Goal: Task Accomplishment & Management: Manage account settings

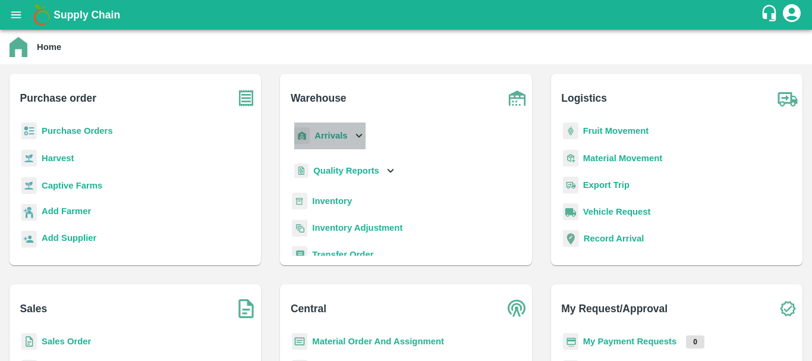
click at [325, 139] on b "Arrivals" at bounding box center [331, 136] width 33 height 10
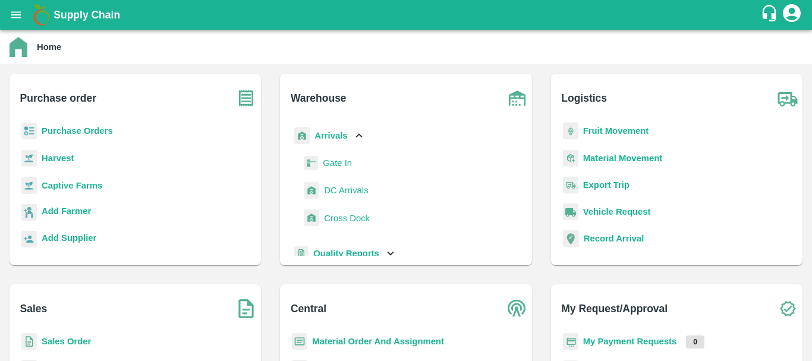
click at [339, 188] on span "DC Arrivals" at bounding box center [346, 190] width 44 height 13
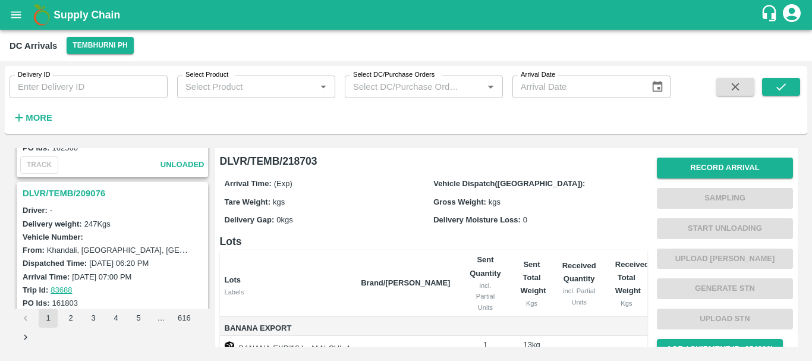
scroll to position [2768, 0]
click at [82, 191] on h3 "DLVR/TEMB/209076" at bounding box center [114, 193] width 183 height 15
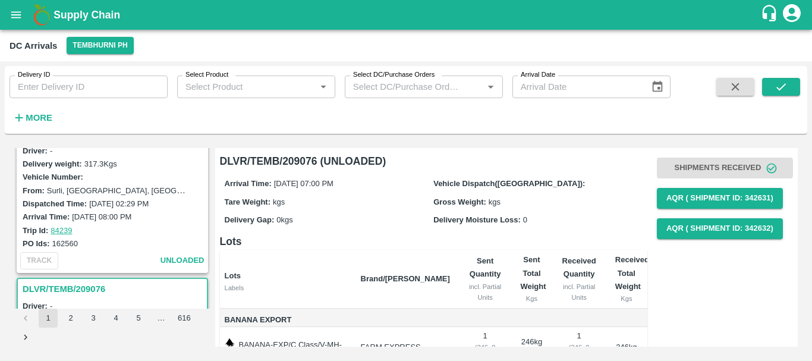
scroll to position [2640, 0]
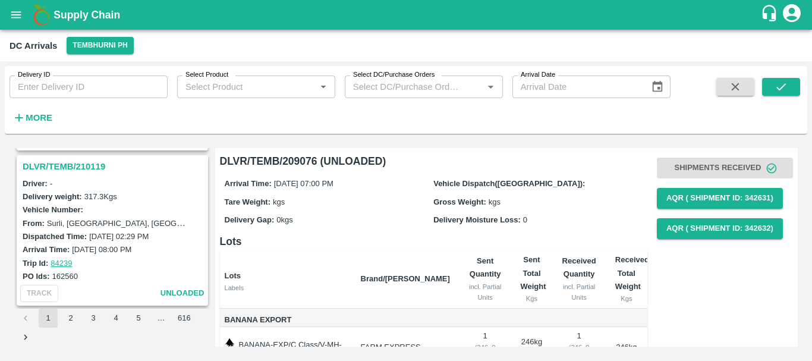
click at [77, 164] on h3 "DLVR/TEMB/210119" at bounding box center [114, 166] width 183 height 15
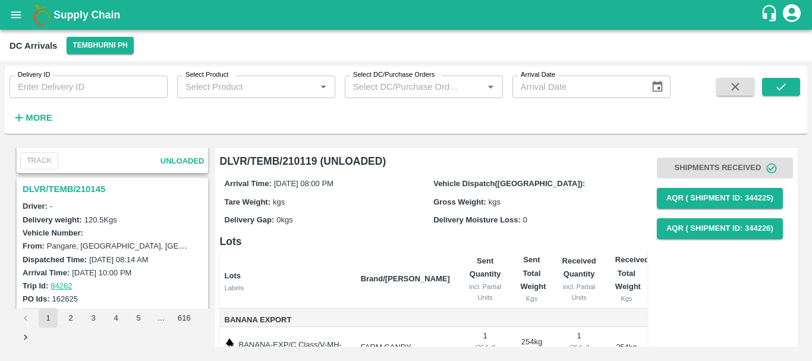
scroll to position [2456, 0]
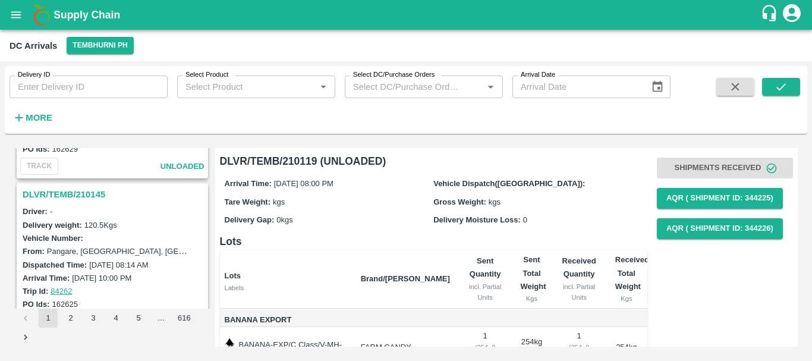
click at [76, 196] on h3 "DLVR/TEMB/210145" at bounding box center [114, 194] width 183 height 15
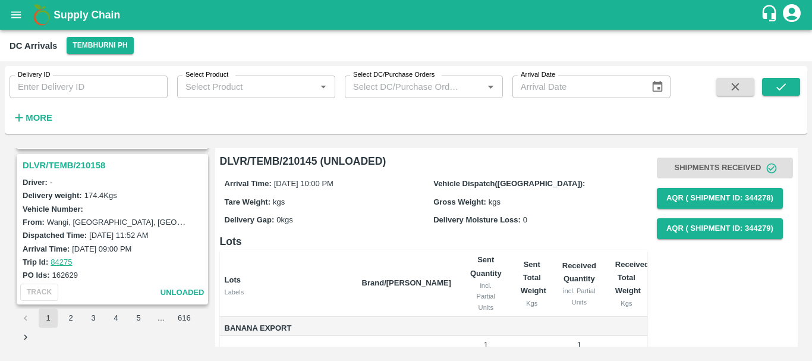
scroll to position [2288, 0]
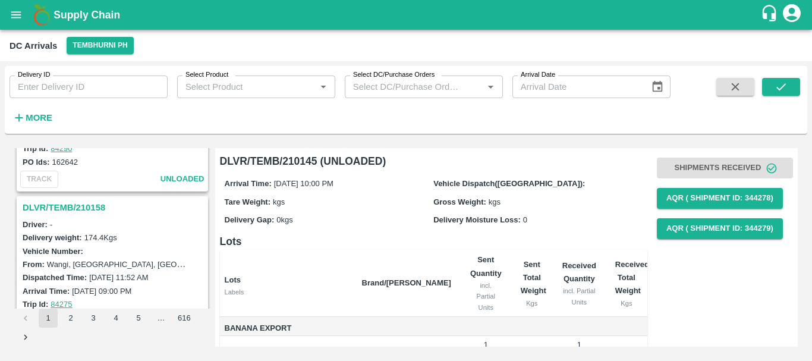
click at [81, 205] on h3 "DLVR/TEMB/210158" at bounding box center [114, 207] width 183 height 15
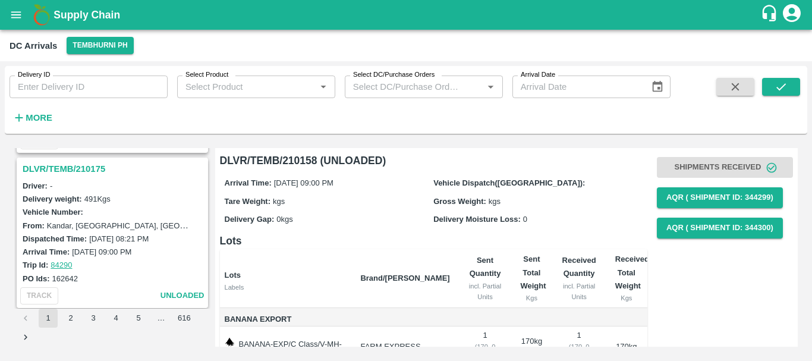
scroll to position [2165, 0]
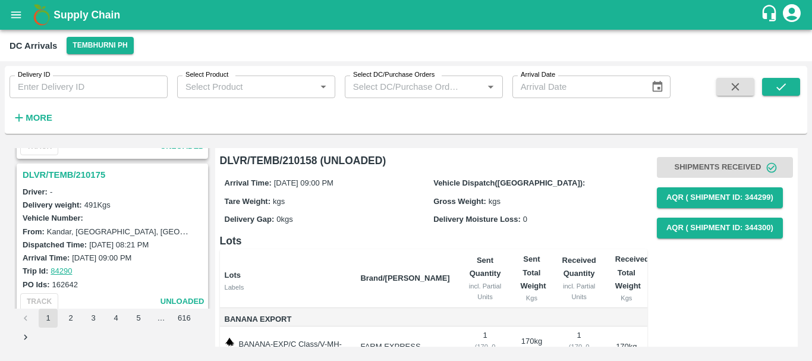
click at [65, 175] on h3 "DLVR/TEMB/210175" at bounding box center [114, 174] width 183 height 15
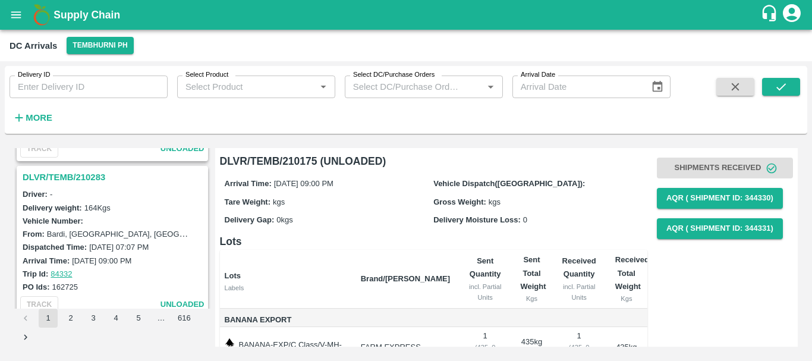
scroll to position [2005, 0]
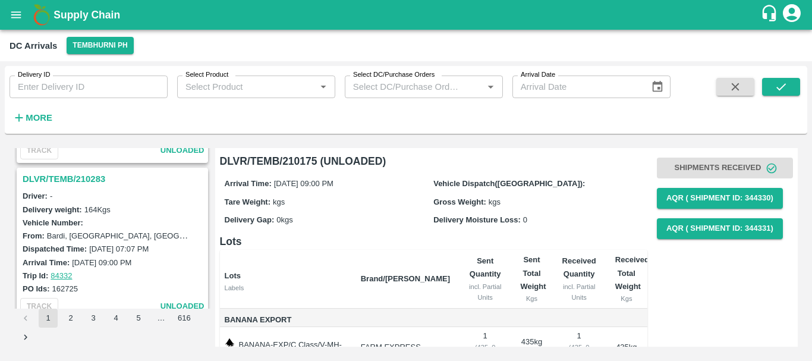
click at [74, 181] on h3 "DLVR/TEMB/210283" at bounding box center [114, 178] width 183 height 15
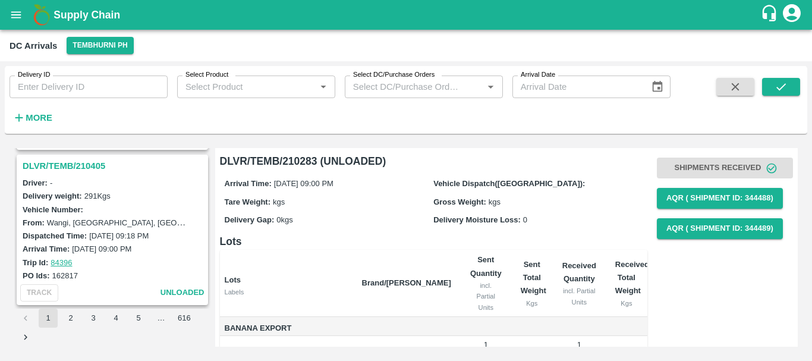
click at [73, 163] on h3 "DLVR/TEMB/210405" at bounding box center [114, 165] width 183 height 15
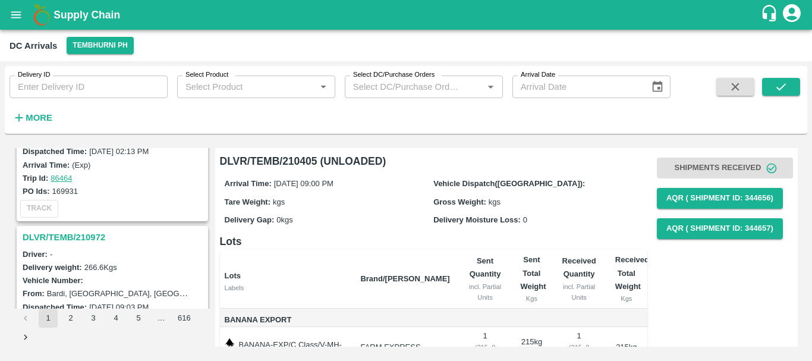
click at [89, 235] on h3 "DLVR/TEMB/210972" at bounding box center [114, 236] width 183 height 15
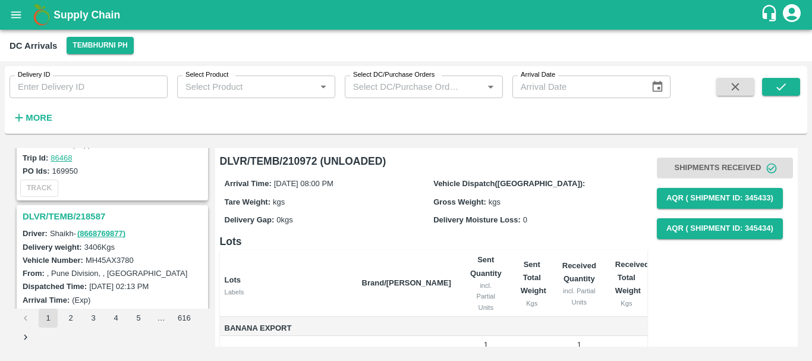
click at [87, 218] on h3 "DLVR/TEMB/218587" at bounding box center [114, 216] width 183 height 15
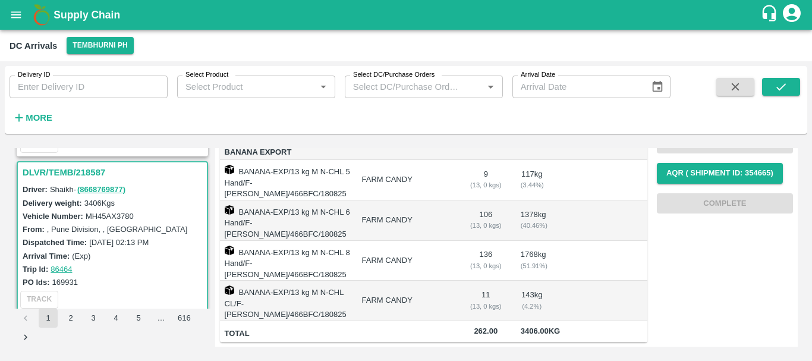
click at [439, 241] on td "FARM CANDY" at bounding box center [407, 261] width 108 height 40
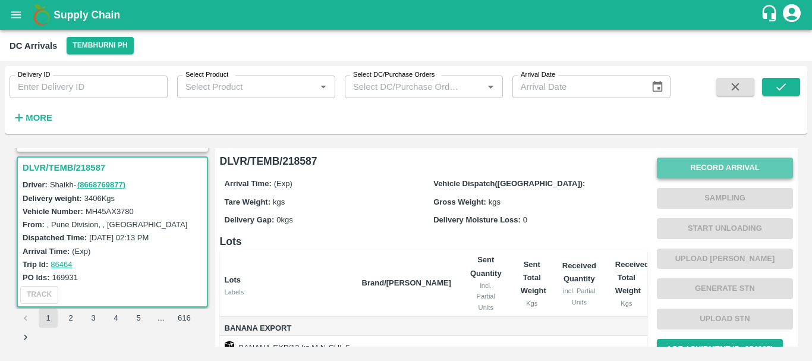
click at [696, 171] on button "Record Arrival" at bounding box center [725, 168] width 136 height 21
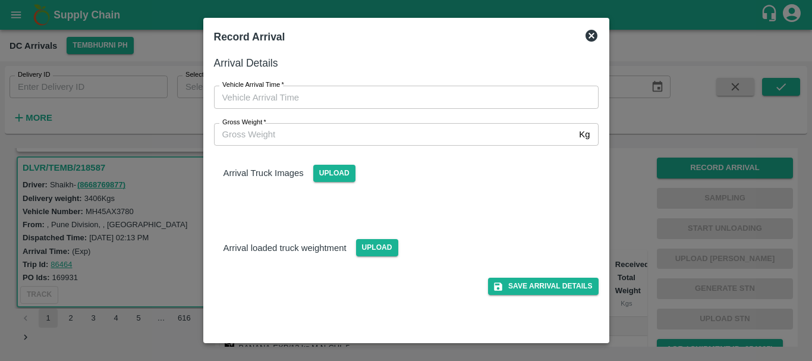
type input "DD/MM/YYYY hh:mm aa"
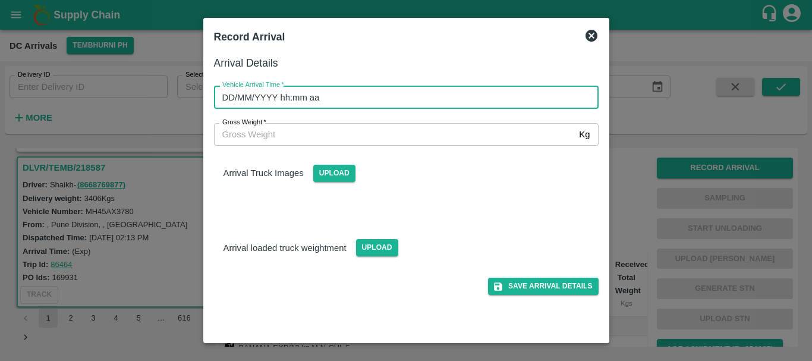
click at [396, 92] on input "DD/MM/YYYY hh:mm aa" at bounding box center [402, 97] width 376 height 23
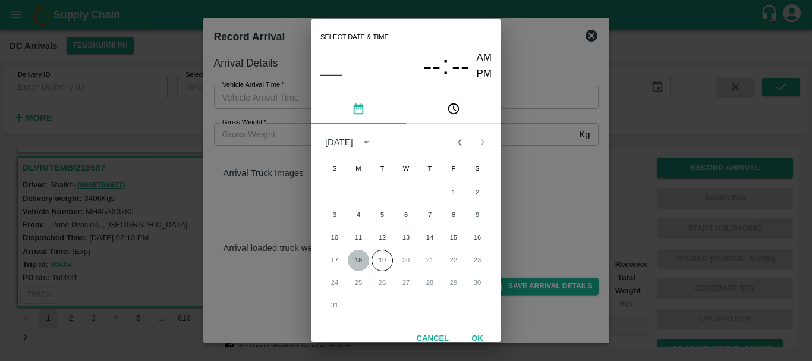
click at [356, 253] on button "18" at bounding box center [358, 260] width 21 height 21
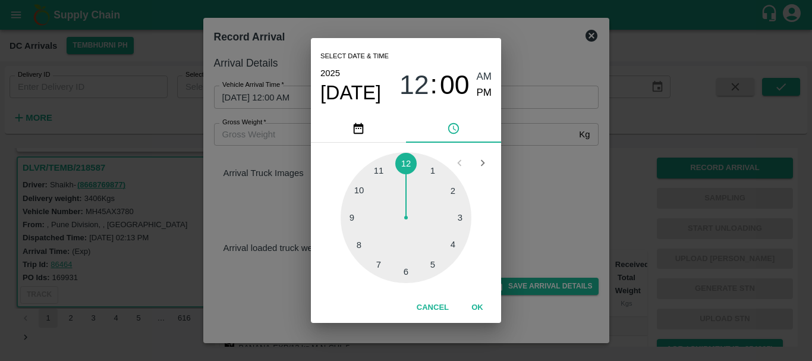
click at [406, 269] on div at bounding box center [406, 217] width 131 height 131
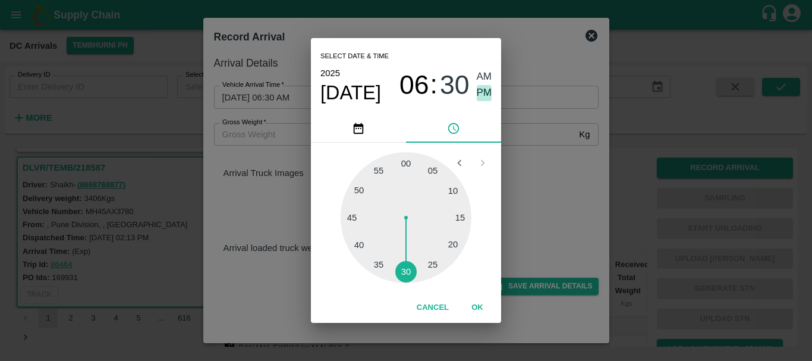
click at [485, 92] on span "PM" at bounding box center [484, 93] width 15 height 16
type input "[DATE] 06:30 PM"
click at [554, 155] on div "Select date & time [DATE] 06 : 30 AM PM 05 10 15 20 25 30 35 40 45 50 55 00 Can…" at bounding box center [406, 180] width 812 height 361
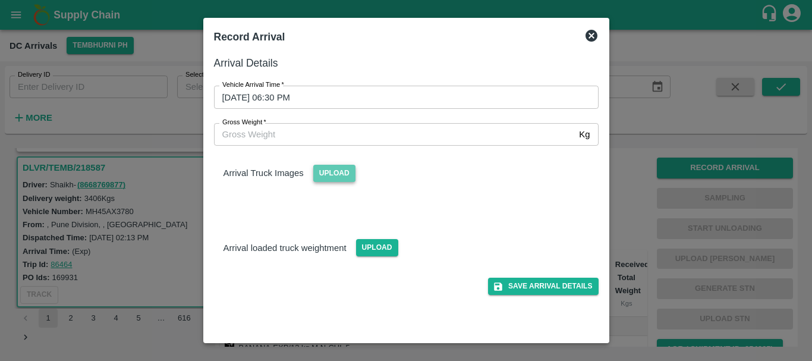
click at [345, 166] on span "Upload" at bounding box center [334, 173] width 42 height 17
click at [0, 0] on input "Upload" at bounding box center [0, 0] width 0 height 0
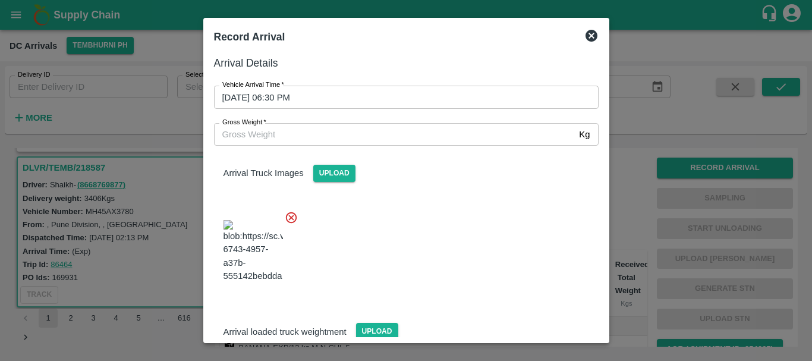
scroll to position [64, 0]
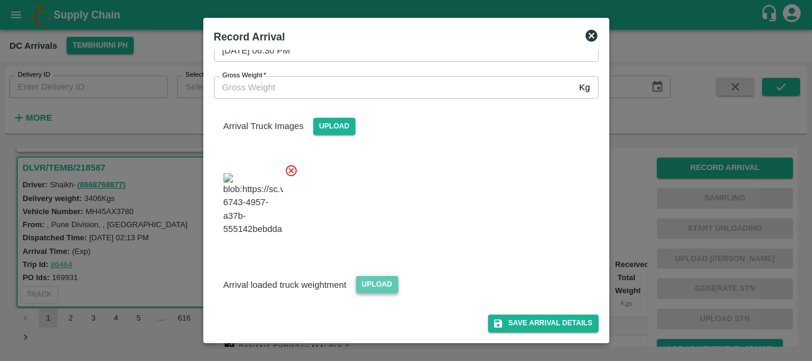
click at [367, 286] on span "Upload" at bounding box center [377, 284] width 42 height 17
click at [0, 0] on input "Upload" at bounding box center [0, 0] width 0 height 0
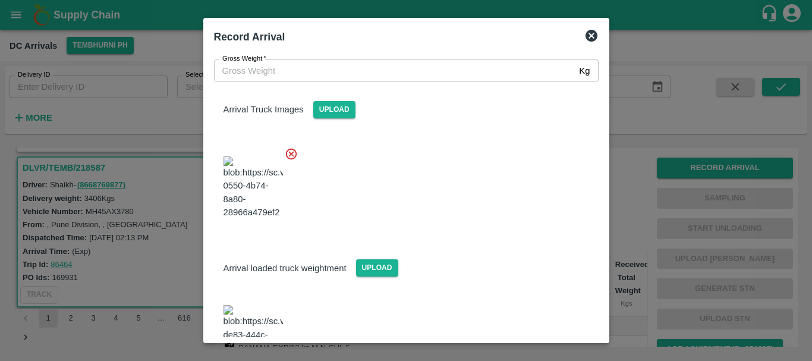
scroll to position [123, 0]
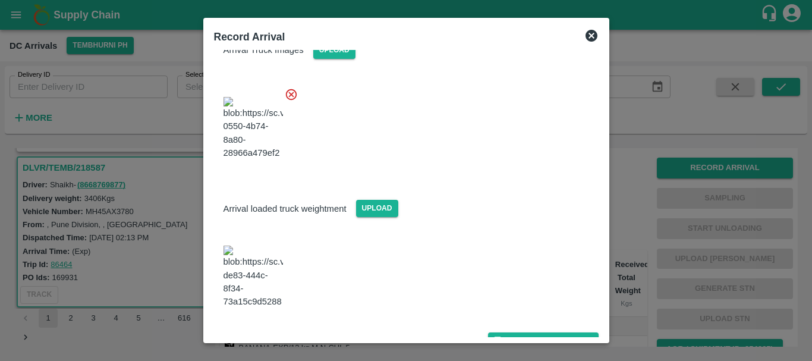
click at [247, 278] on img at bounding box center [253, 277] width 59 height 62
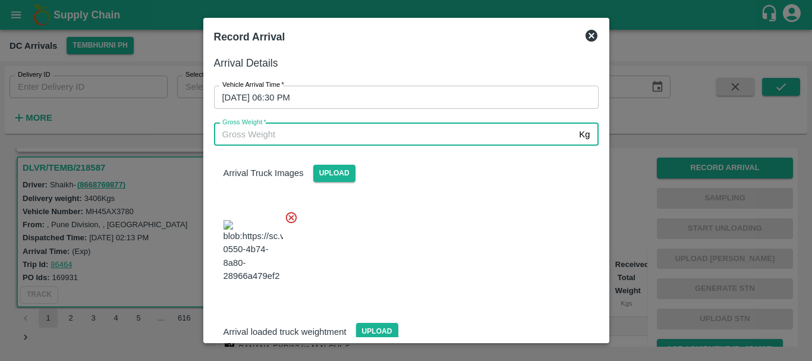
click at [276, 128] on input "Gross Weight   *" at bounding box center [394, 134] width 361 height 23
type input "9330"
click at [392, 232] on div at bounding box center [402, 247] width 394 height 93
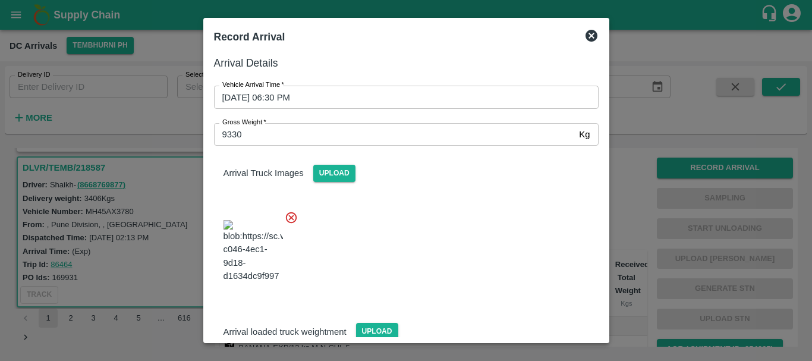
scroll to position [123, 0]
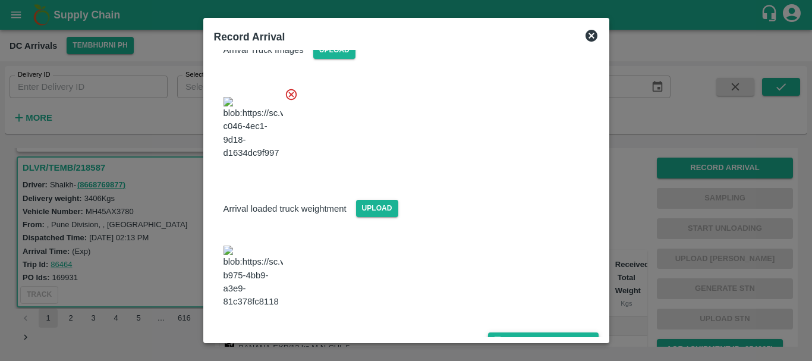
click at [513, 332] on button "Save Arrival Details" at bounding box center [543, 340] width 110 height 17
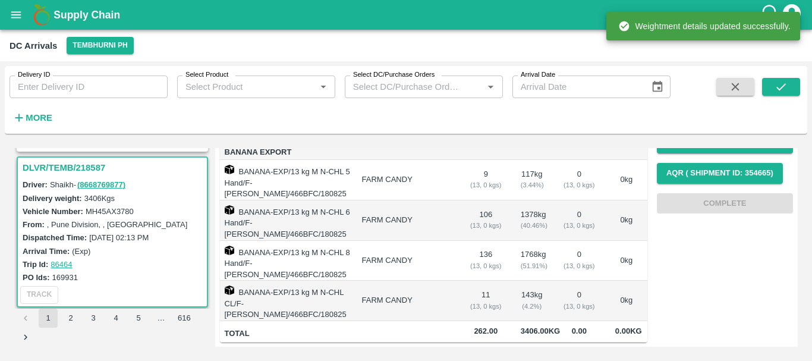
scroll to position [0, 0]
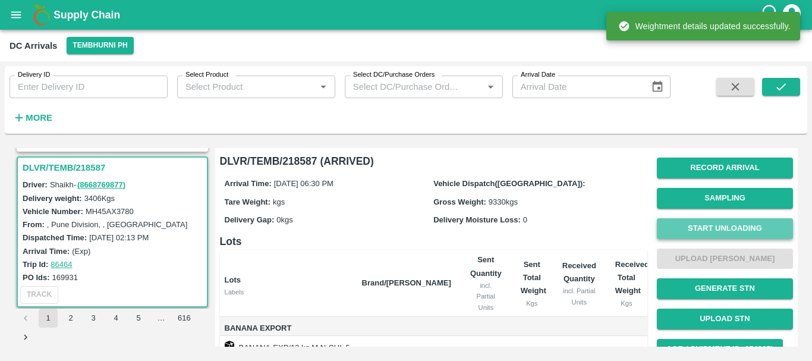
click at [710, 224] on button "Start Unloading" at bounding box center [725, 228] width 136 height 21
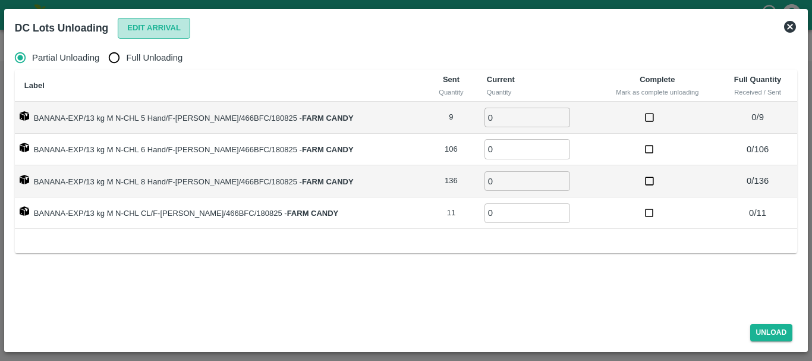
click at [134, 35] on button "Edit Arrival" at bounding box center [154, 28] width 73 height 21
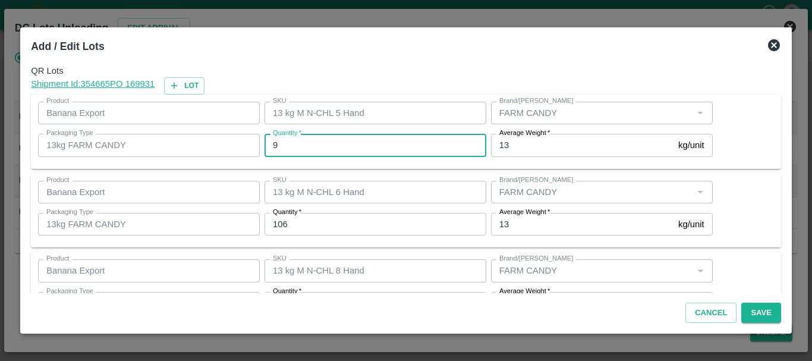
click at [353, 145] on input "9" at bounding box center [376, 145] width 222 height 23
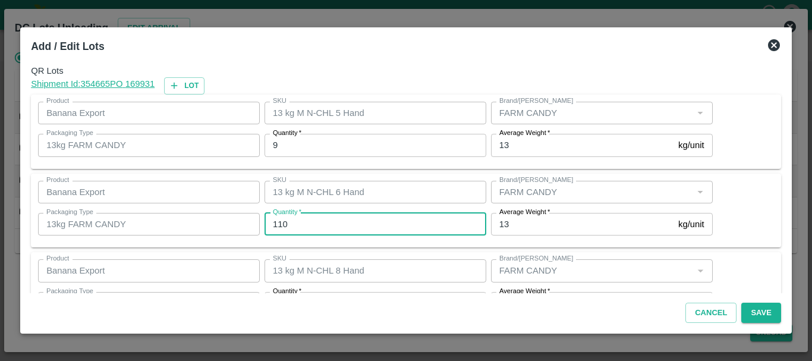
type input "110"
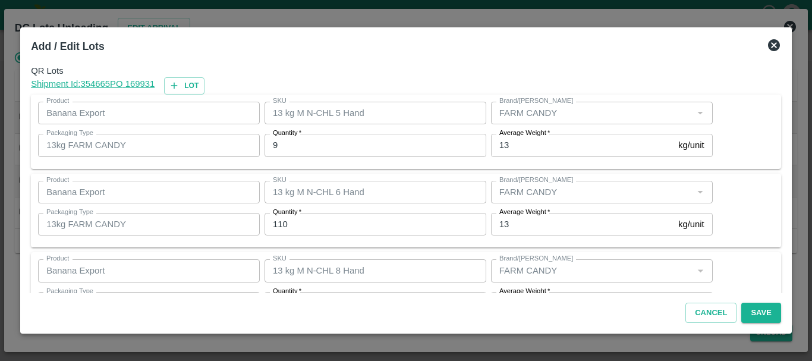
scroll to position [61, 0]
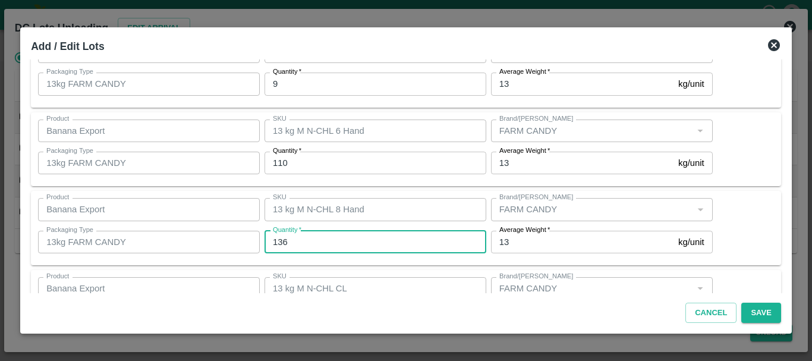
click at [344, 241] on input "136" at bounding box center [376, 242] width 222 height 23
type input "134"
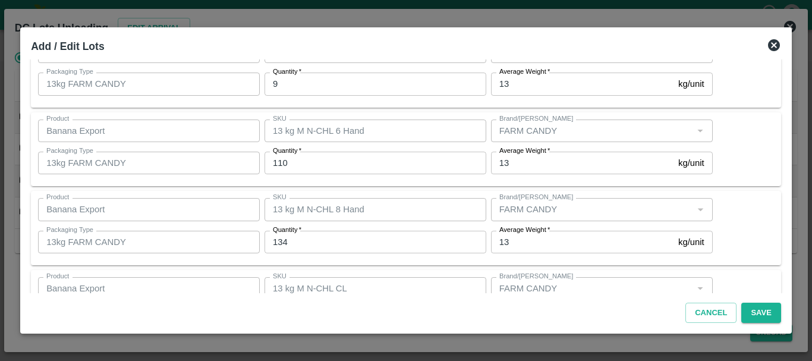
scroll to position [122, 0]
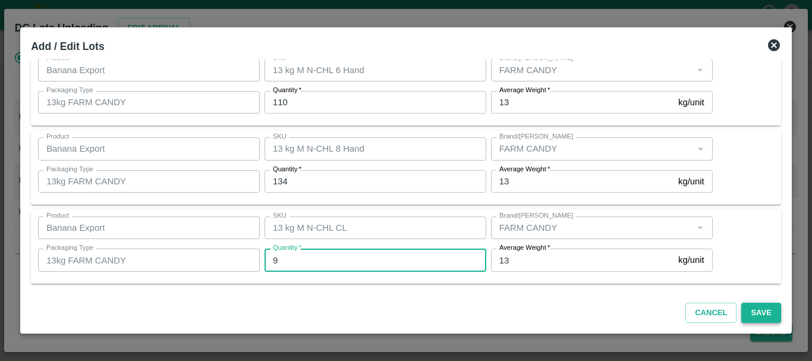
type input "9"
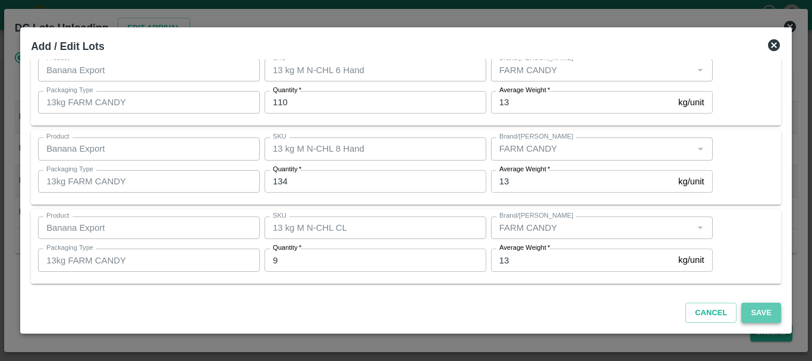
click at [749, 312] on button "Save" at bounding box center [760, 313] width 39 height 21
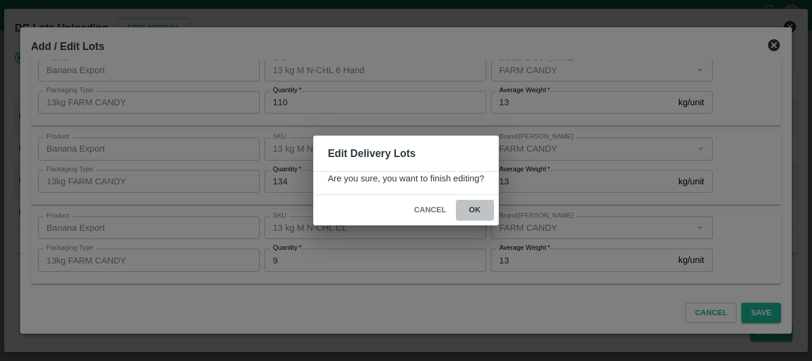
click at [476, 208] on button "ok" at bounding box center [475, 210] width 38 height 21
click at [480, 207] on icon at bounding box center [475, 210] width 14 height 14
click at [480, 207] on circle at bounding box center [475, 210] width 13 height 13
click at [480, 207] on icon at bounding box center [475, 210] width 14 height 14
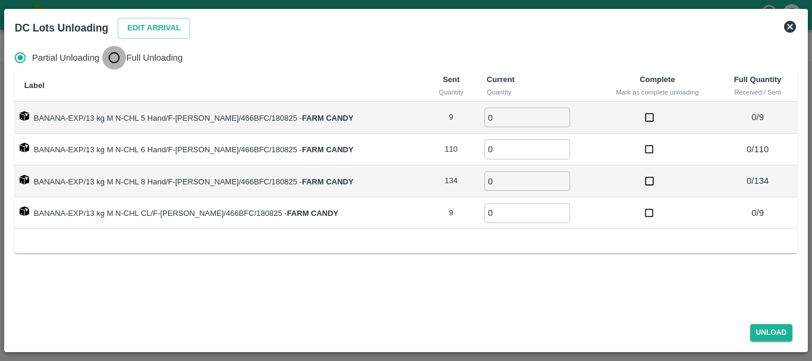
click at [114, 61] on input "Full Unloading" at bounding box center [114, 58] width 24 height 24
radio input "true"
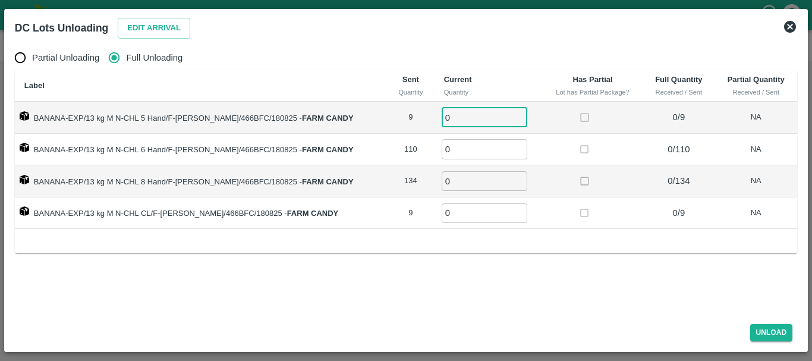
click at [458, 120] on input "0" at bounding box center [485, 118] width 86 height 20
type input "09"
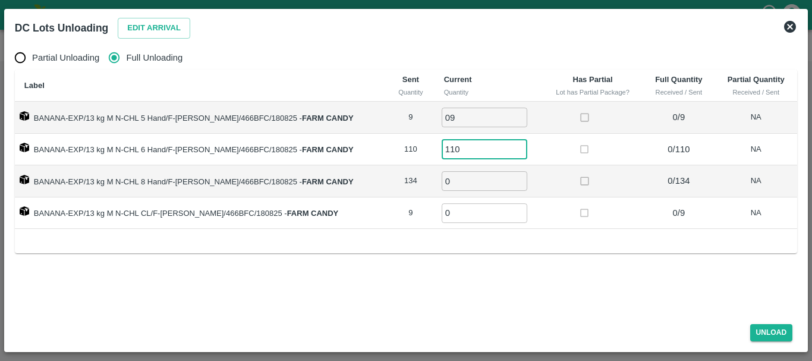
type input "110"
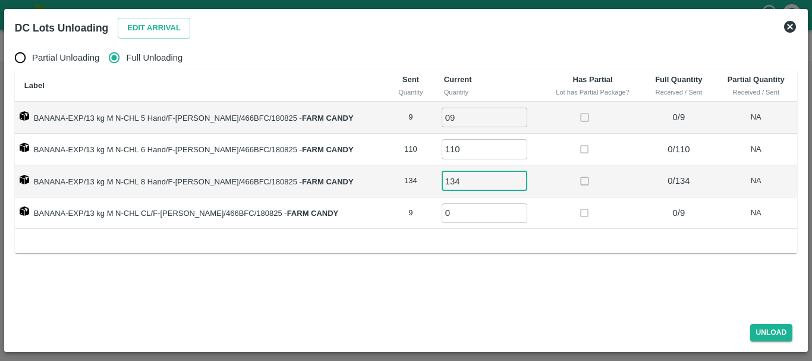
type input "134"
type input "8"
type input "9"
click at [771, 328] on button "Unload" at bounding box center [771, 332] width 43 height 17
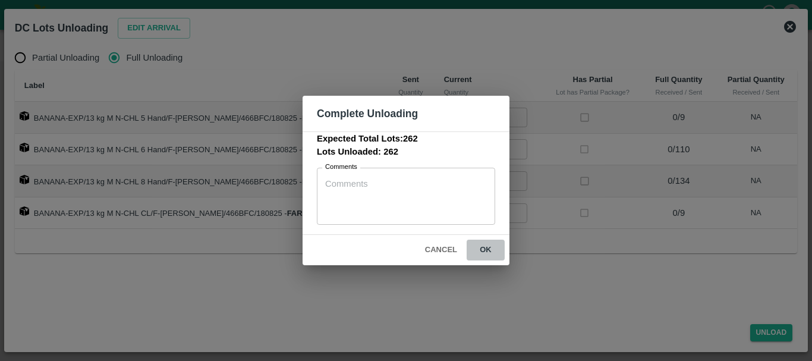
click at [487, 252] on button "ok" at bounding box center [486, 250] width 38 height 21
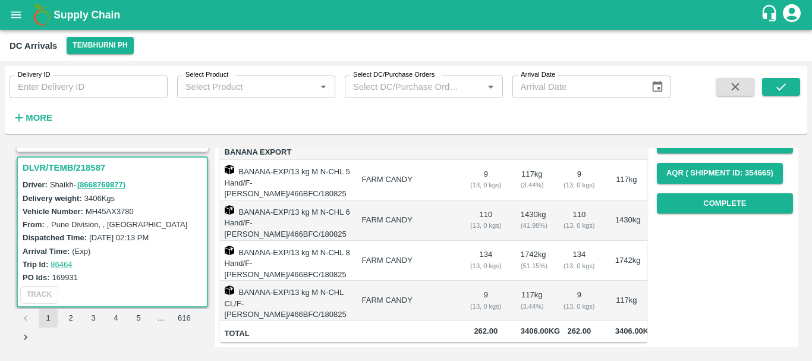
scroll to position [0, 0]
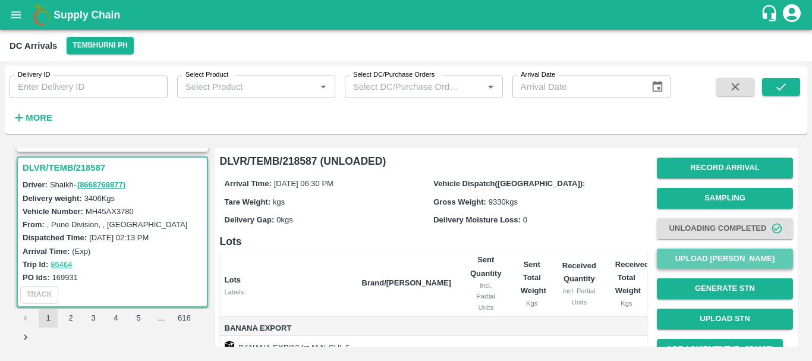
click at [678, 256] on button "Upload [PERSON_NAME]" at bounding box center [725, 259] width 136 height 21
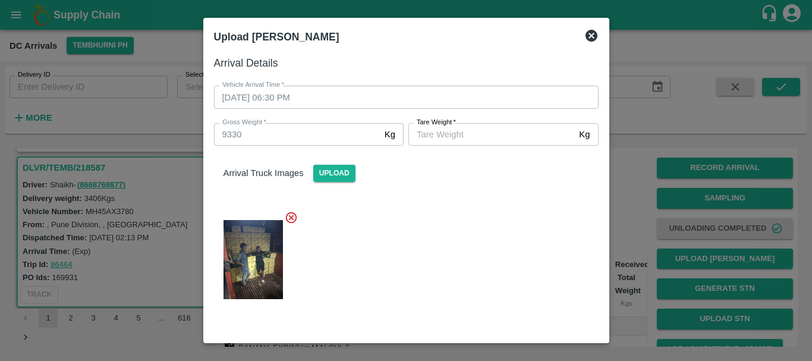
click at [444, 133] on input "[PERSON_NAME]   *" at bounding box center [491, 134] width 166 height 23
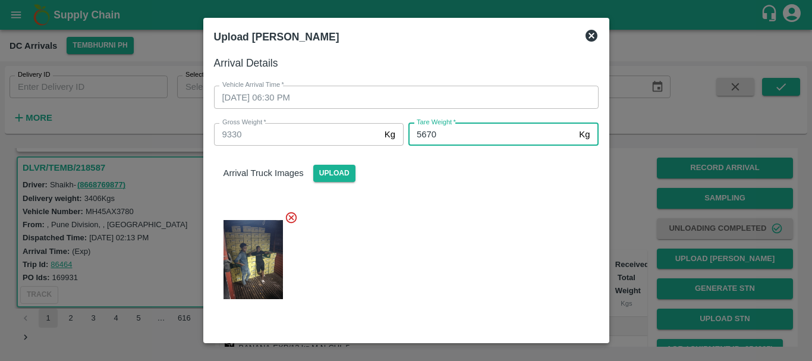
type input "5670"
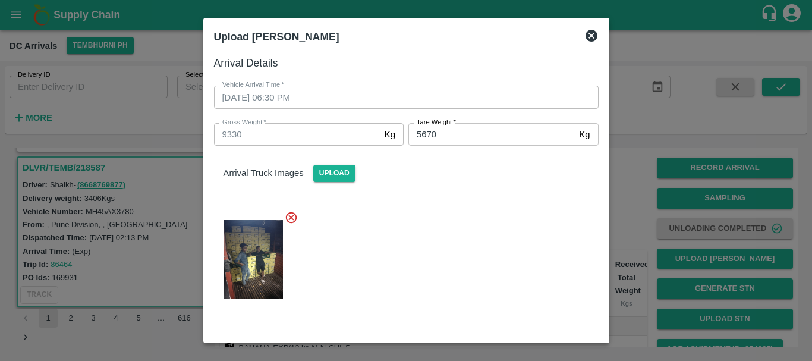
click at [446, 232] on div at bounding box center [402, 256] width 394 height 110
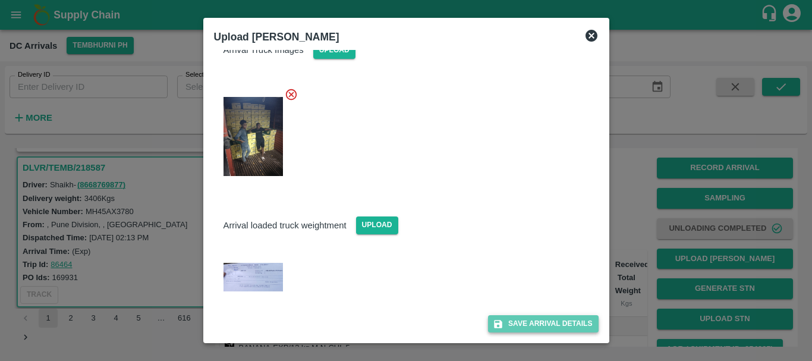
click at [511, 320] on button "Save Arrival Details" at bounding box center [543, 323] width 110 height 17
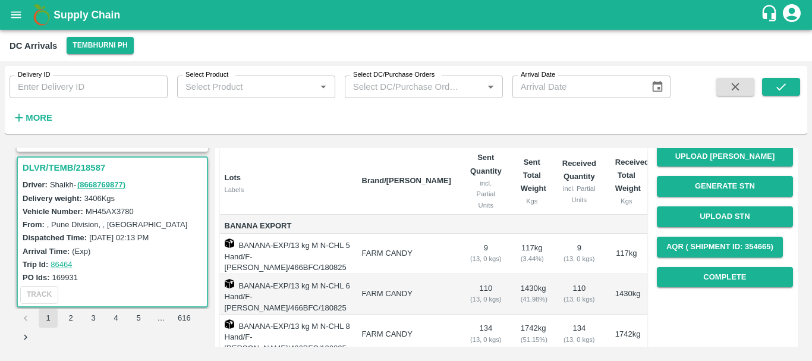
scroll to position [188, 0]
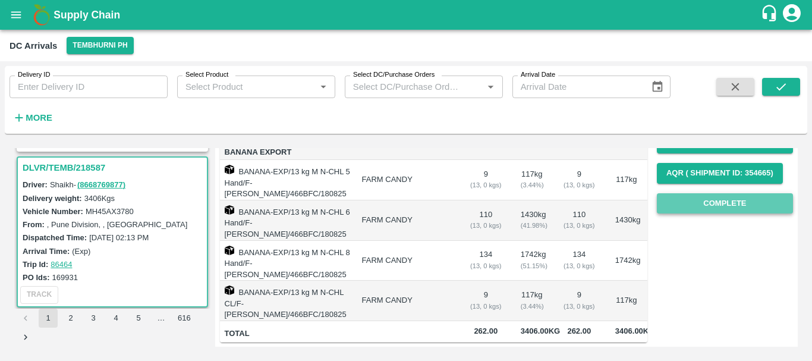
click at [714, 197] on button "Complete" at bounding box center [725, 203] width 136 height 21
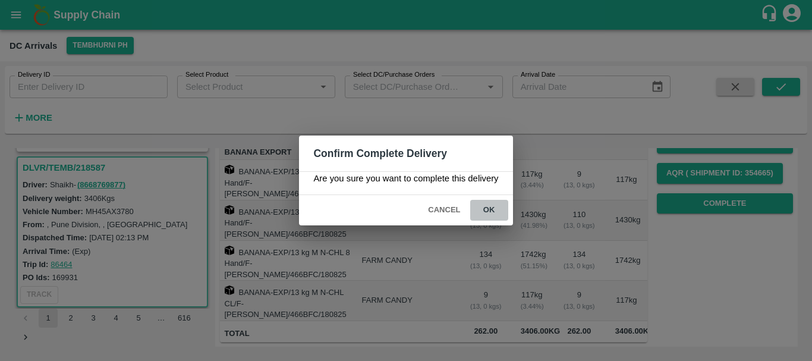
click at [486, 211] on button "ok" at bounding box center [489, 210] width 38 height 21
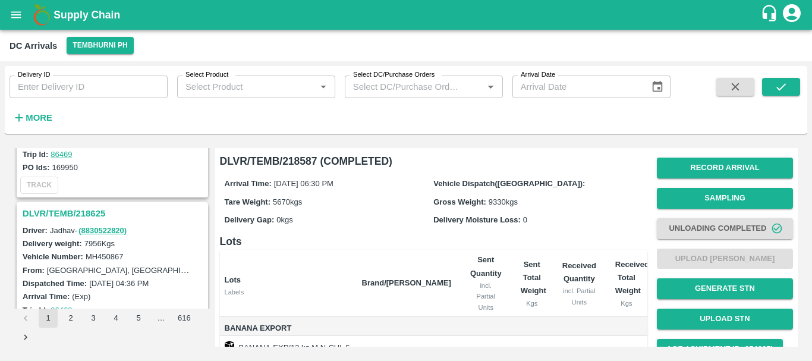
scroll to position [1347, 0]
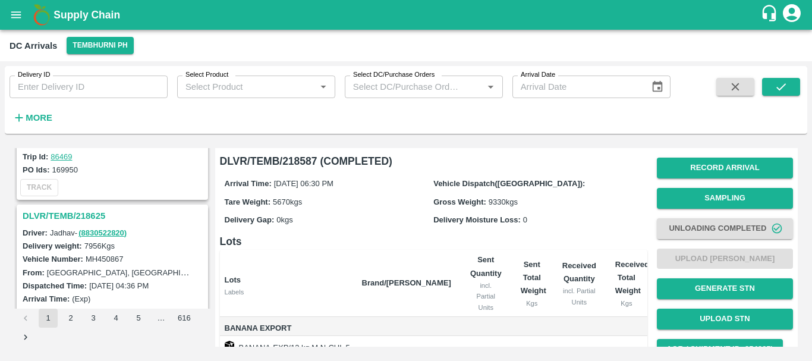
click at [61, 216] on h3 "DLVR/TEMB/218625" at bounding box center [114, 215] width 183 height 15
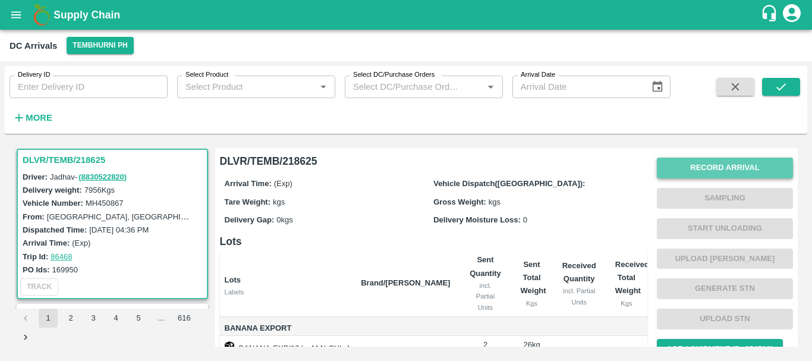
click at [686, 169] on button "Record Arrival" at bounding box center [725, 168] width 136 height 21
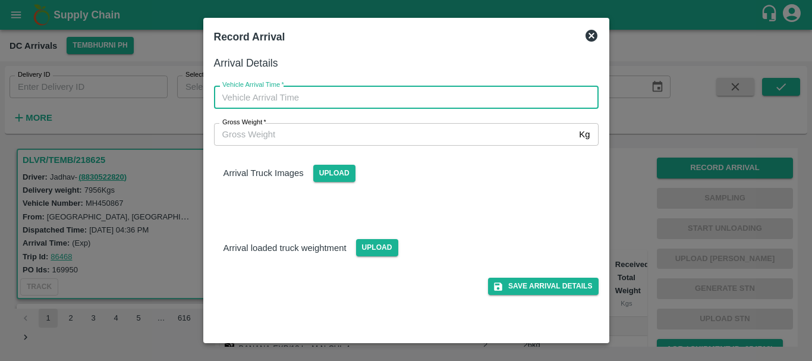
type input "DD/MM/YYYY hh:mm aa"
click at [539, 101] on input "DD/MM/YYYY hh:mm aa" at bounding box center [402, 97] width 376 height 23
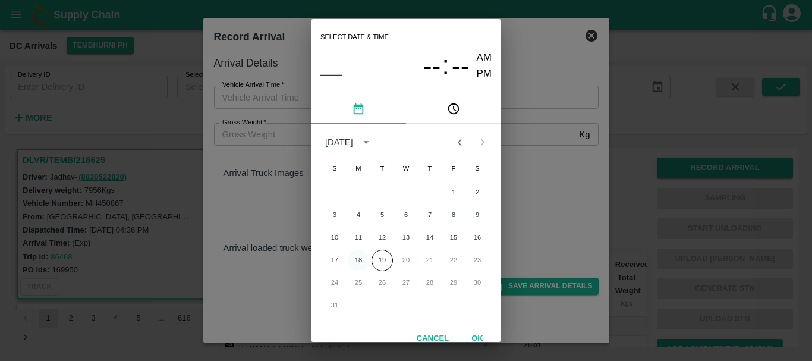
click at [360, 259] on button "18" at bounding box center [358, 260] width 21 height 21
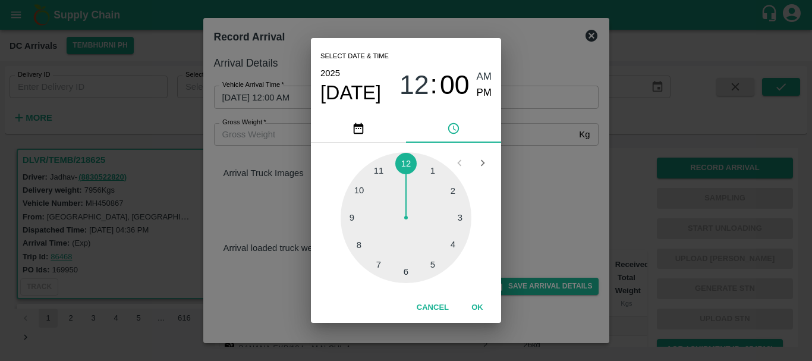
click at [444, 243] on div at bounding box center [406, 217] width 131 height 131
click at [352, 226] on div at bounding box center [406, 217] width 131 height 131
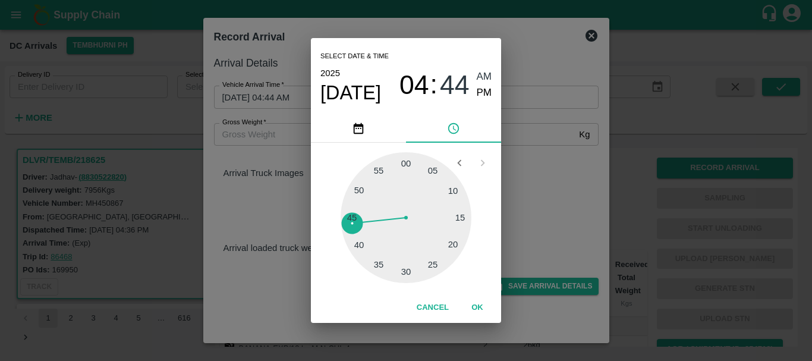
click at [486, 93] on span "PM" at bounding box center [484, 93] width 15 height 16
type input "[DATE] 04:44 PM"
click at [560, 161] on div "Select date & time [DATE] 04 : 44 AM PM 05 10 15 20 25 30 35 40 45 50 55 00 Can…" at bounding box center [406, 180] width 812 height 361
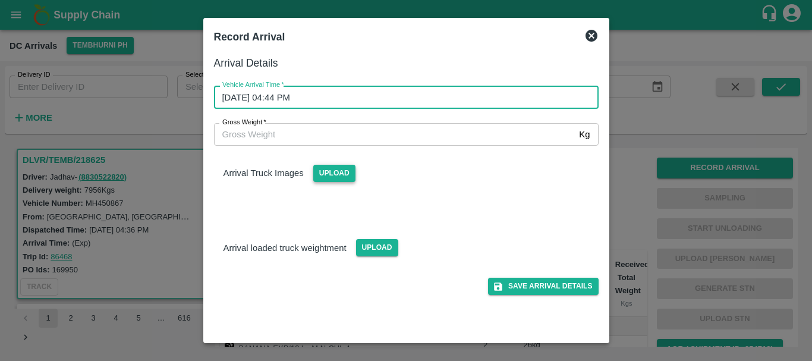
click at [340, 169] on span "Upload" at bounding box center [334, 173] width 42 height 17
click at [0, 0] on input "Upload" at bounding box center [0, 0] width 0 height 0
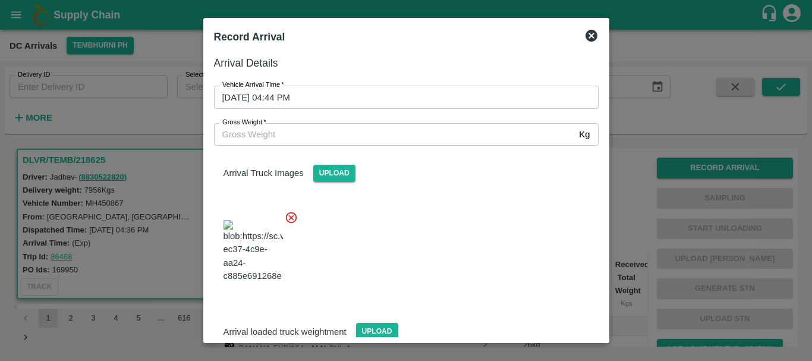
scroll to position [64, 0]
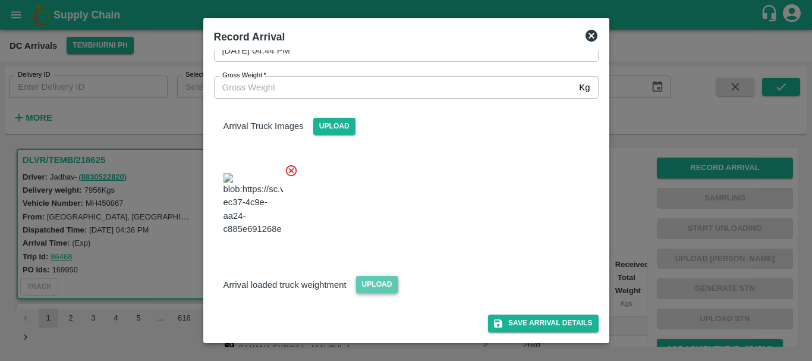
click at [376, 285] on span "Upload" at bounding box center [377, 284] width 42 height 17
click at [0, 0] on input "Upload" at bounding box center [0, 0] width 0 height 0
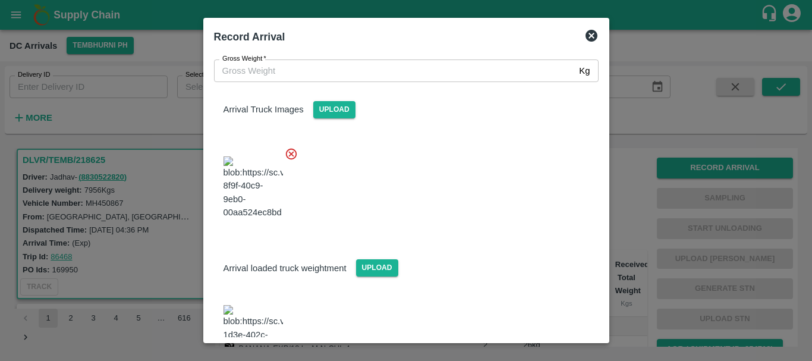
scroll to position [116, 0]
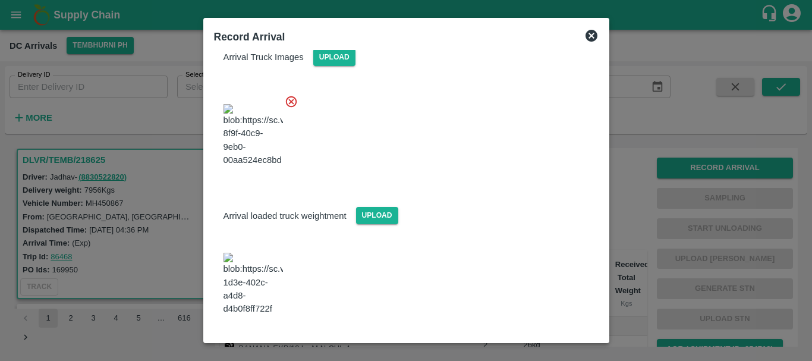
click at [268, 274] on img at bounding box center [253, 284] width 59 height 62
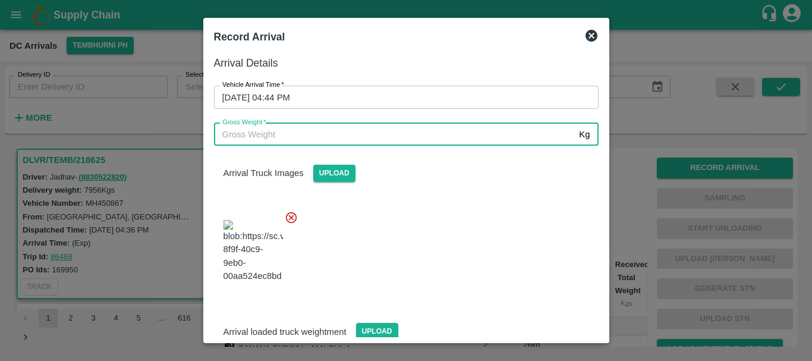
click at [287, 131] on input "Gross Weight   *" at bounding box center [394, 134] width 361 height 23
type input "13805"
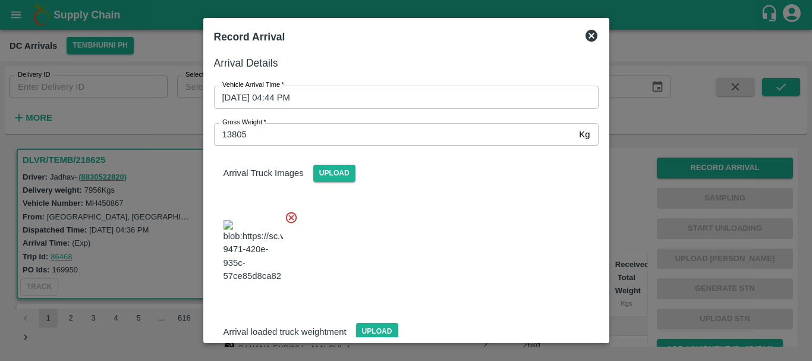
click at [408, 219] on div at bounding box center [402, 247] width 394 height 93
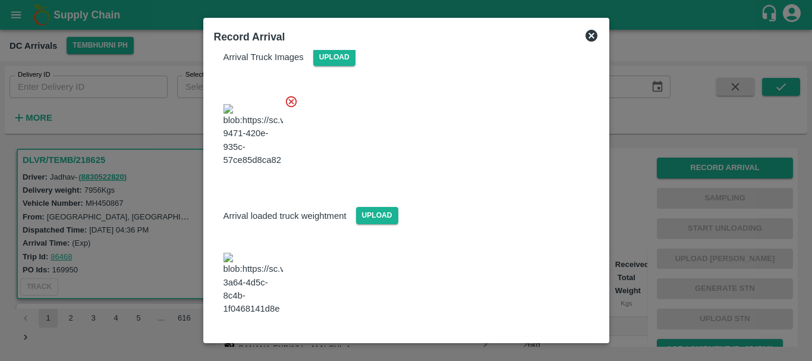
click at [503, 339] on button "Save Arrival Details" at bounding box center [543, 347] width 110 height 17
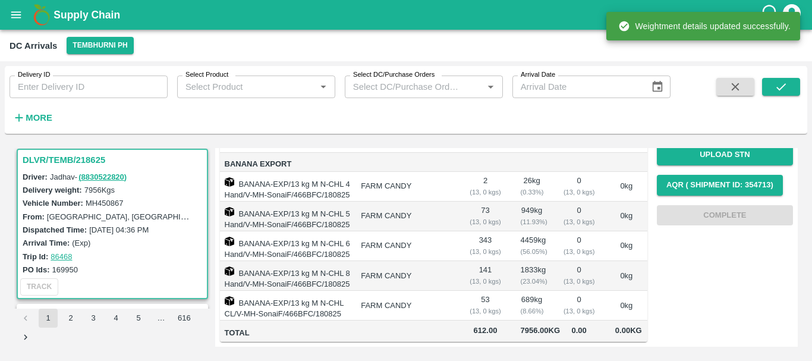
scroll to position [0, 0]
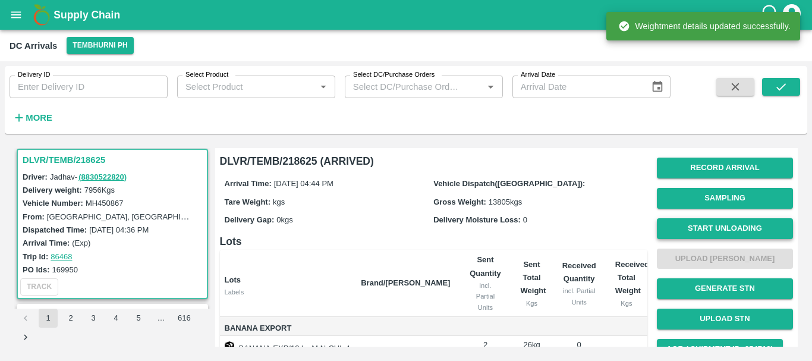
click at [717, 226] on button "Start Unloading" at bounding box center [725, 228] width 136 height 21
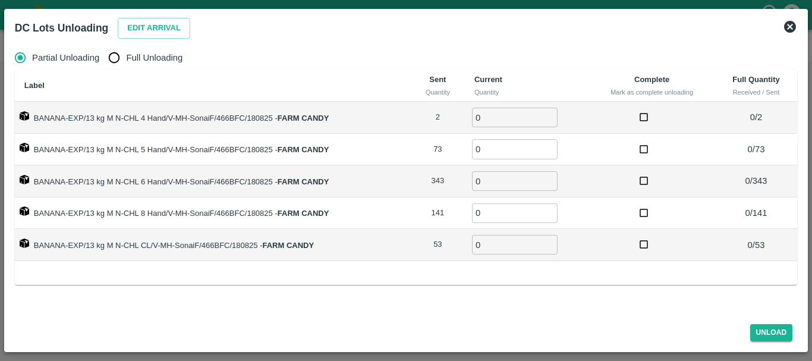
click at [113, 56] on input "Full Unloading" at bounding box center [114, 58] width 24 height 24
radio input "true"
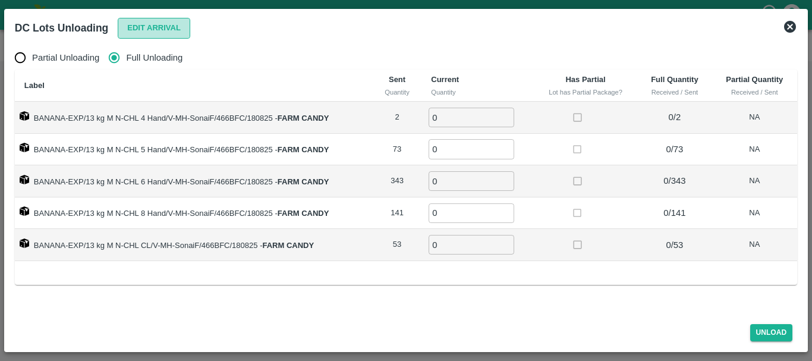
click at [142, 29] on button "Edit Arrival" at bounding box center [154, 28] width 73 height 21
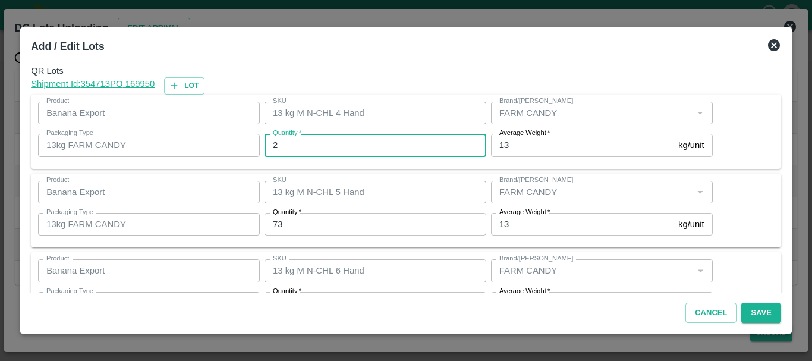
click at [303, 148] on input "2" at bounding box center [376, 145] width 222 height 23
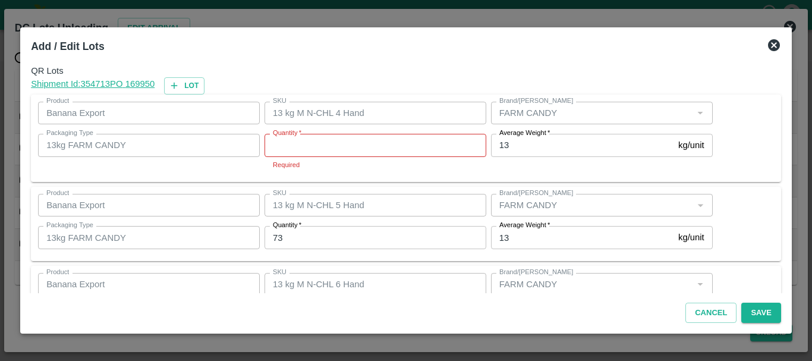
click at [303, 148] on input "Quantity   *" at bounding box center [376, 145] width 222 height 23
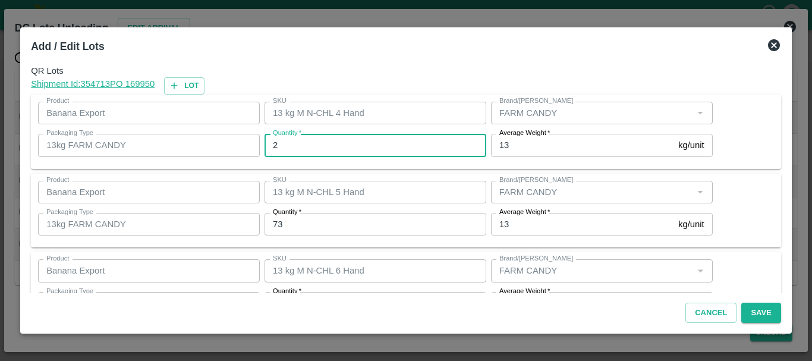
type input "2"
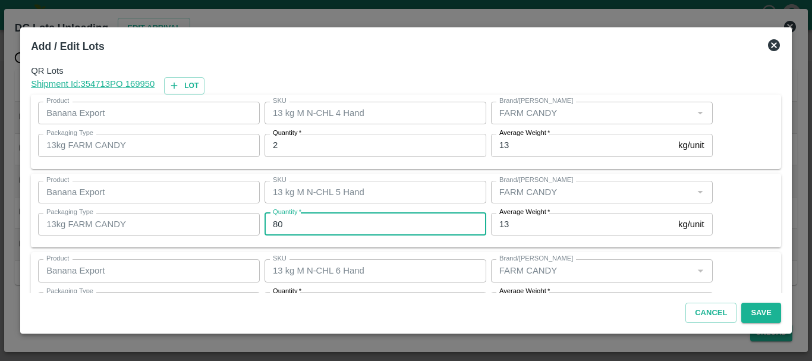
type input "80"
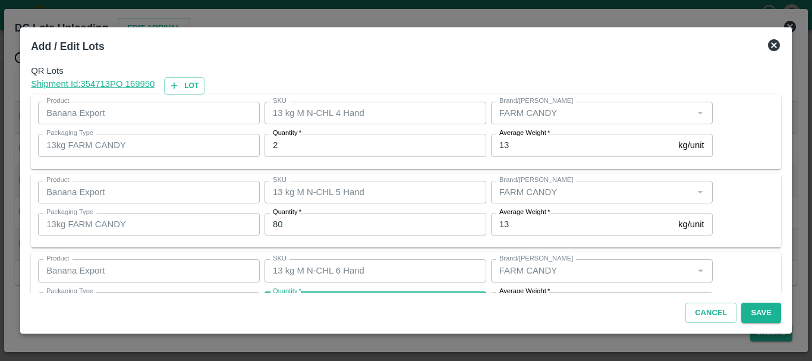
scroll to position [21, 0]
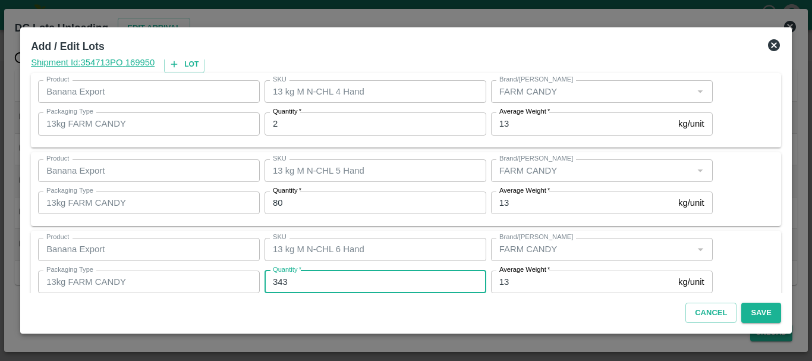
click at [278, 284] on input "343" at bounding box center [376, 282] width 222 height 23
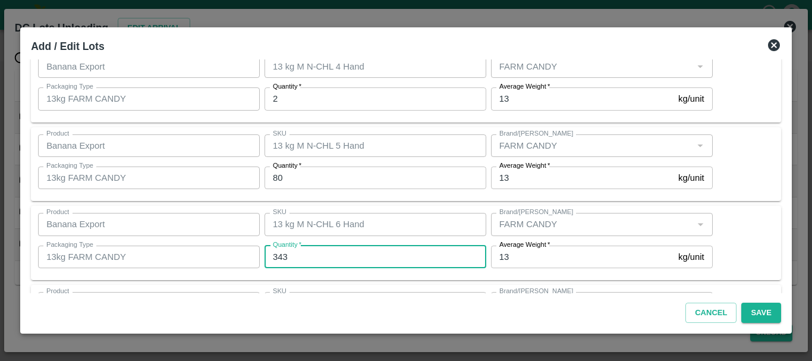
click at [278, 284] on div "QR Lots Shipment Id: 354713 PO 169950 Lot Product Banana Export Product SKU 13 …" at bounding box center [406, 176] width 760 height 234
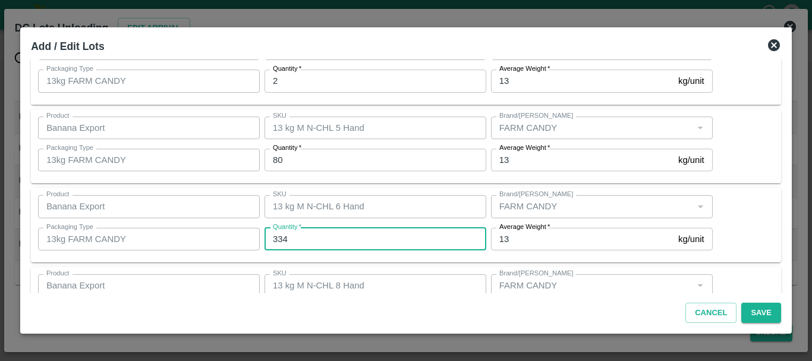
type input "334"
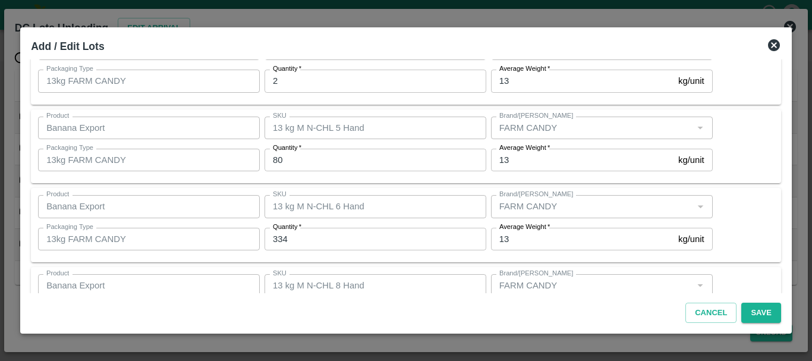
scroll to position [201, 0]
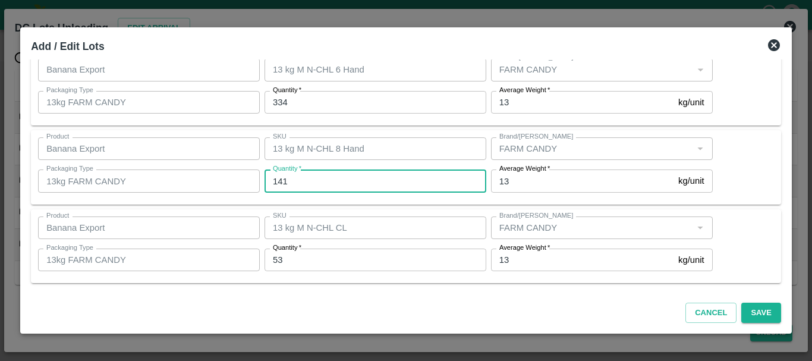
click at [304, 179] on input "141" at bounding box center [376, 180] width 222 height 23
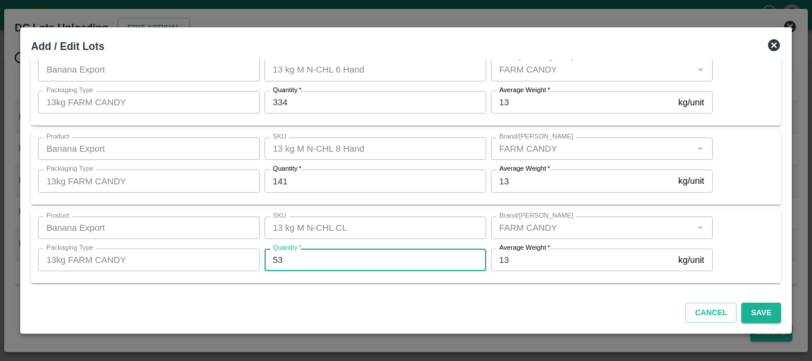
click at [306, 265] on input "53" at bounding box center [376, 260] width 222 height 23
type input "5"
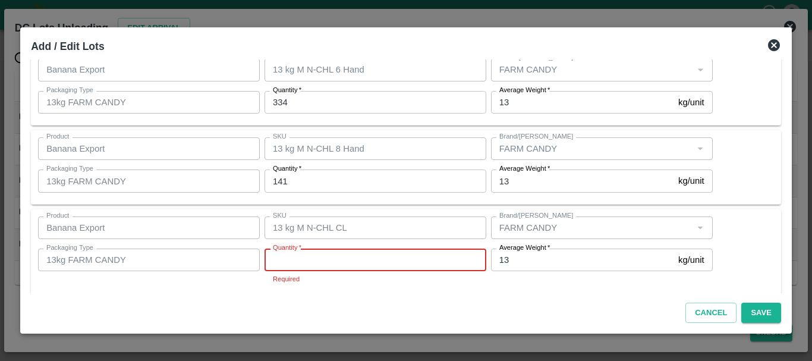
click at [306, 265] on input "Quantity   *" at bounding box center [376, 260] width 222 height 23
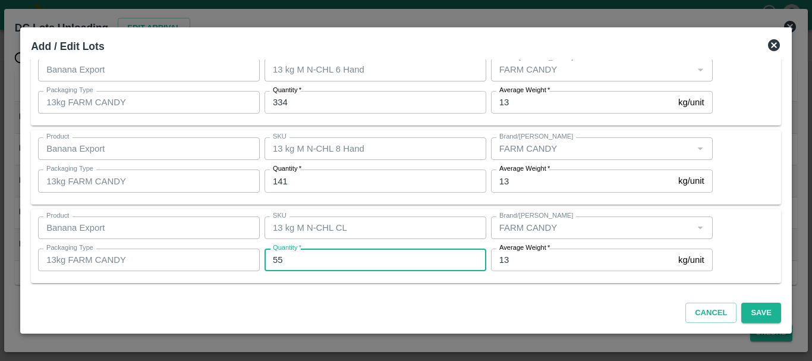
type input "55"
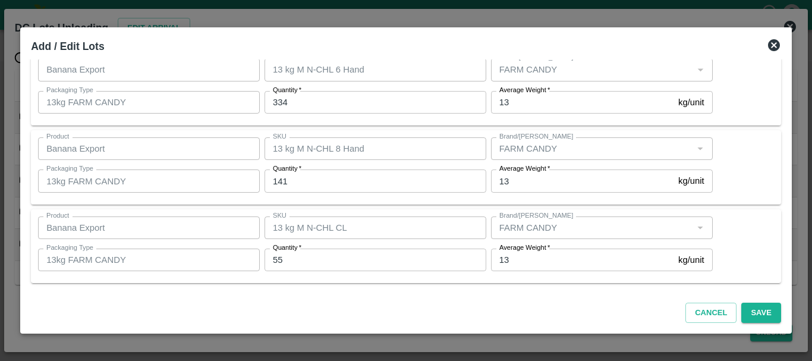
click at [419, 212] on div "SKU 13 kg M N-CHL CL SKU" at bounding box center [373, 228] width 227 height 32
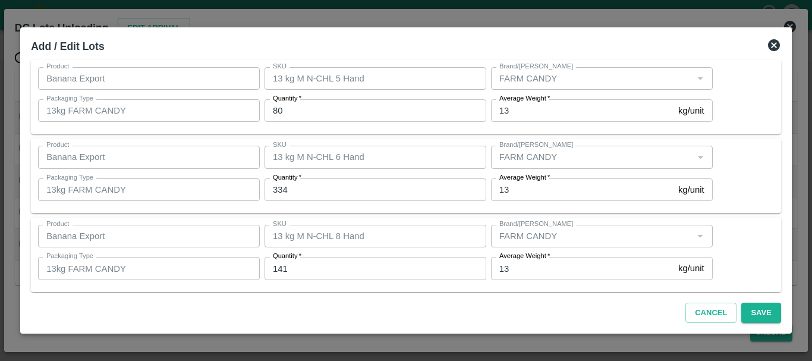
scroll to position [200, 0]
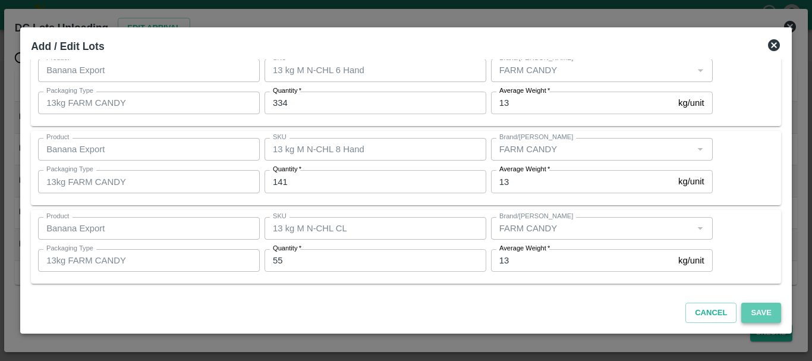
click at [769, 305] on button "Save" at bounding box center [760, 313] width 39 height 21
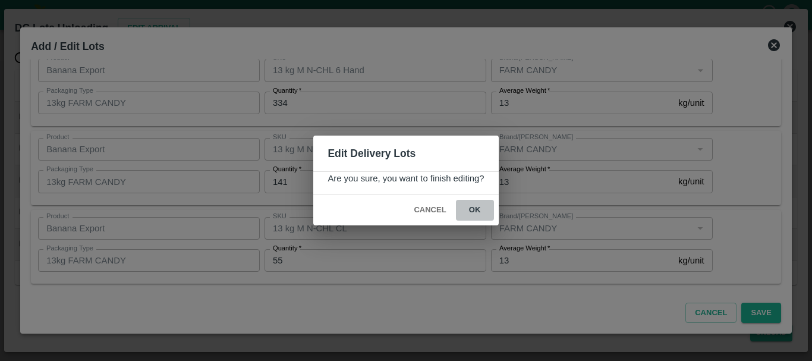
click at [471, 209] on button "ok" at bounding box center [475, 210] width 38 height 21
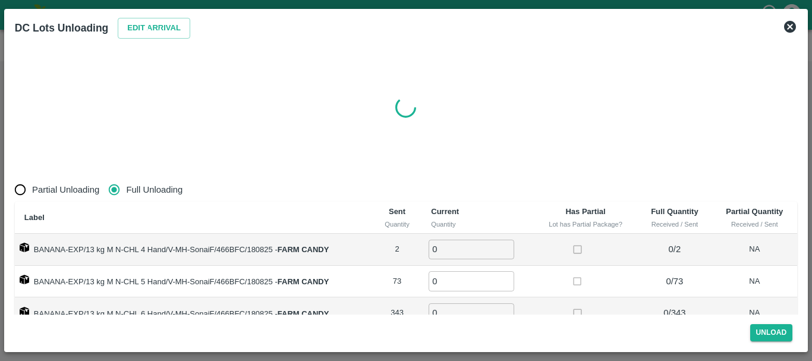
radio input "true"
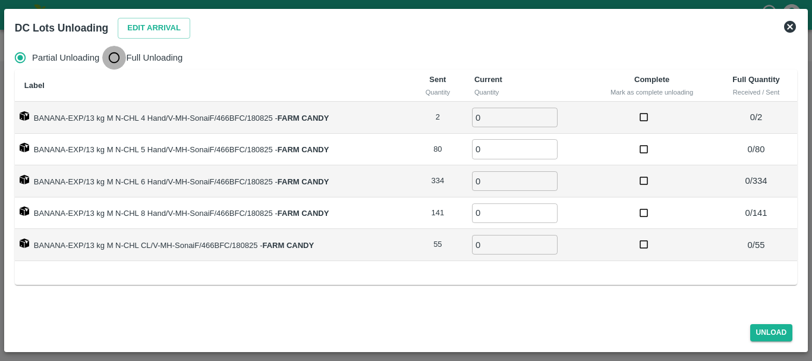
click at [124, 50] on input "Full Unloading" at bounding box center [114, 58] width 24 height 24
radio input "true"
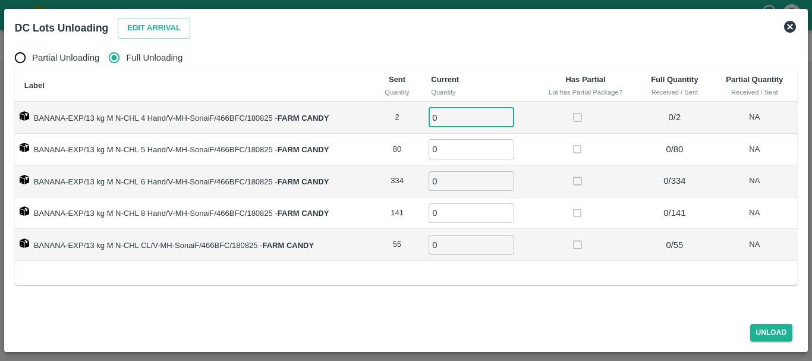
click at [478, 116] on input "0" at bounding box center [472, 118] width 86 height 20
type input "02"
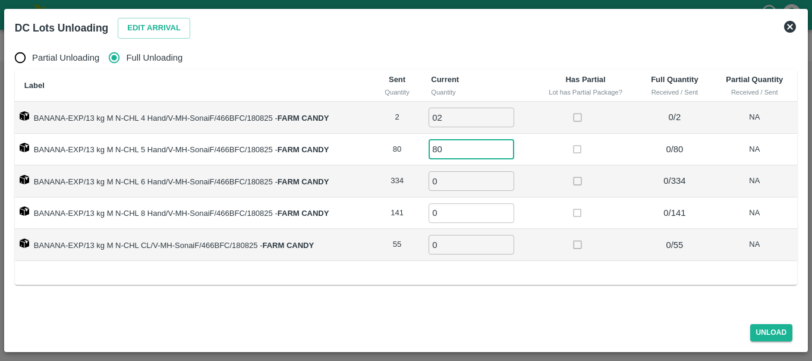
type input "80"
type input "334"
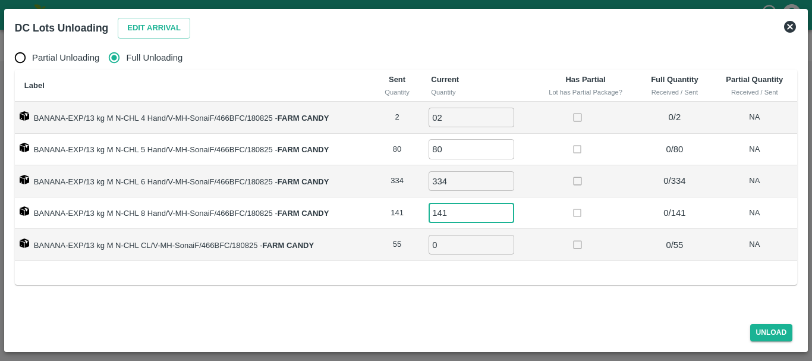
type input "141"
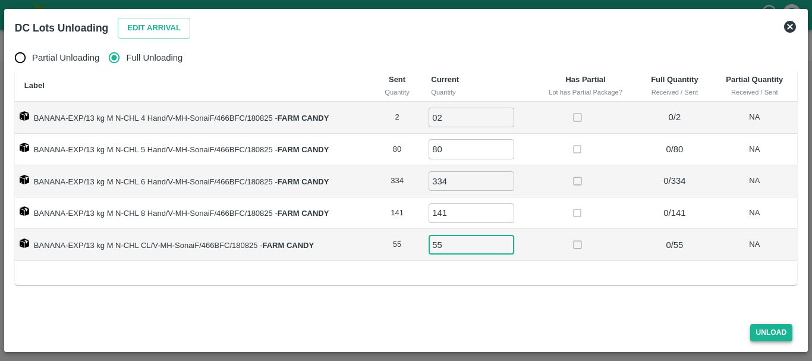
type input "55"
click at [776, 331] on button "Unload" at bounding box center [771, 332] width 43 height 17
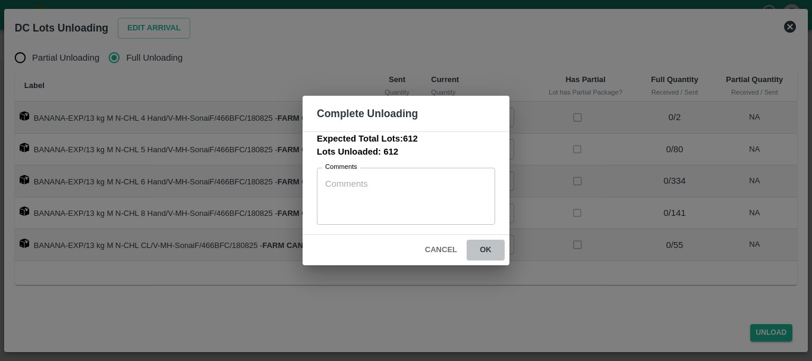
click at [483, 249] on button "ok" at bounding box center [486, 250] width 38 height 21
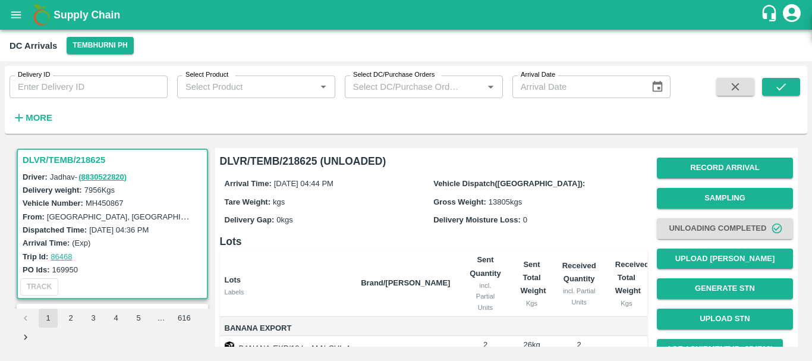
scroll to position [1, 0]
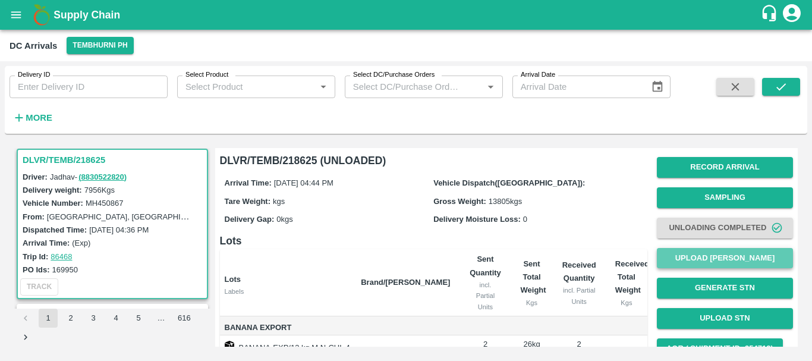
click at [686, 256] on button "Upload [PERSON_NAME]" at bounding box center [725, 258] width 136 height 21
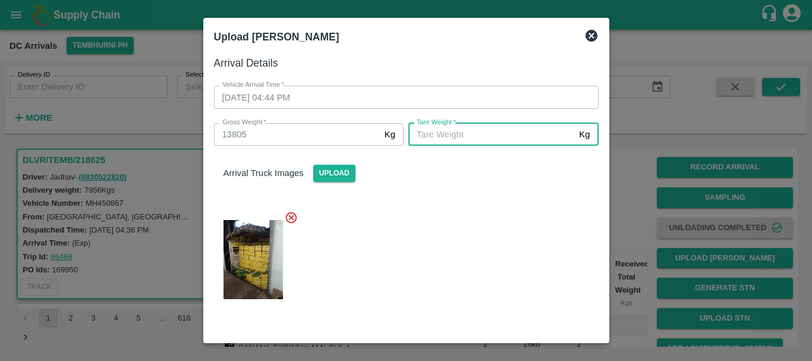
click at [493, 137] on input "[PERSON_NAME]   *" at bounding box center [491, 134] width 166 height 23
type input "5050"
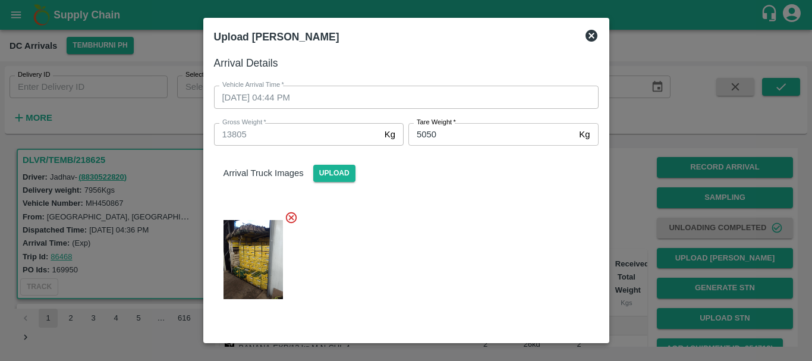
click at [433, 231] on div at bounding box center [402, 256] width 394 height 110
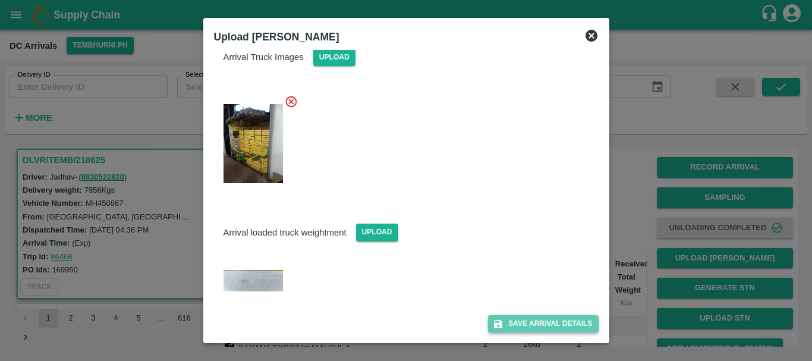
click at [508, 326] on button "Save Arrival Details" at bounding box center [543, 323] width 110 height 17
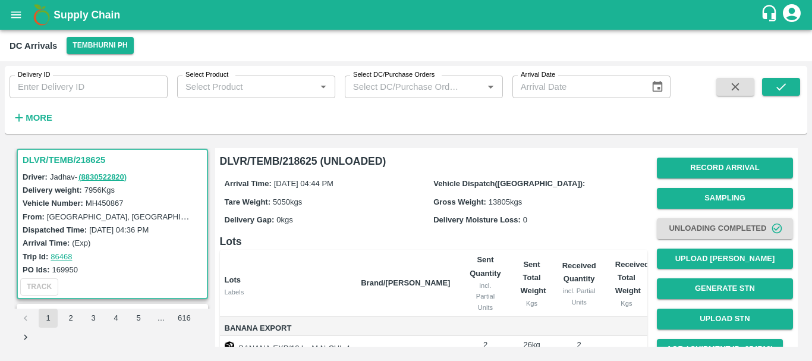
scroll to position [218, 0]
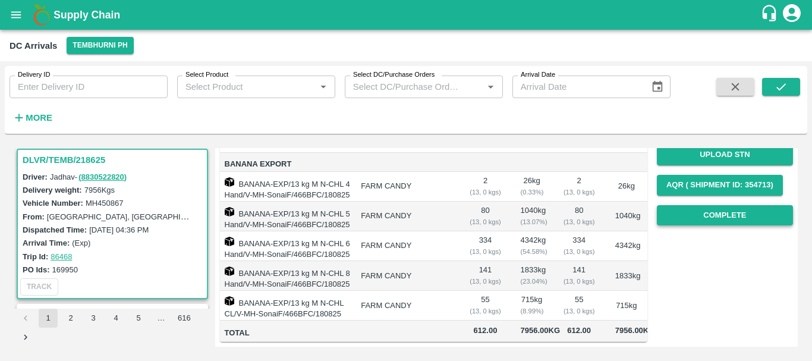
click at [676, 205] on button "Complete" at bounding box center [725, 215] width 136 height 21
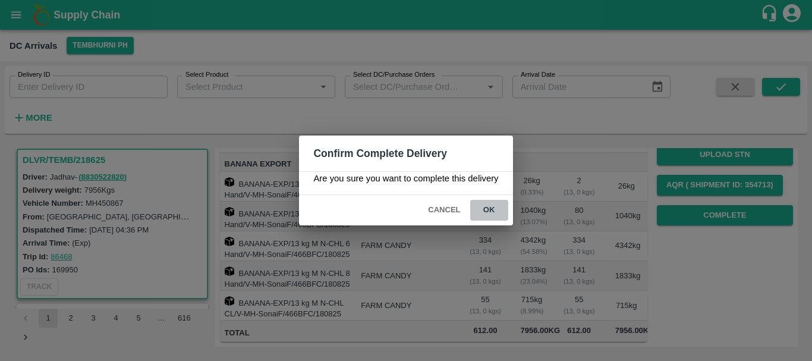
click at [488, 209] on button "ok" at bounding box center [489, 210] width 38 height 21
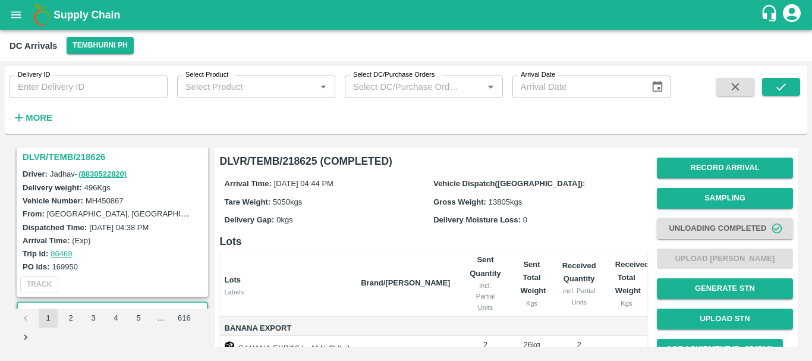
scroll to position [1250, 0]
click at [81, 158] on h3 "DLVR/TEMB/218626" at bounding box center [114, 157] width 183 height 15
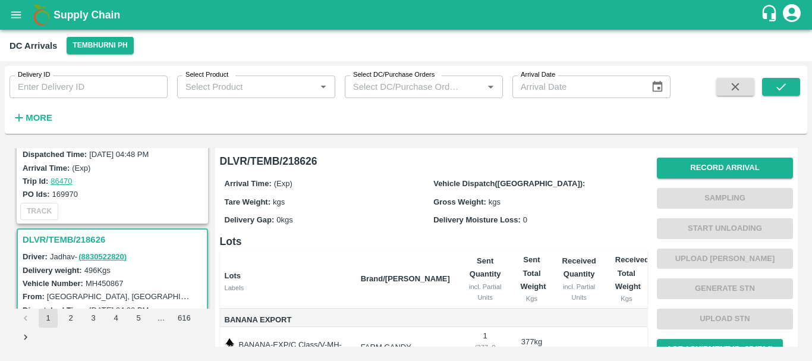
scroll to position [1076, 0]
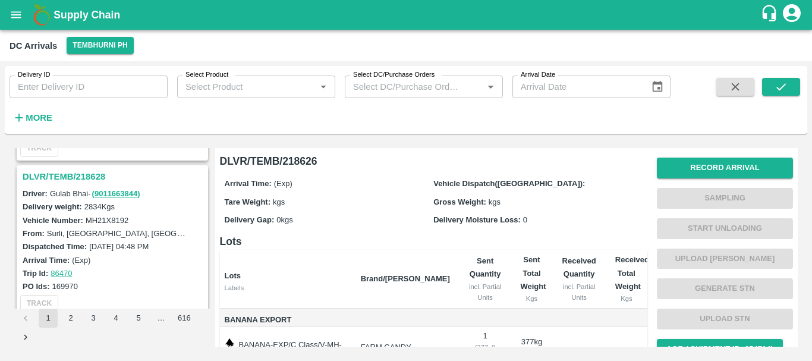
click at [78, 174] on h3 "DLVR/TEMB/218628" at bounding box center [114, 176] width 183 height 15
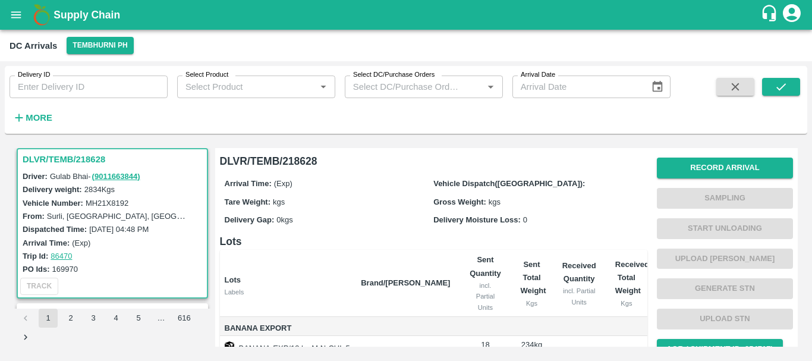
scroll to position [188, 0]
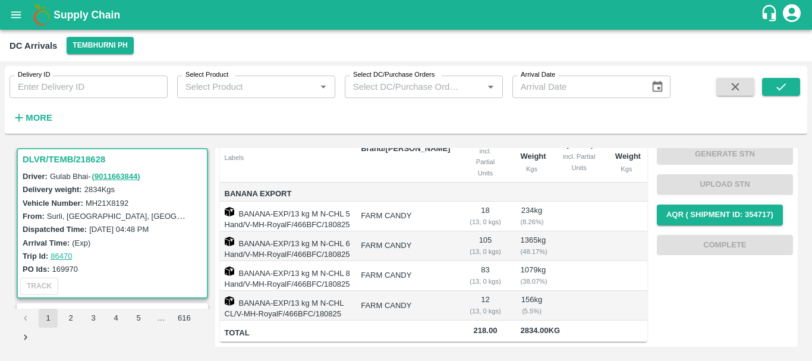
click at [460, 231] on td "105 ( 13, 0 kgs)" at bounding box center [485, 246] width 51 height 30
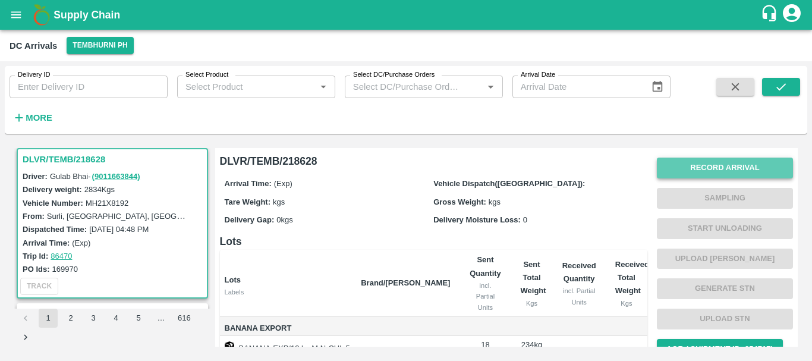
click at [700, 160] on button "Record Arrival" at bounding box center [725, 168] width 136 height 21
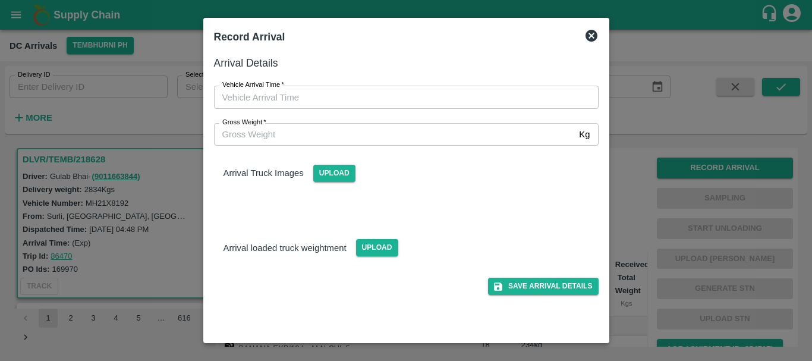
type input "DD/MM/YYYY hh:mm aa"
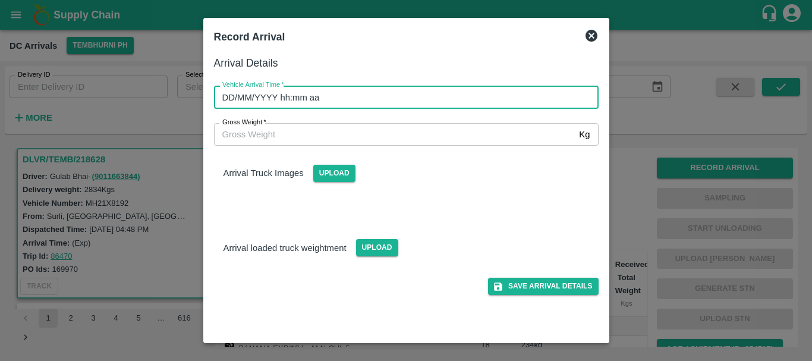
click at [505, 95] on input "DD/MM/YYYY hh:mm aa" at bounding box center [402, 97] width 376 height 23
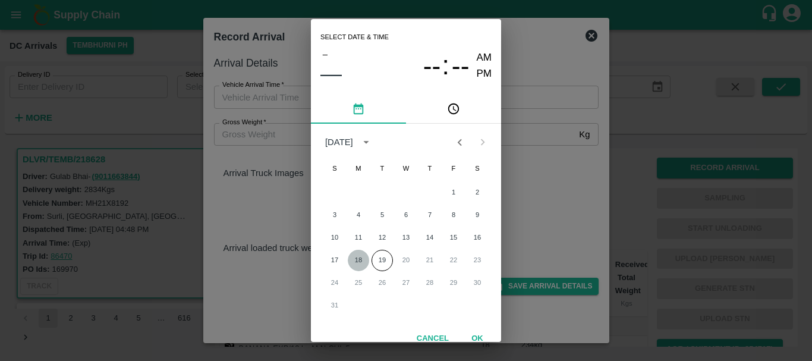
click at [356, 256] on button "18" at bounding box center [358, 260] width 21 height 21
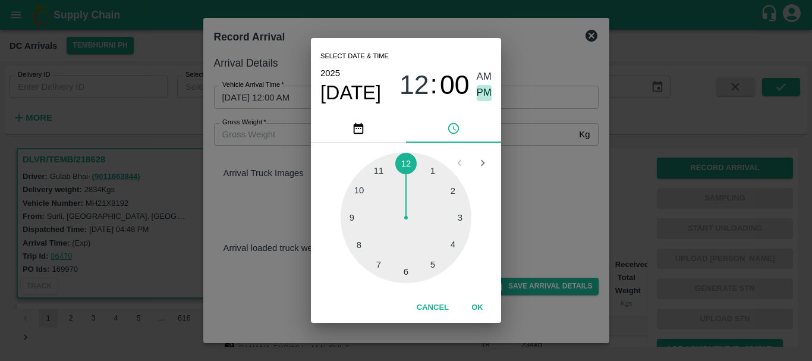
click at [481, 90] on span "PM" at bounding box center [484, 93] width 15 height 16
type input "[DATE] 12:00 PM"
click at [482, 93] on span "PM" at bounding box center [484, 93] width 15 height 16
click at [524, 161] on div "Select date & time [DATE] 12 : 00 AM PM 1 2 3 4 5 6 7 8 9 10 11 12 Cancel OK" at bounding box center [406, 180] width 812 height 361
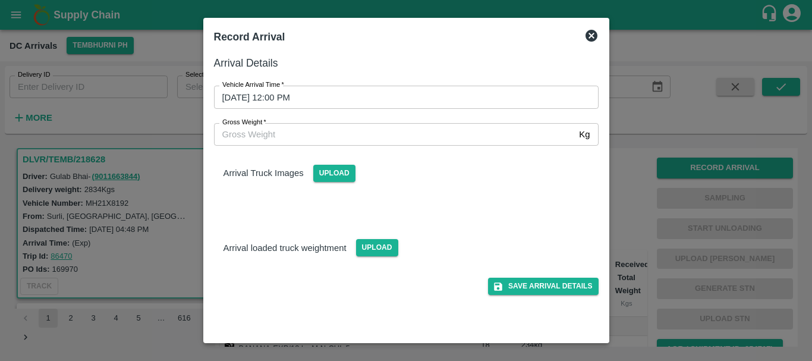
click at [454, 158] on div "Arrival Truck Images Upload" at bounding box center [407, 164] width 404 height 36
click at [496, 237] on div "Arrival loaded truck weightment Upload" at bounding box center [407, 238] width 404 height 36
click at [337, 172] on span "Upload" at bounding box center [334, 173] width 42 height 17
click at [0, 0] on input "Upload" at bounding box center [0, 0] width 0 height 0
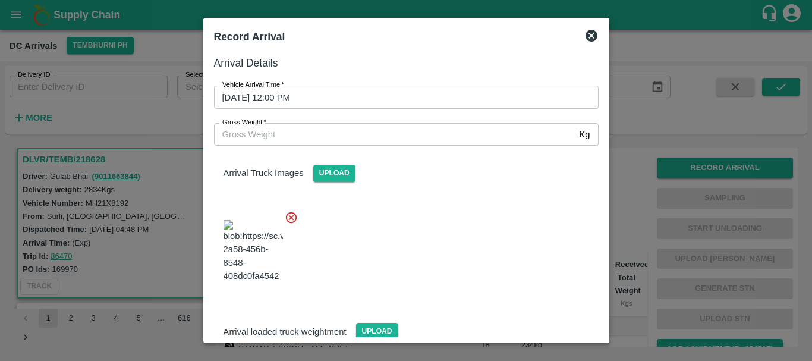
scroll to position [64, 0]
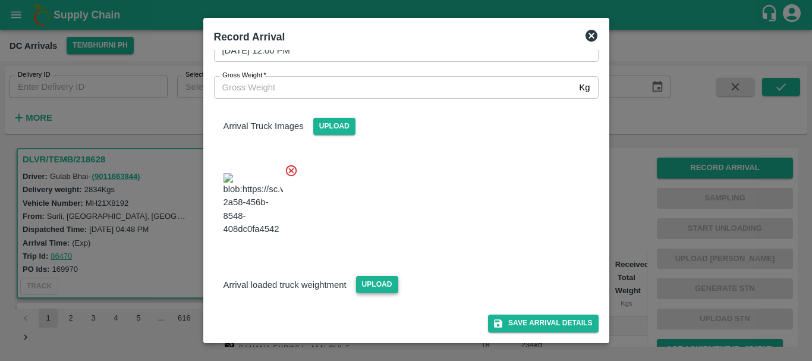
click at [378, 288] on span "Upload" at bounding box center [377, 284] width 42 height 17
click at [0, 0] on input "Upload" at bounding box center [0, 0] width 0 height 0
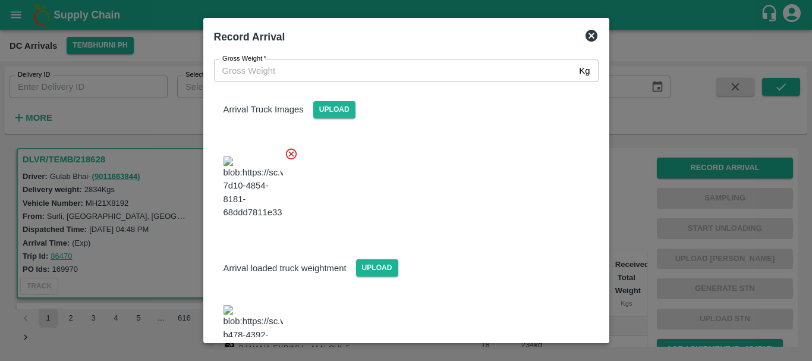
scroll to position [122, 0]
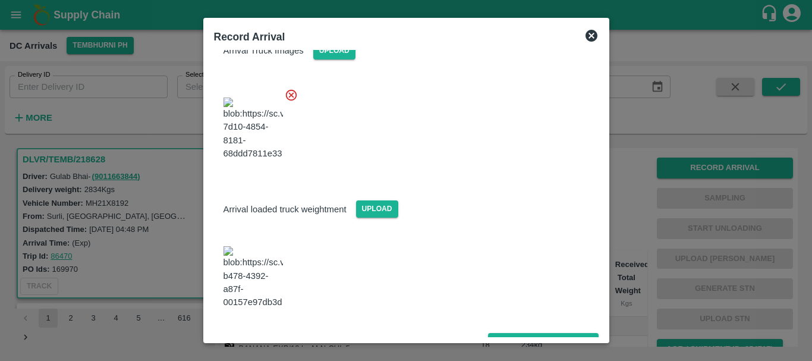
click at [250, 282] on img at bounding box center [253, 277] width 59 height 62
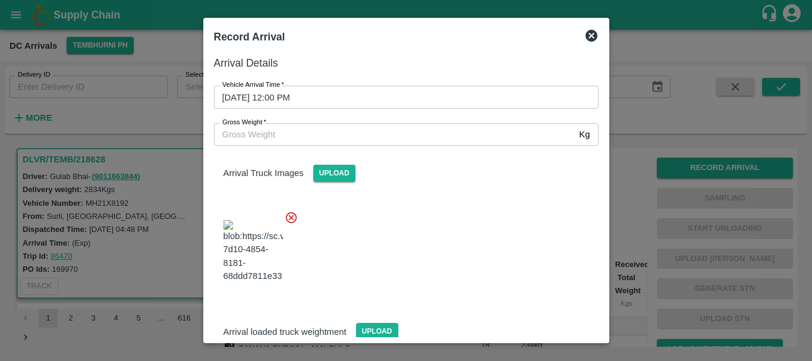
click at [303, 128] on input "Gross Weight   *" at bounding box center [394, 134] width 361 height 23
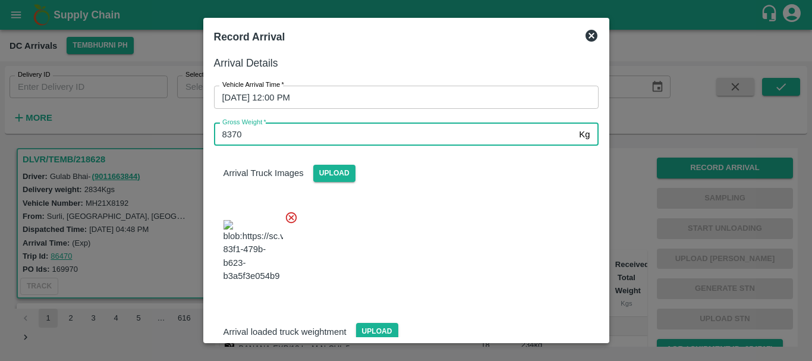
type input "8370"
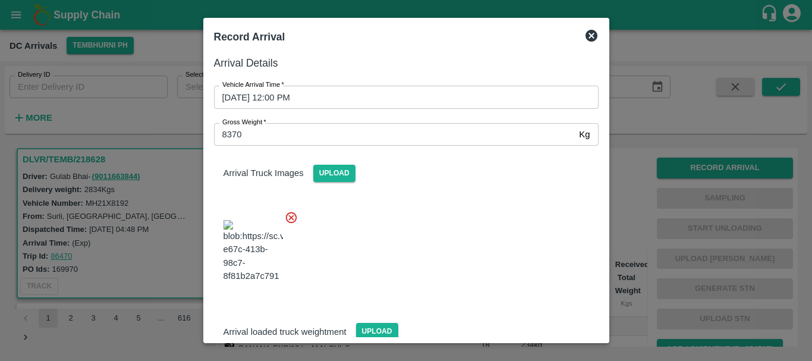
click at [498, 249] on div at bounding box center [402, 247] width 394 height 93
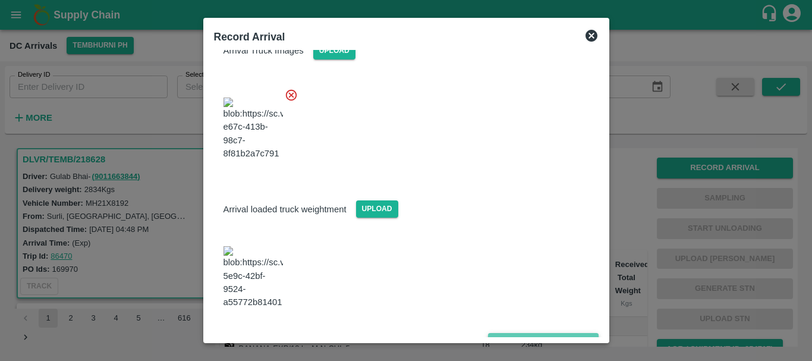
click at [509, 333] on button "Save Arrival Details" at bounding box center [543, 341] width 110 height 17
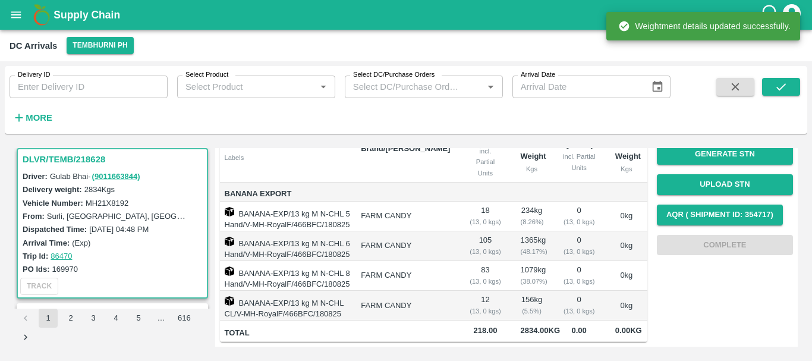
scroll to position [0, 0]
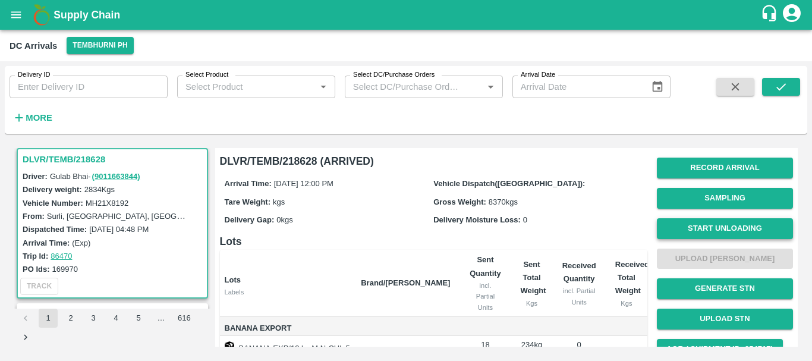
click at [683, 229] on button "Start Unloading" at bounding box center [725, 228] width 136 height 21
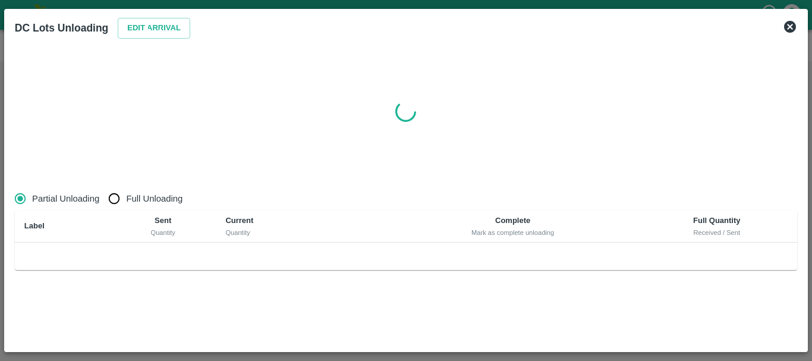
click at [152, 29] on icon at bounding box center [154, 27] width 14 height 14
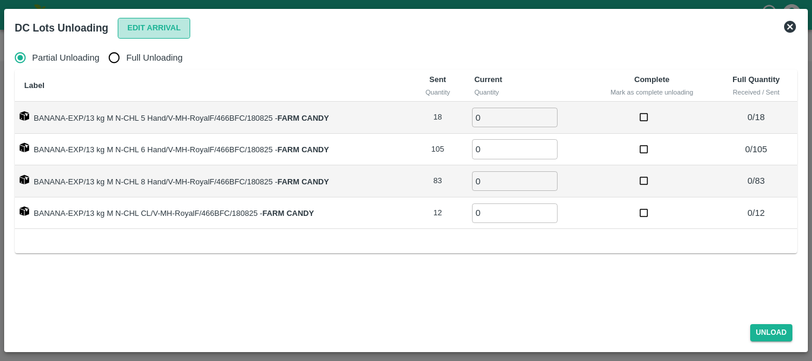
click at [162, 31] on button "Edit Arrival" at bounding box center [154, 28] width 73 height 21
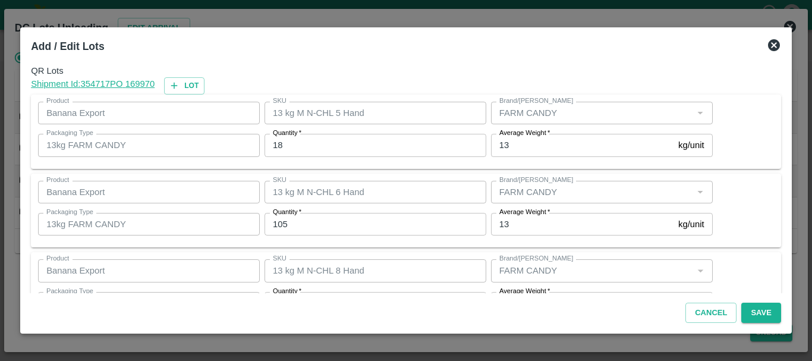
click at [618, 15] on div at bounding box center [406, 180] width 812 height 361
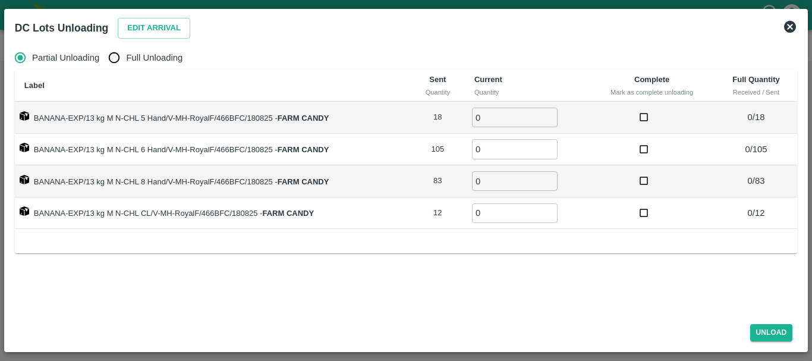
click at [791, 27] on icon at bounding box center [790, 27] width 12 height 12
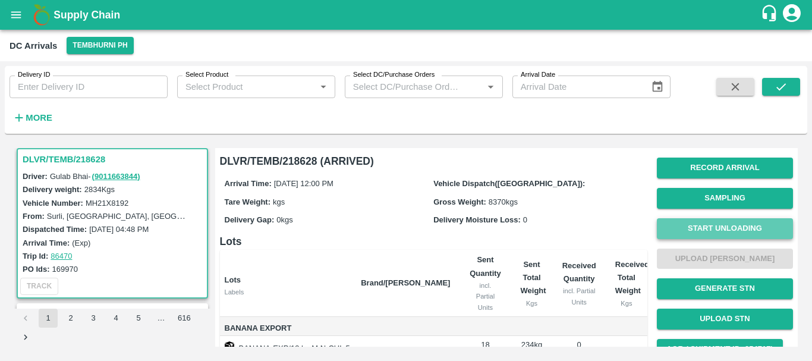
click at [690, 229] on button "Start Unloading" at bounding box center [725, 228] width 136 height 21
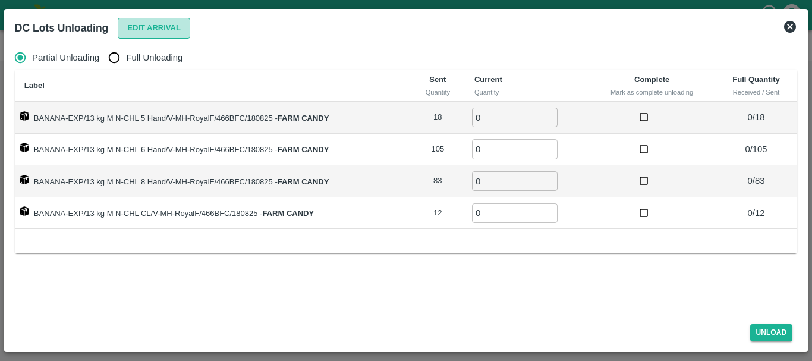
click at [150, 28] on button "Edit Arrival" at bounding box center [154, 28] width 73 height 21
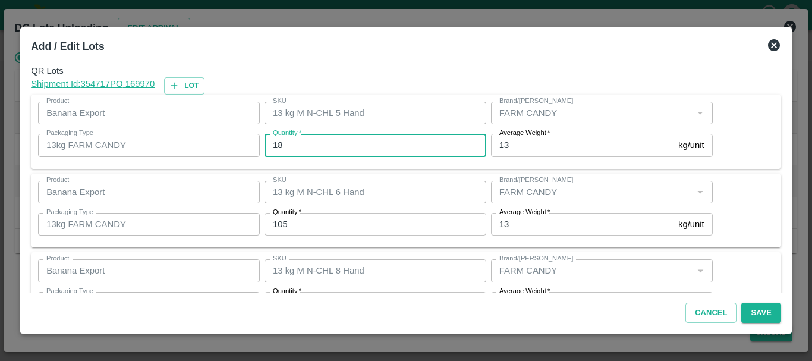
click at [339, 146] on input "18" at bounding box center [376, 145] width 222 height 23
type input "1"
type input "17"
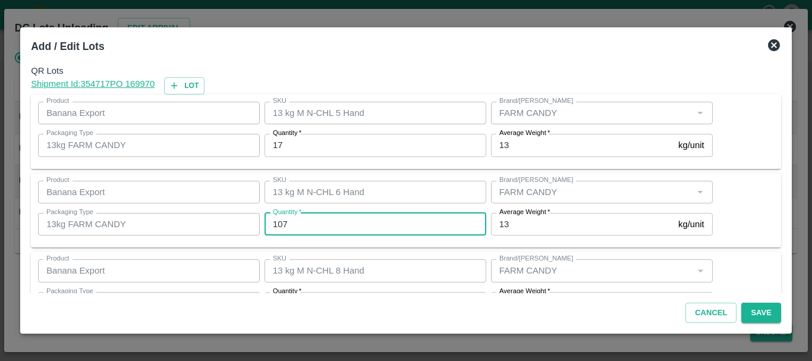
type input "107"
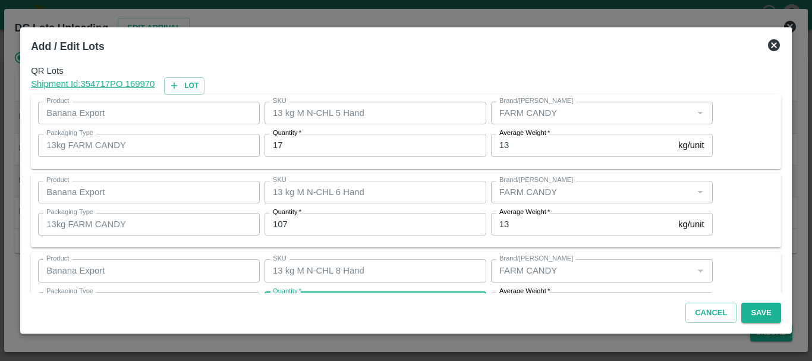
scroll to position [21, 0]
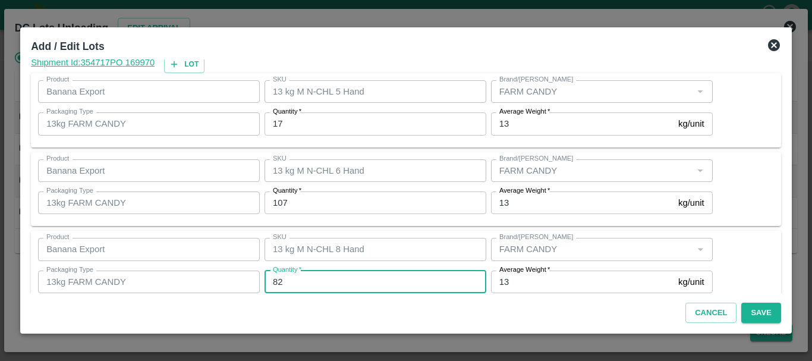
type input "82"
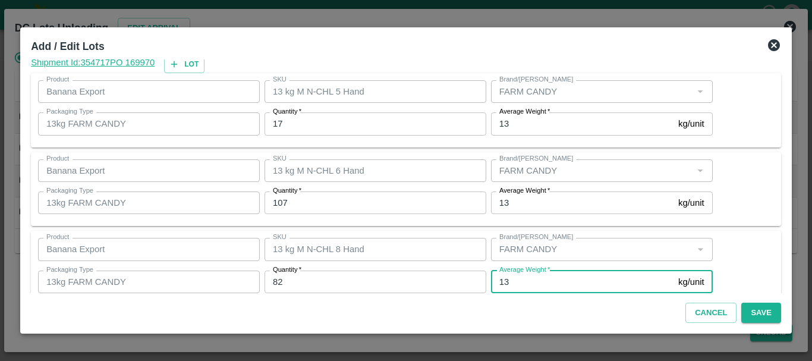
scroll to position [122, 0]
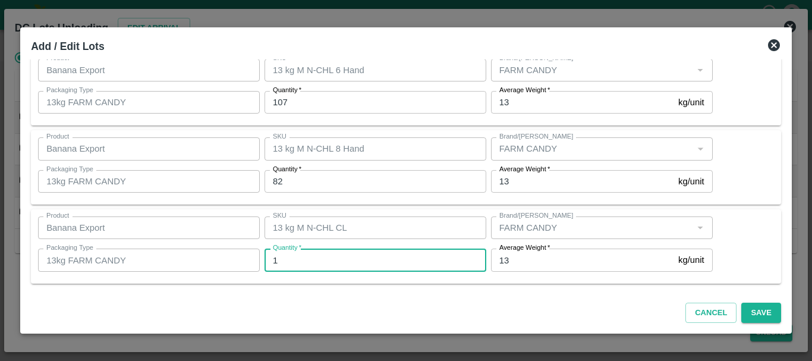
type input "12"
click at [372, 213] on div "SKU 13 kg M N-CHL CL SKU" at bounding box center [373, 228] width 227 height 32
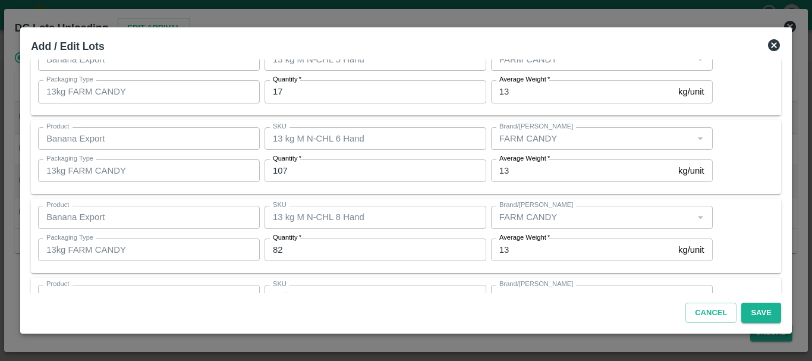
scroll to position [54, 0]
click at [768, 309] on button "Save" at bounding box center [760, 313] width 39 height 21
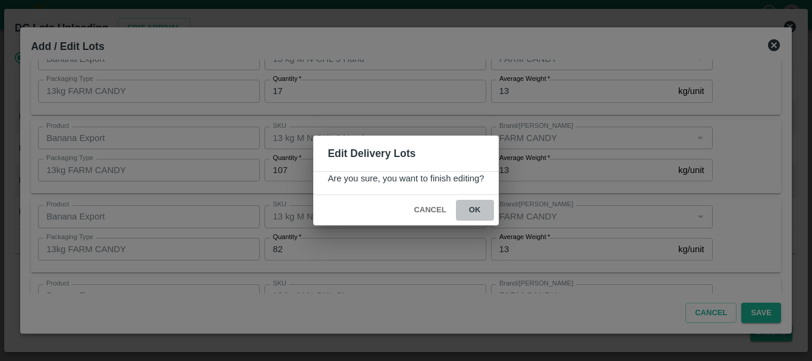
click at [468, 209] on button "ok" at bounding box center [475, 210] width 38 height 21
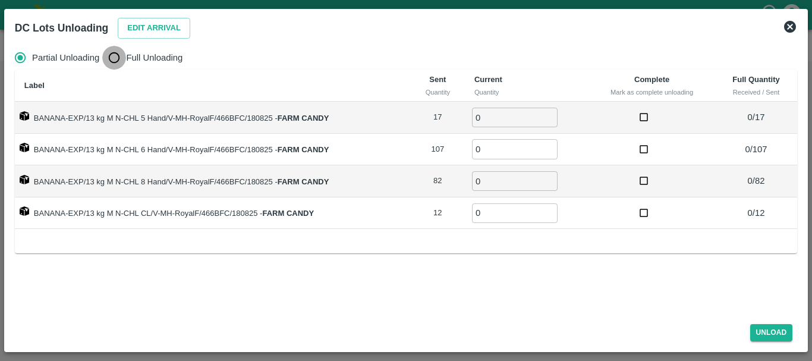
click at [115, 61] on input "Full Unloading" at bounding box center [114, 58] width 24 height 24
radio input "true"
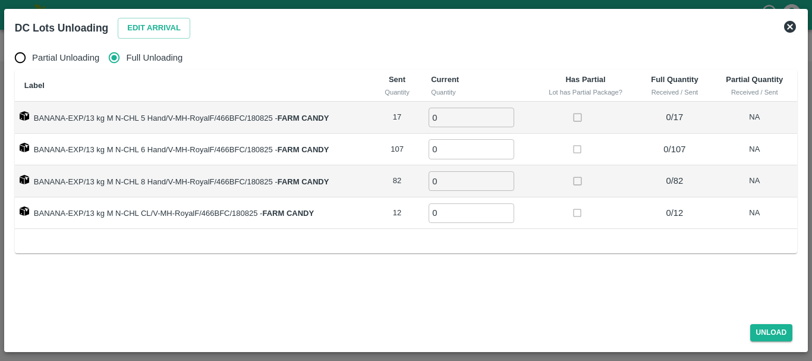
click at [449, 112] on input "0" at bounding box center [472, 118] width 86 height 20
type input "017"
type input "107"
type input "82"
type input "12"
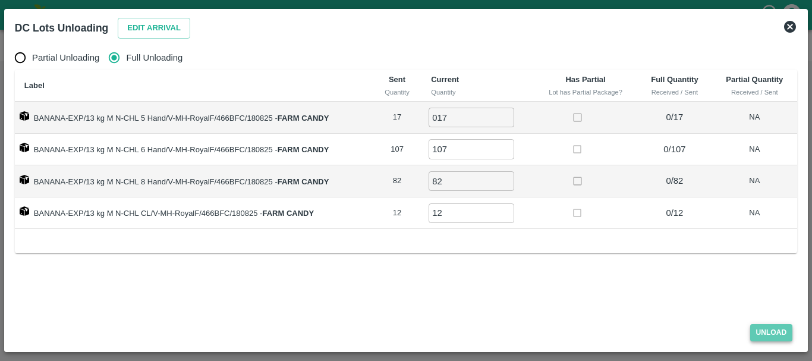
click at [760, 326] on button "Unload" at bounding box center [771, 332] width 43 height 17
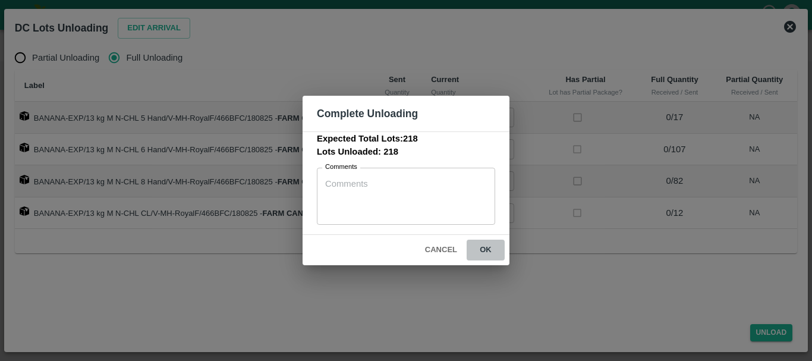
click at [491, 254] on button "ok" at bounding box center [486, 250] width 38 height 21
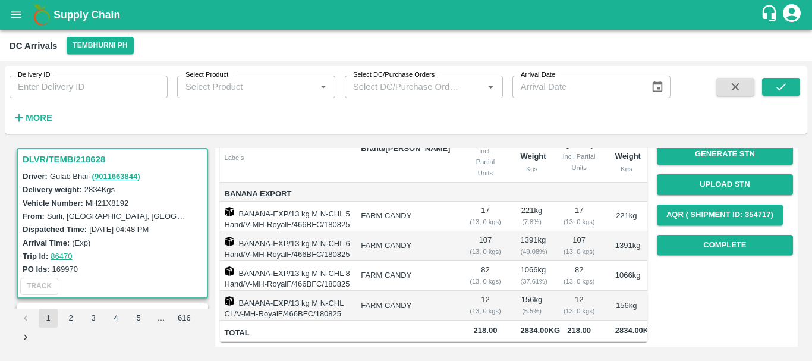
scroll to position [0, 0]
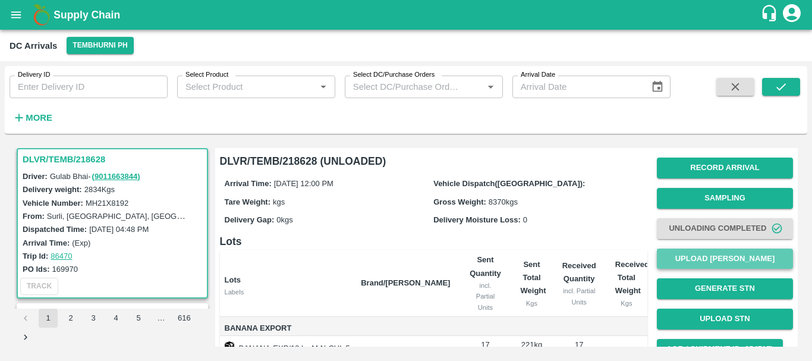
click at [680, 258] on button "Upload [PERSON_NAME]" at bounding box center [725, 259] width 136 height 21
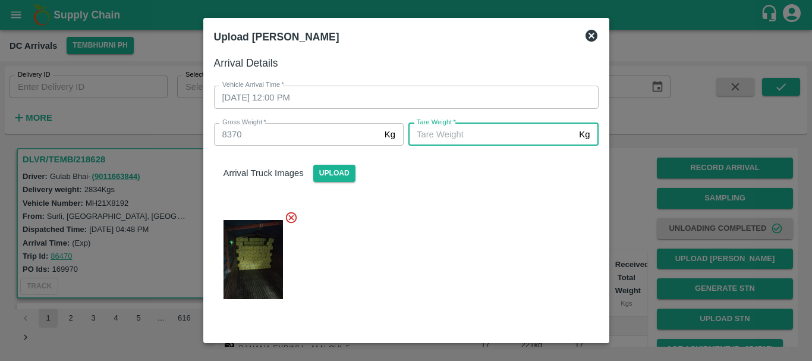
click at [468, 136] on input "[PERSON_NAME]   *" at bounding box center [491, 134] width 166 height 23
type input "5250"
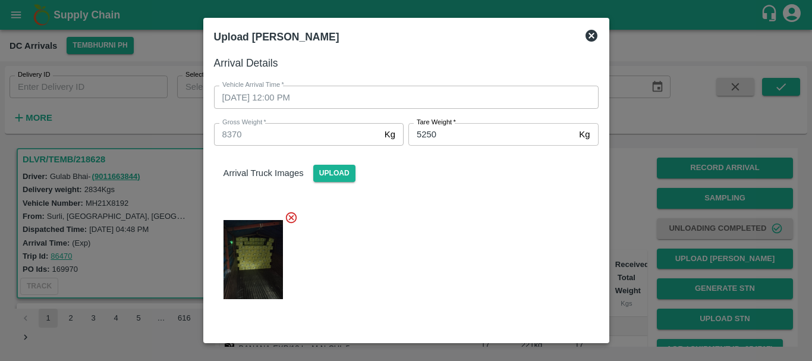
click at [428, 201] on div at bounding box center [402, 256] width 394 height 110
click at [463, 210] on div at bounding box center [402, 255] width 394 height 110
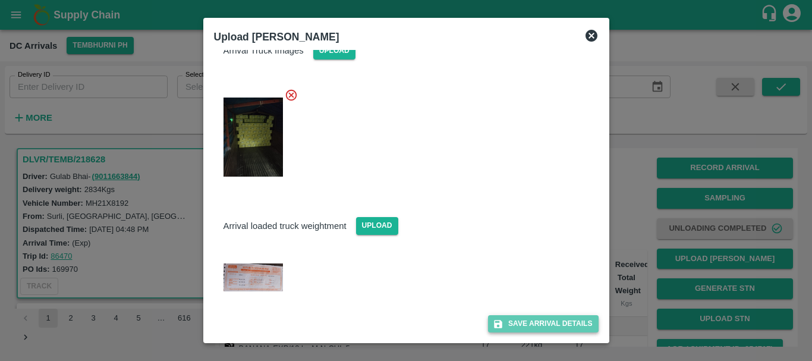
click at [528, 322] on button "Save Arrival Details" at bounding box center [543, 323] width 110 height 17
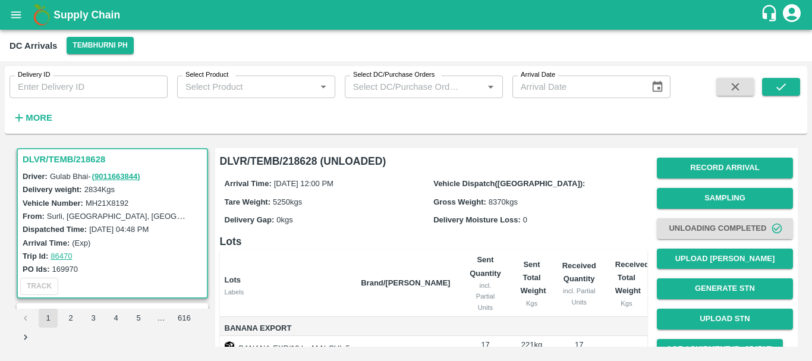
scroll to position [188, 0]
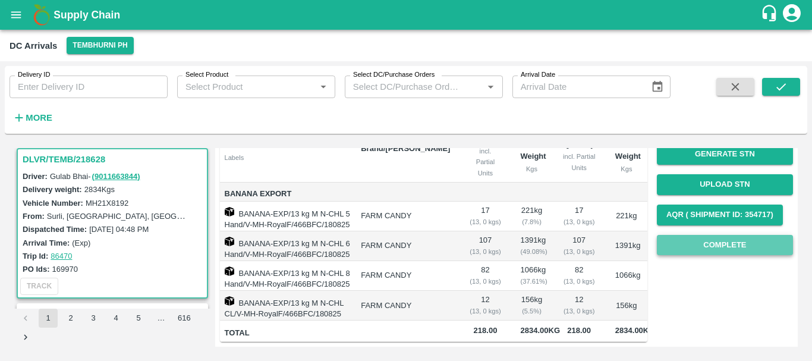
click at [725, 235] on button "Complete" at bounding box center [725, 245] width 136 height 21
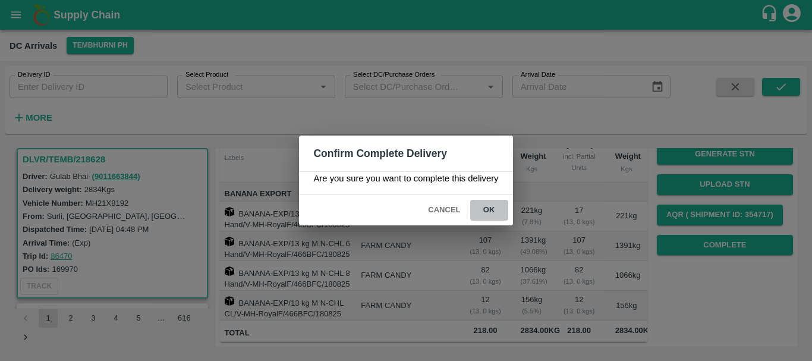
click at [493, 208] on button "ok" at bounding box center [489, 210] width 38 height 21
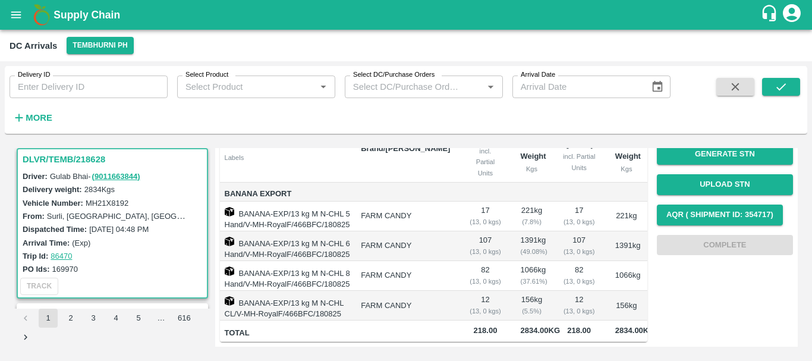
scroll to position [0, 0]
click at [466, 261] on td "82 ( 13, 0 kgs)" at bounding box center [485, 276] width 51 height 30
click at [461, 261] on td "82 ( 13, 0 kgs)" at bounding box center [485, 276] width 51 height 30
click at [433, 261] on td "FARM CANDY" at bounding box center [405, 276] width 108 height 30
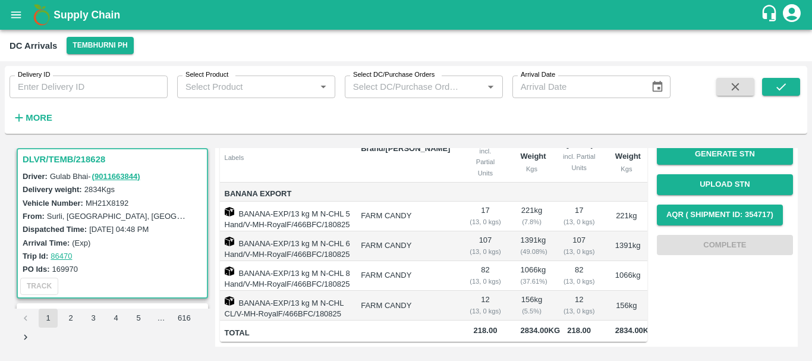
scroll to position [0, 0]
click at [407, 261] on td "FARM CANDY" at bounding box center [405, 276] width 108 height 30
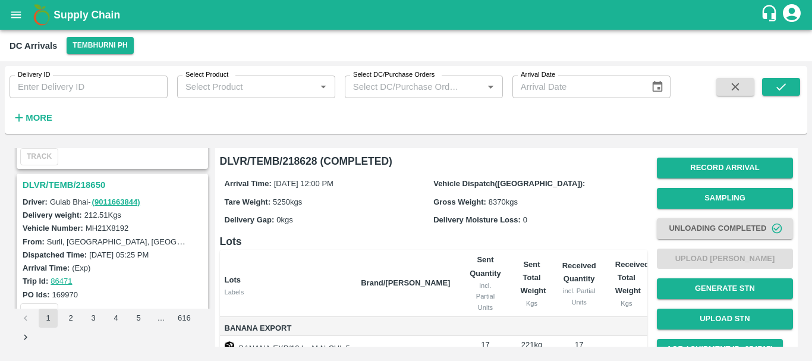
scroll to position [911, 0]
click at [76, 187] on h3 "DLVR/TEMB/218650" at bounding box center [114, 185] width 183 height 15
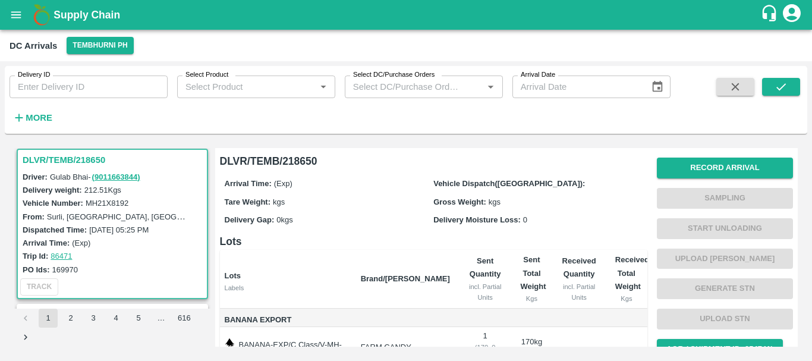
scroll to position [106, 0]
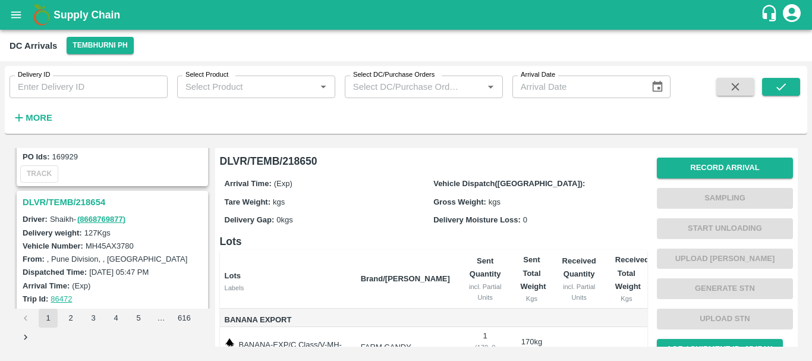
click at [65, 200] on h3 "DLVR/TEMB/218654" at bounding box center [114, 201] width 183 height 15
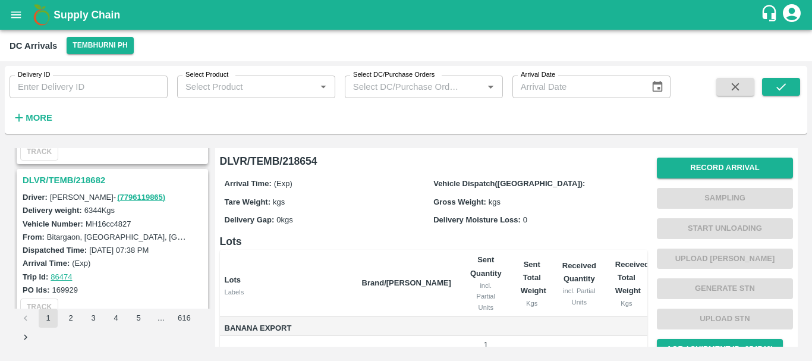
click at [78, 184] on h3 "DLVR/TEMB/218682" at bounding box center [114, 179] width 183 height 15
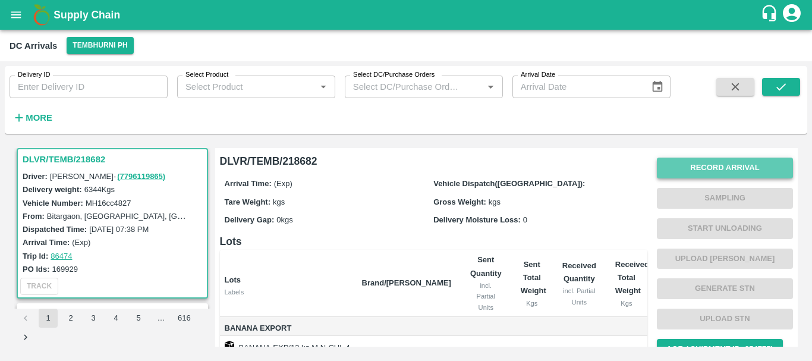
click at [693, 165] on button "Record Arrival" at bounding box center [725, 168] width 136 height 21
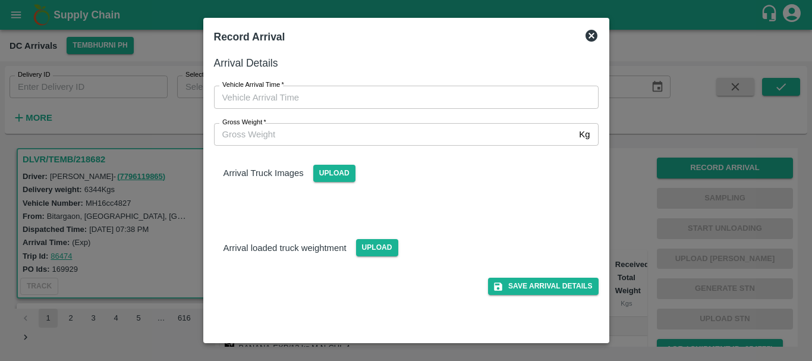
click at [463, 84] on div "Vehicle Arrival Time   * Vehicle Arrival Time" at bounding box center [399, 89] width 399 height 37
type input "DD/MM/YYYY hh:mm aa"
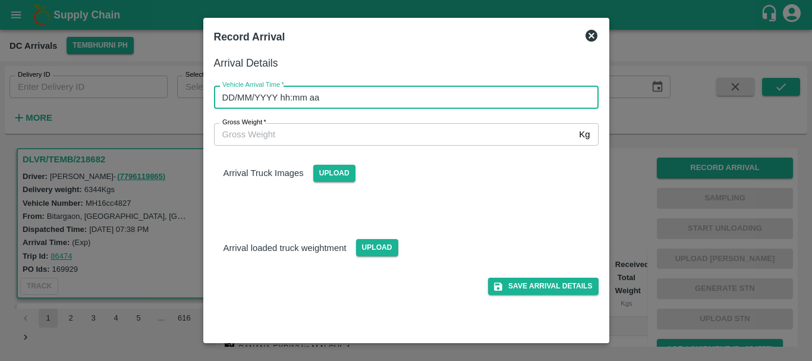
click at [454, 94] on input "DD/MM/YYYY hh:mm aa" at bounding box center [402, 97] width 376 height 23
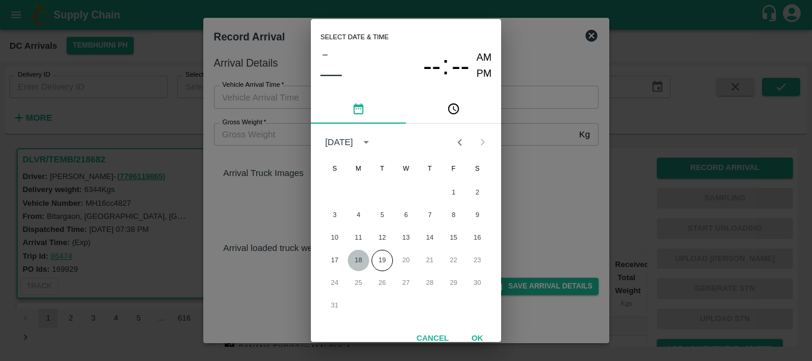
click at [354, 257] on button "18" at bounding box center [358, 260] width 21 height 21
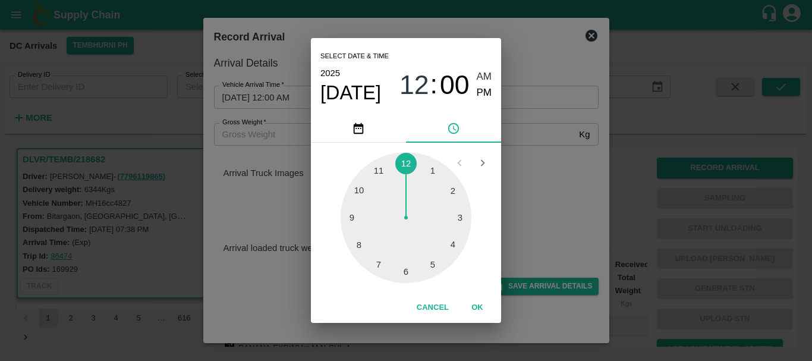
click at [363, 241] on div at bounding box center [406, 217] width 131 height 131
click at [453, 244] on div at bounding box center [406, 217] width 131 height 131
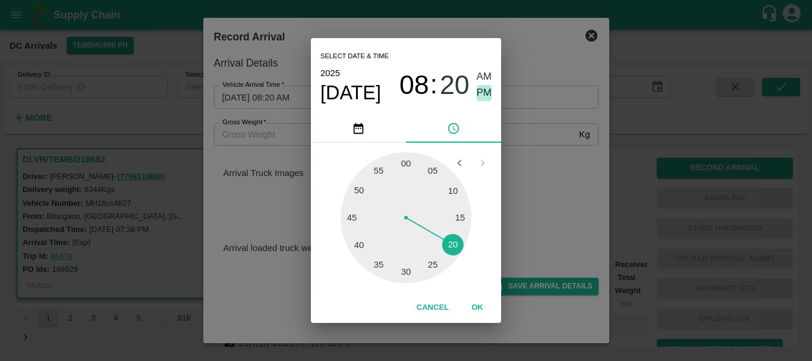
click at [483, 92] on span "PM" at bounding box center [484, 93] width 15 height 16
type input "[DATE] 08:20 PM"
click at [536, 183] on div "Select date & time [DATE] 08 : 20 AM PM 05 10 15 20 25 30 35 40 45 50 55 00 Can…" at bounding box center [406, 180] width 812 height 361
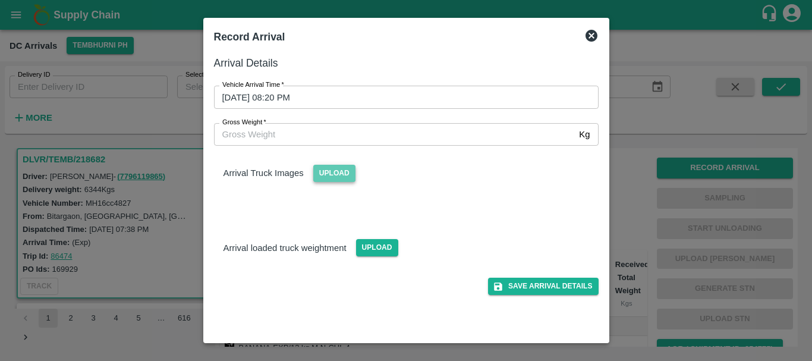
click at [330, 175] on span "Upload" at bounding box center [334, 173] width 42 height 17
click at [0, 0] on input "Upload" at bounding box center [0, 0] width 0 height 0
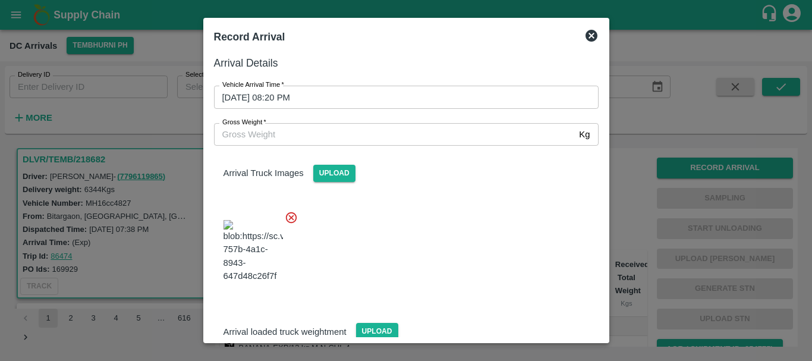
scroll to position [29, 0]
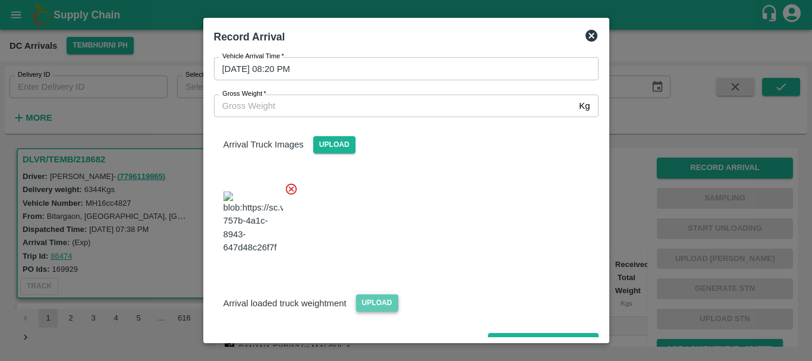
click at [364, 294] on span "Upload" at bounding box center [377, 302] width 42 height 17
click at [0, 0] on input "Upload" at bounding box center [0, 0] width 0 height 0
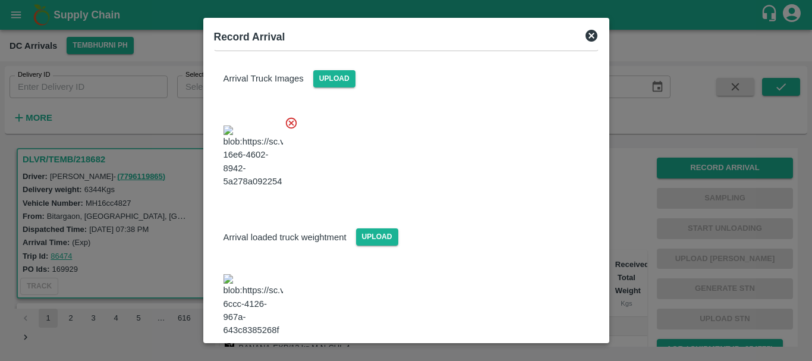
click at [253, 275] on img at bounding box center [253, 305] width 59 height 62
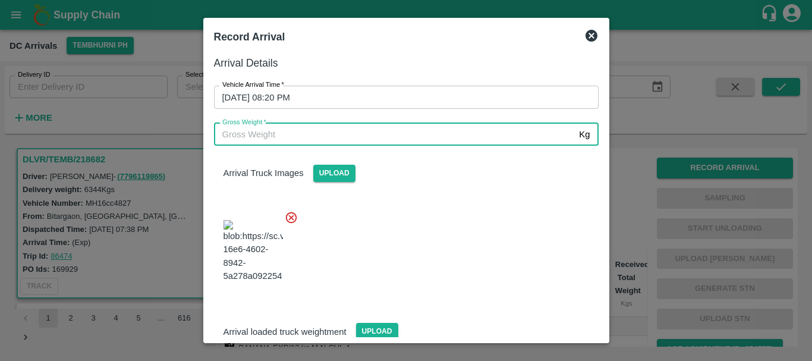
click at [329, 131] on input "Gross Weight   *" at bounding box center [394, 134] width 361 height 23
type input "12720"
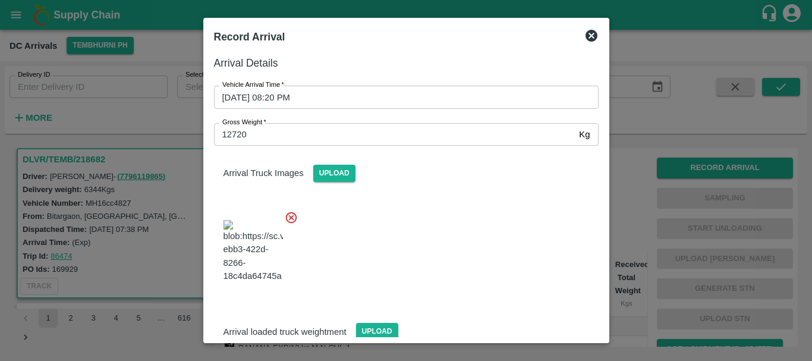
click at [403, 235] on div at bounding box center [402, 247] width 394 height 93
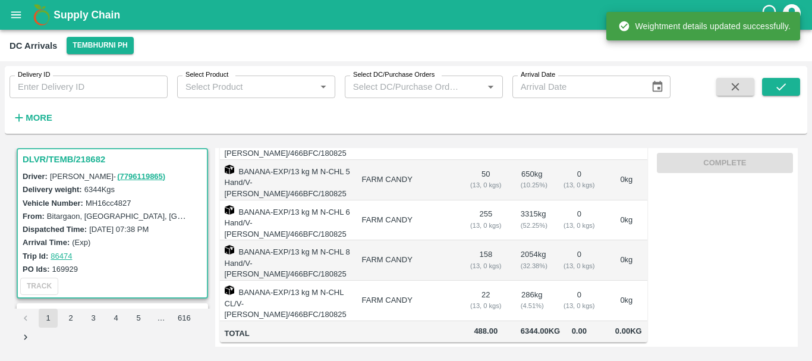
scroll to position [0, 0]
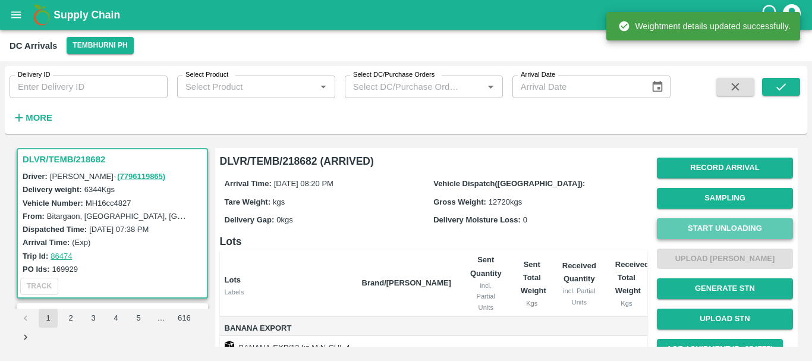
click at [694, 232] on button "Start Unloading" at bounding box center [725, 228] width 136 height 21
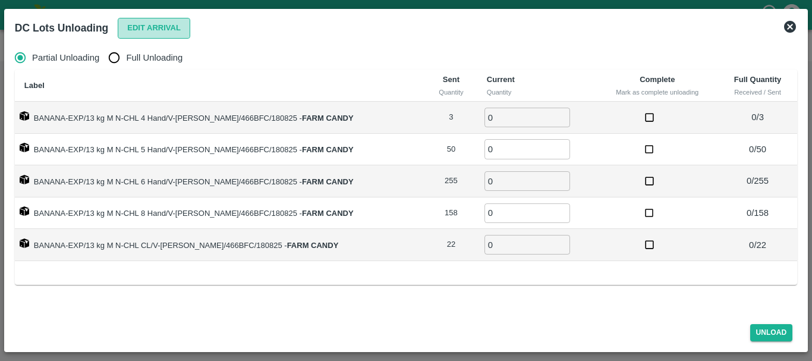
click at [140, 22] on button "Edit Arrival" at bounding box center [154, 28] width 73 height 21
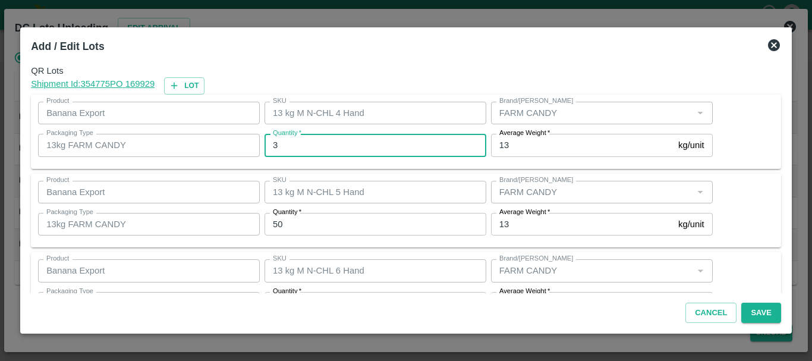
click at [353, 149] on input "3" at bounding box center [376, 145] width 222 height 23
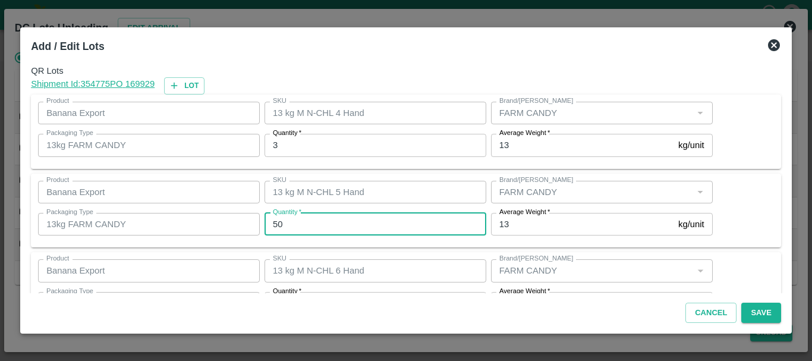
click at [313, 229] on input "50" at bounding box center [376, 224] width 222 height 23
type input "5"
type input "43"
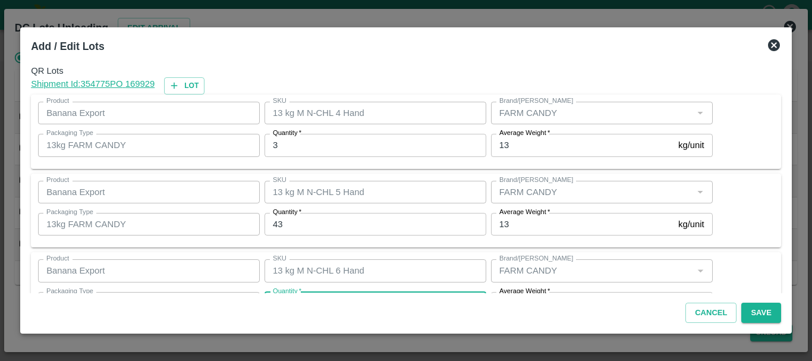
scroll to position [21, 0]
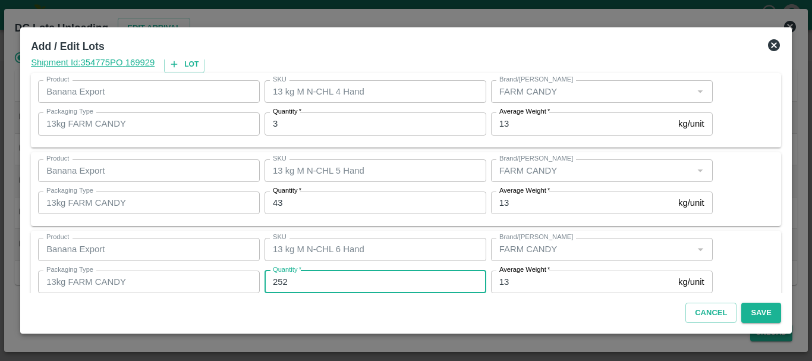
type input "252"
click at [336, 277] on input "252" at bounding box center [376, 282] width 222 height 23
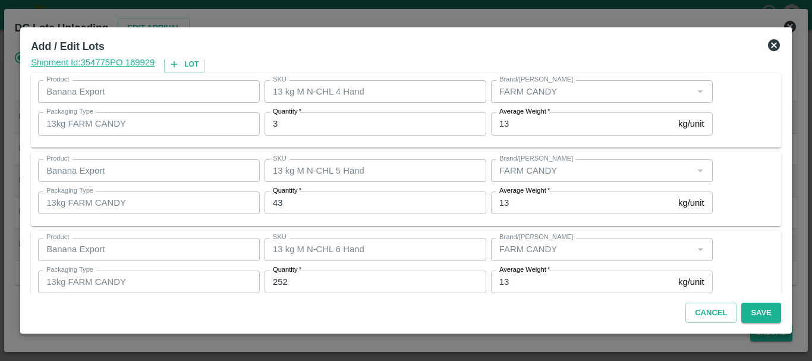
scroll to position [201, 0]
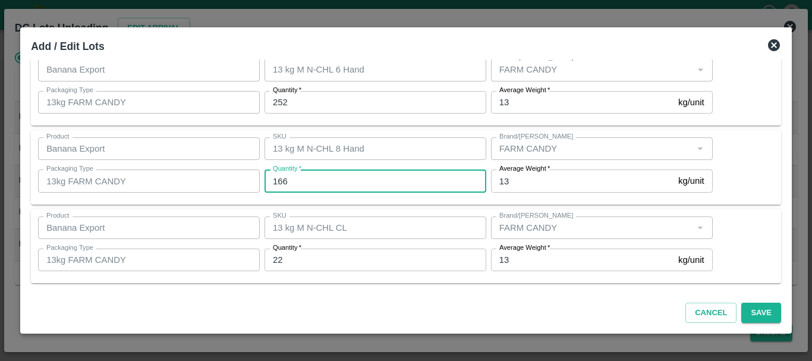
type input "166"
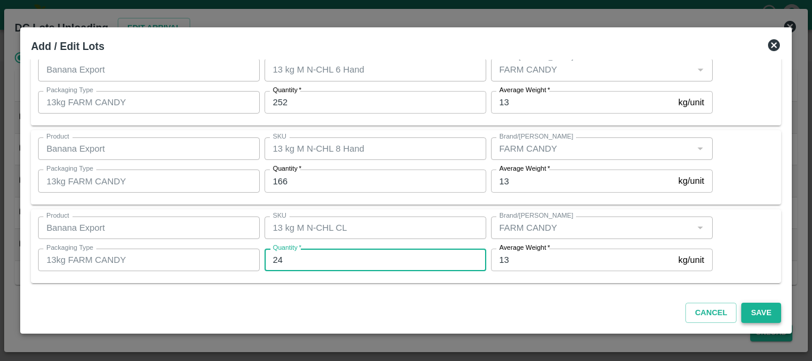
type input "24"
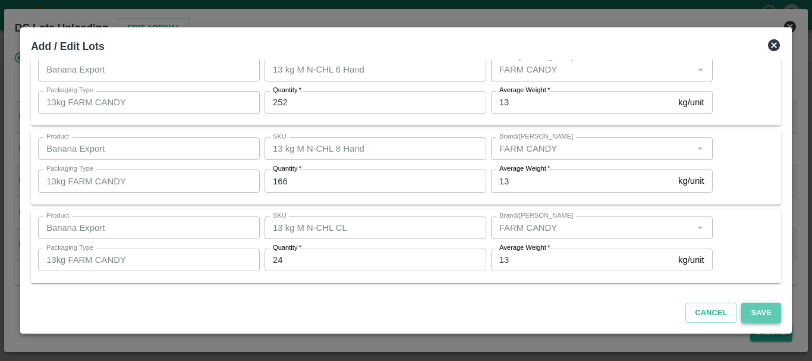
click at [752, 313] on button "Save" at bounding box center [760, 313] width 39 height 21
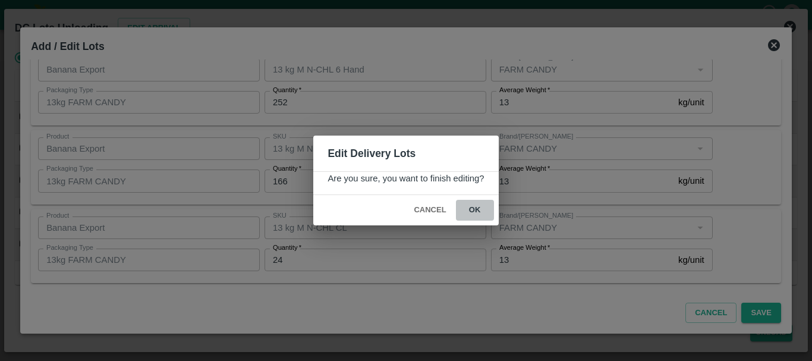
click at [476, 210] on button "ok" at bounding box center [475, 210] width 38 height 21
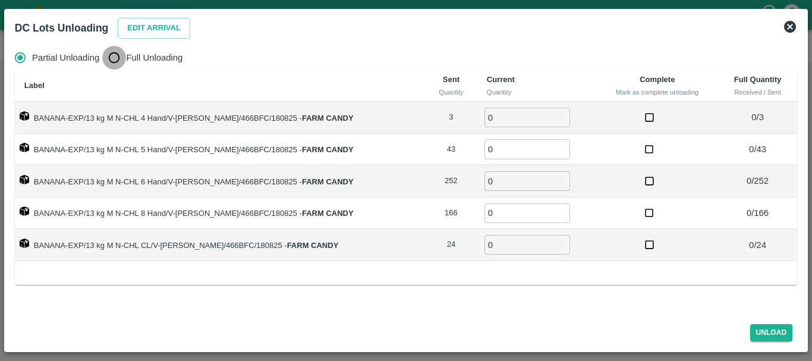
click at [115, 59] on input "Full Unloading" at bounding box center [114, 58] width 24 height 24
radio input "true"
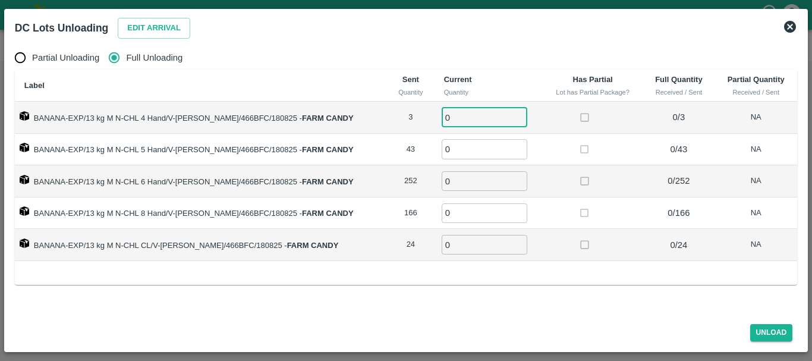
click at [460, 123] on input "0" at bounding box center [485, 118] width 86 height 20
type input "03"
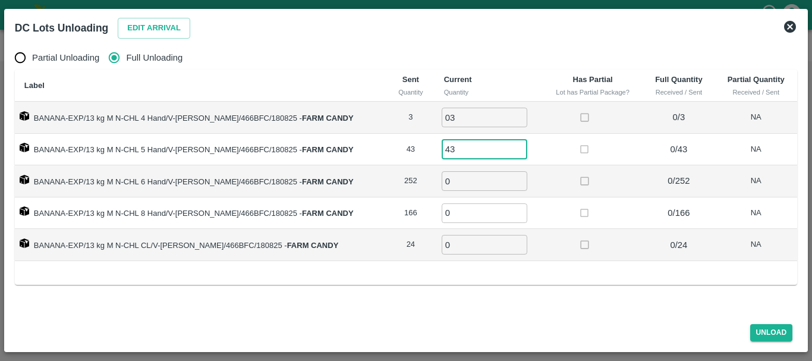
type input "43"
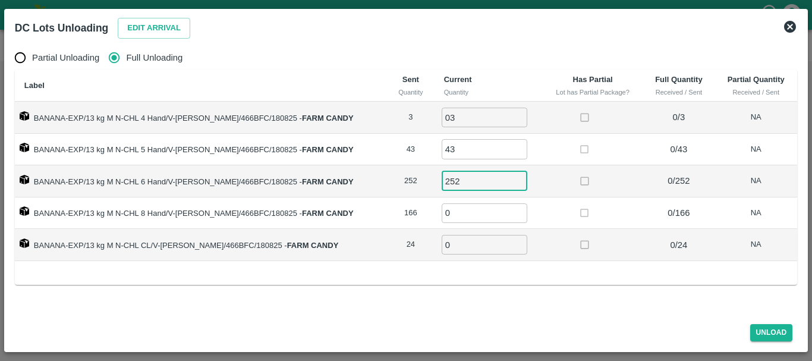
type input "252"
type input "166"
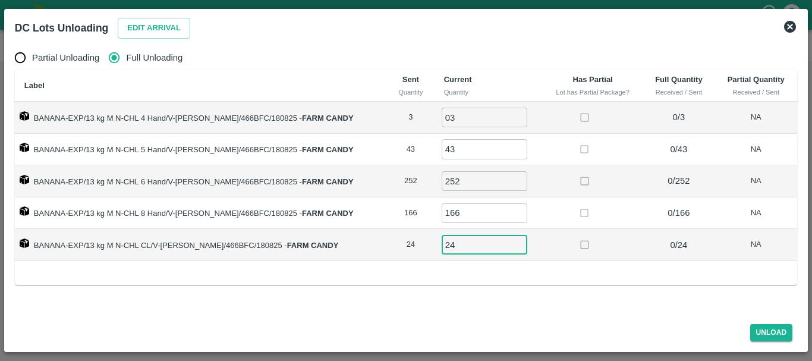
type input "24"
click at [575, 260] on td at bounding box center [593, 245] width 100 height 32
click at [766, 337] on button "Unload" at bounding box center [771, 332] width 43 height 17
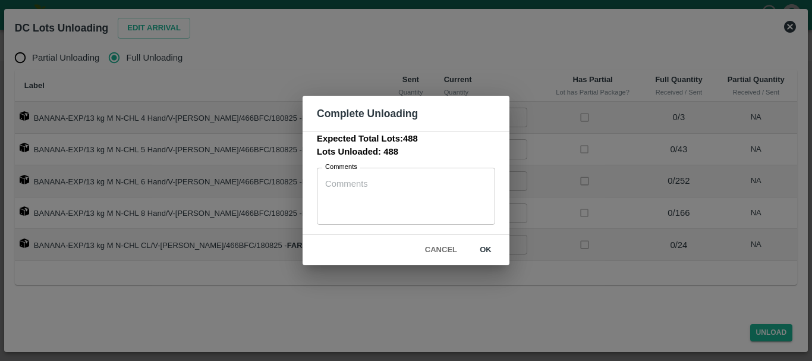
click at [486, 254] on button "ok" at bounding box center [486, 250] width 38 height 21
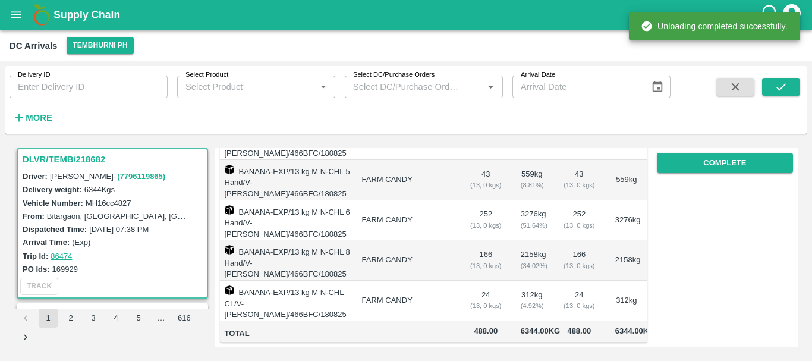
scroll to position [0, 0]
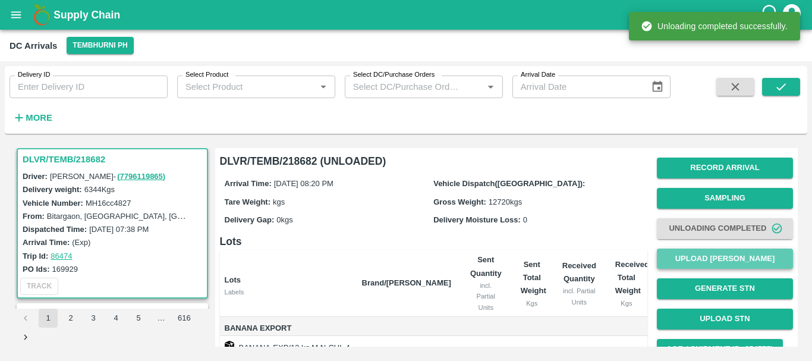
click at [709, 256] on button "Upload [PERSON_NAME]" at bounding box center [725, 259] width 136 height 21
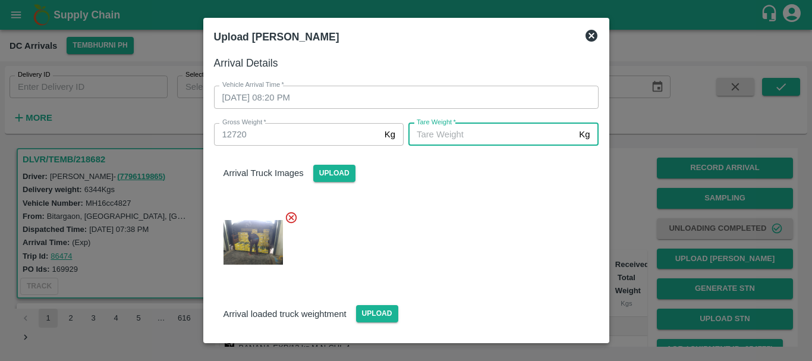
click at [438, 132] on input "[PERSON_NAME]   *" at bounding box center [491, 134] width 166 height 23
type input "5760"
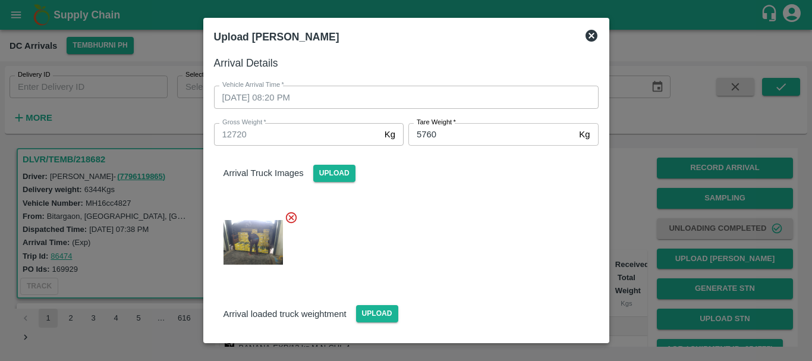
click at [455, 206] on div at bounding box center [402, 239] width 394 height 76
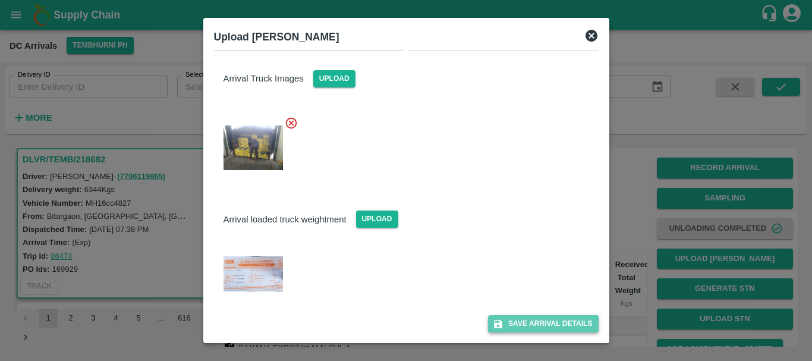
click at [504, 320] on button "Save Arrival Details" at bounding box center [543, 323] width 110 height 17
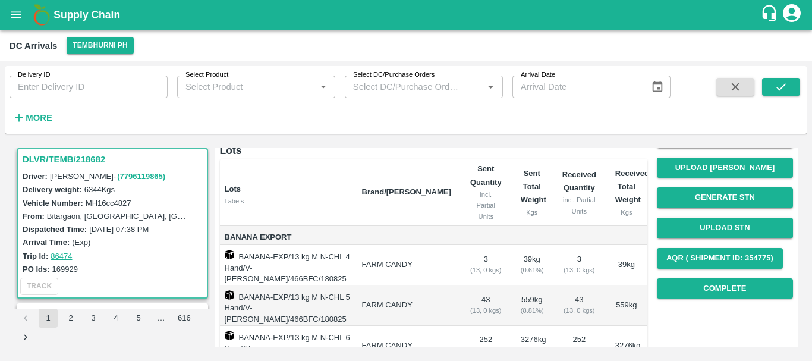
scroll to position [93, 0]
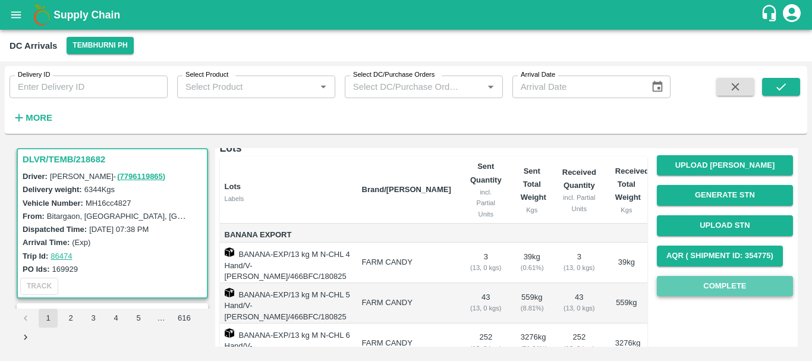
click at [710, 282] on button "Complete" at bounding box center [725, 286] width 136 height 21
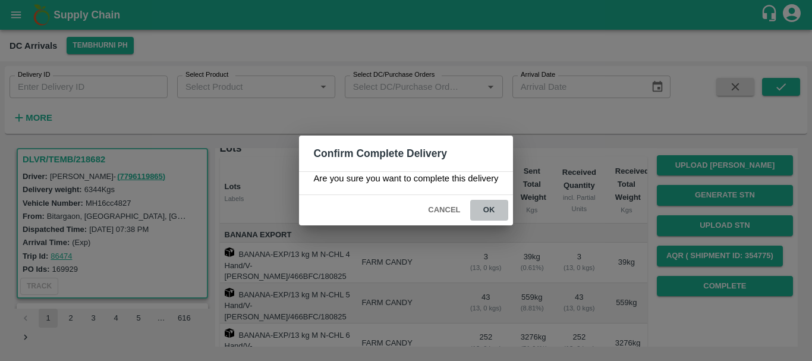
click at [480, 210] on button "ok" at bounding box center [489, 210] width 38 height 21
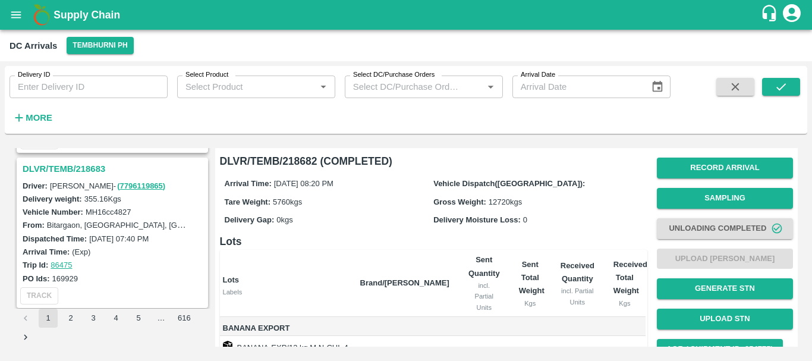
scroll to position [461, 0]
click at [87, 166] on h3 "DLVR/TEMB/218683" at bounding box center [114, 169] width 183 height 15
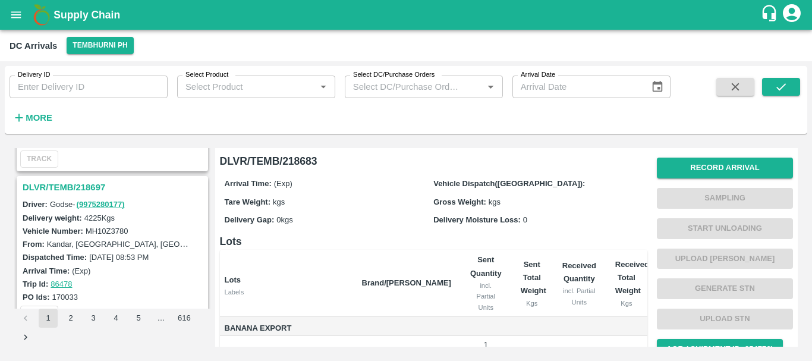
scroll to position [287, 0]
click at [72, 186] on h3 "DLVR/TEMB/218697" at bounding box center [114, 188] width 183 height 15
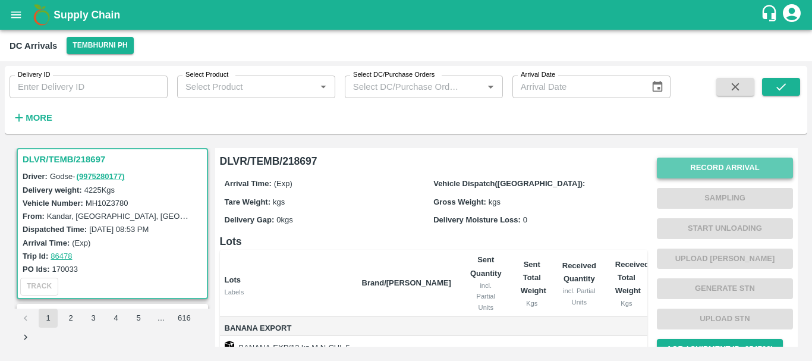
click at [711, 170] on button "Record Arrival" at bounding box center [725, 168] width 136 height 21
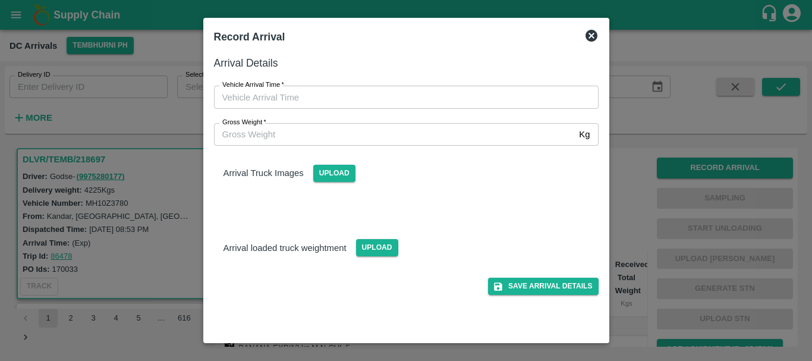
click at [634, 201] on div at bounding box center [406, 180] width 812 height 361
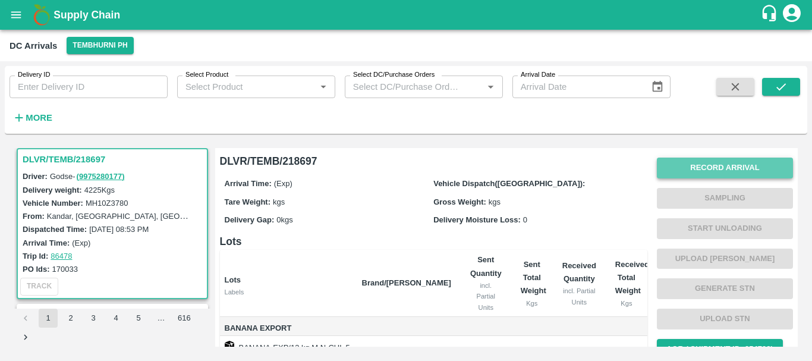
click at [696, 169] on button "Record Arrival" at bounding box center [725, 168] width 136 height 21
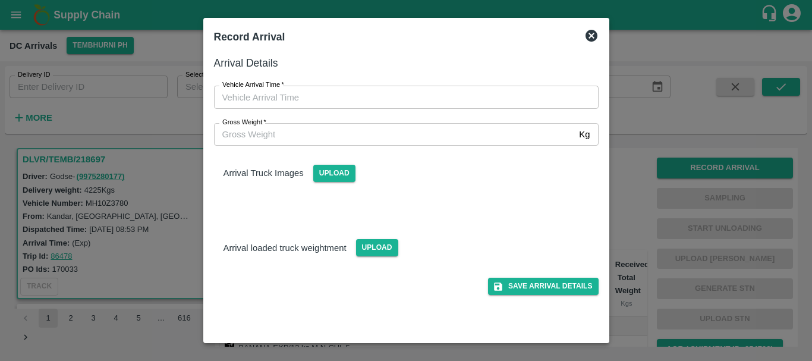
type input "DD/MM/YYYY hh:mm aa"
click at [510, 101] on input "DD/MM/YYYY hh:mm aa" at bounding box center [402, 97] width 376 height 23
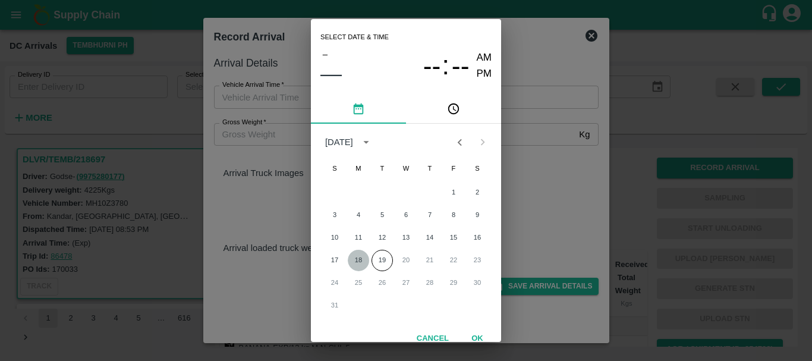
click at [360, 260] on button "18" at bounding box center [358, 260] width 21 height 21
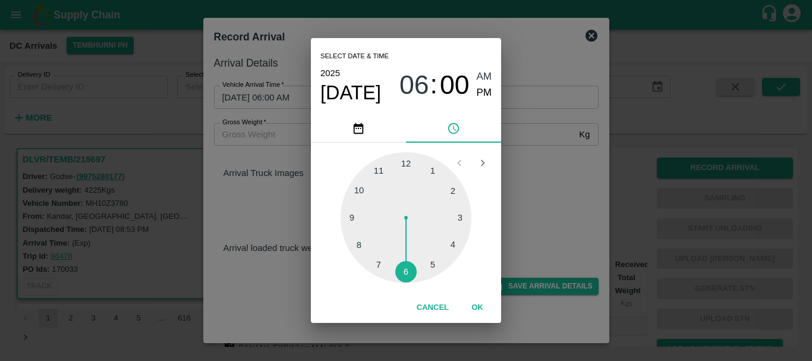
click at [406, 266] on div at bounding box center [406, 217] width 131 height 131
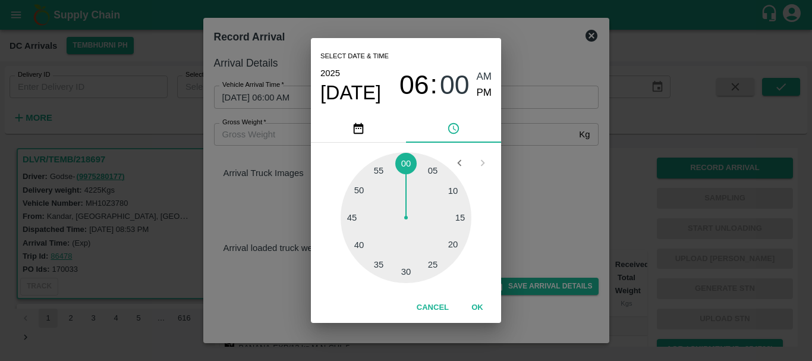
click at [435, 262] on div at bounding box center [406, 217] width 131 height 131
click at [484, 90] on span "PM" at bounding box center [484, 93] width 15 height 16
type input "[DATE] 06:25 PM"
click at [552, 157] on div "Select date & time [DATE] 06 : 25 AM PM 05 10 15 20 25 30 35 40 45 50 55 00 Can…" at bounding box center [406, 180] width 812 height 361
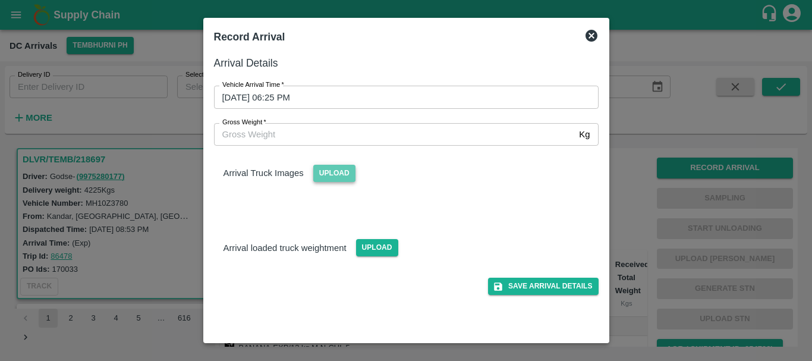
click at [342, 169] on span "Upload" at bounding box center [334, 173] width 42 height 17
click at [0, 0] on input "Upload" at bounding box center [0, 0] width 0 height 0
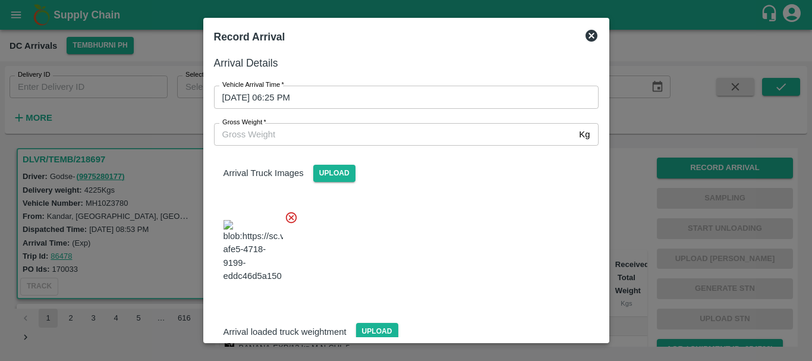
scroll to position [18, 0]
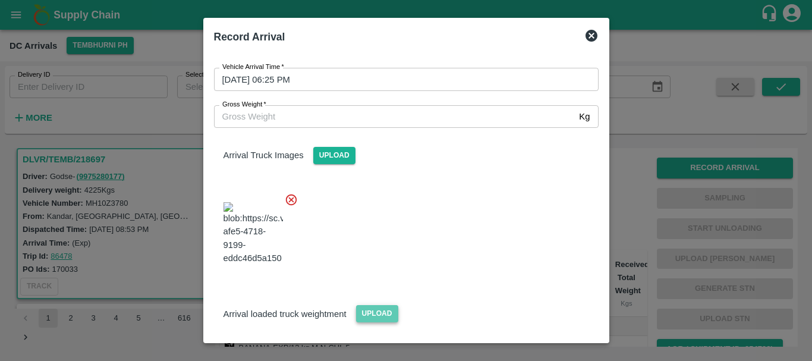
click at [366, 305] on span "Upload" at bounding box center [377, 313] width 42 height 17
click at [0, 0] on input "Upload" at bounding box center [0, 0] width 0 height 0
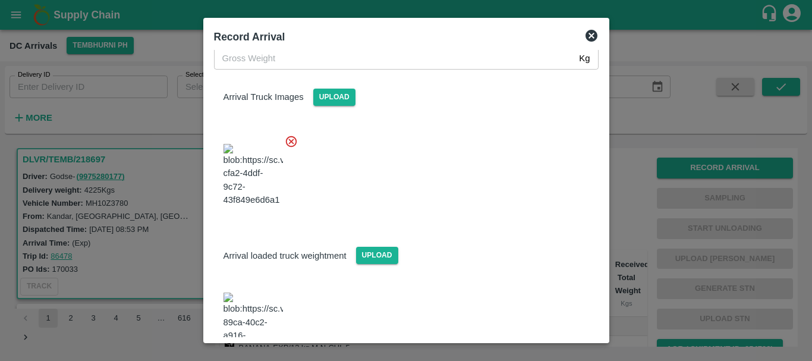
click at [259, 293] on img at bounding box center [253, 324] width 59 height 62
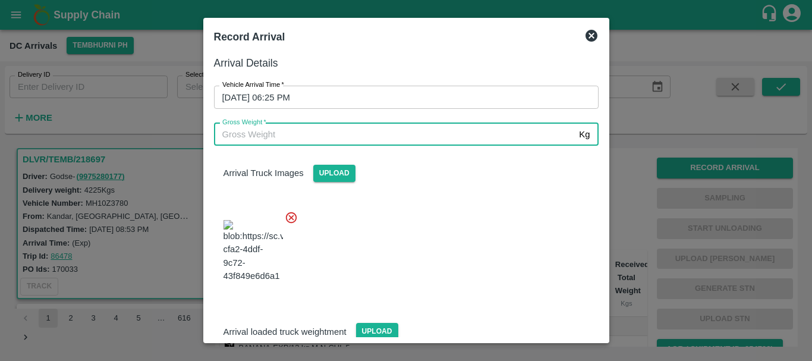
click at [317, 136] on input "Gross Weight   *" at bounding box center [394, 134] width 361 height 23
type input "10130"
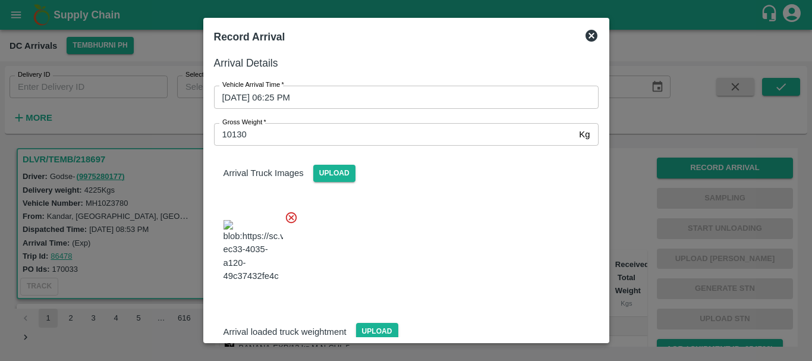
click at [463, 234] on div at bounding box center [402, 247] width 394 height 93
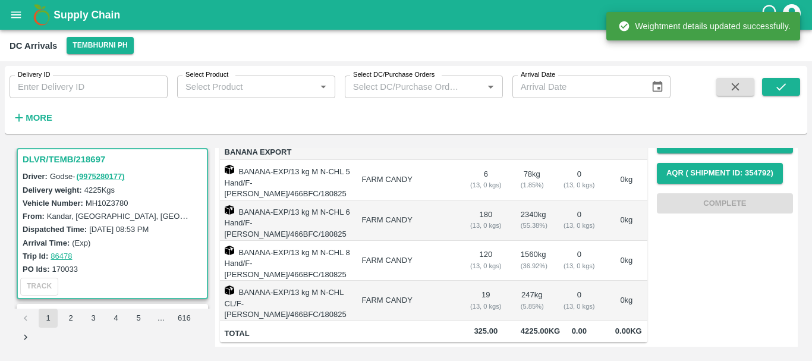
scroll to position [0, 0]
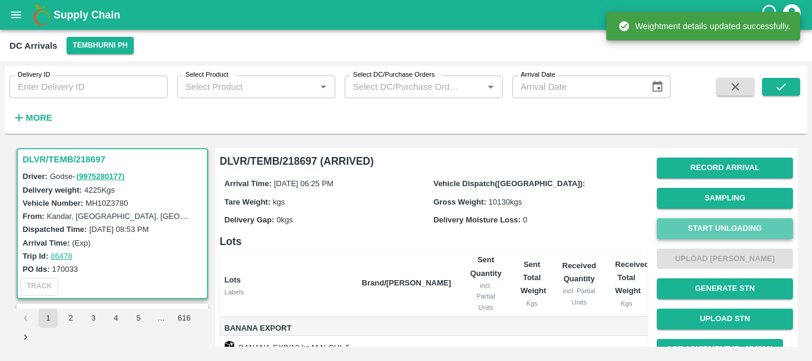
click at [694, 228] on button "Start Unloading" at bounding box center [725, 228] width 136 height 21
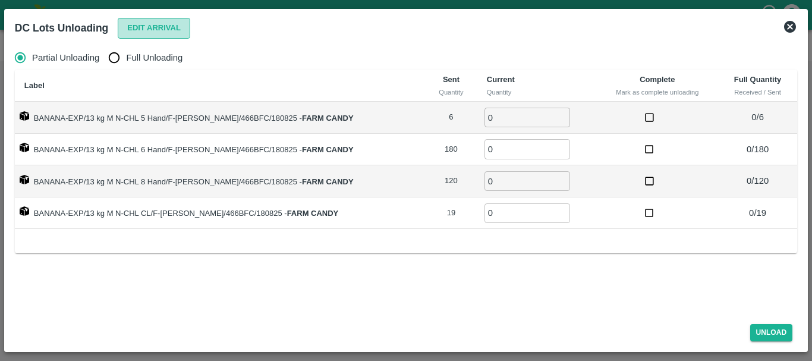
click at [129, 29] on button "Edit Arrival" at bounding box center [154, 28] width 73 height 21
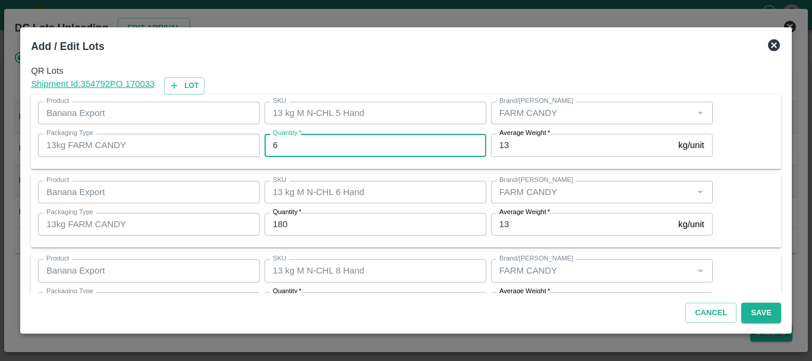
click at [339, 149] on input "6" at bounding box center [376, 145] width 222 height 23
type input "5"
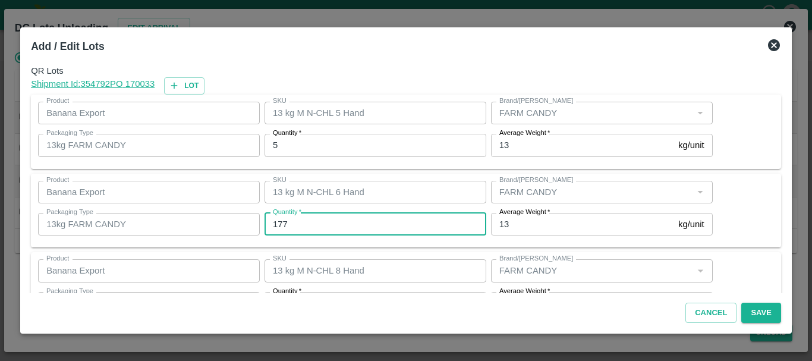
type input "177"
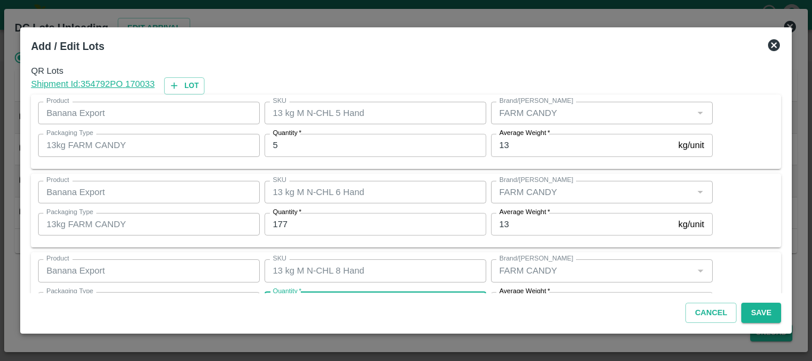
scroll to position [21, 0]
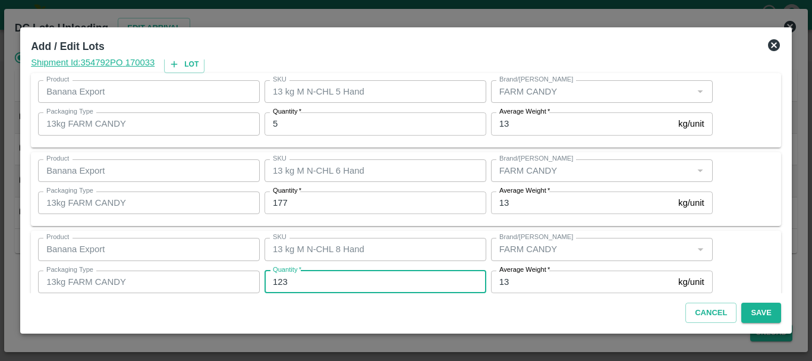
type input "123"
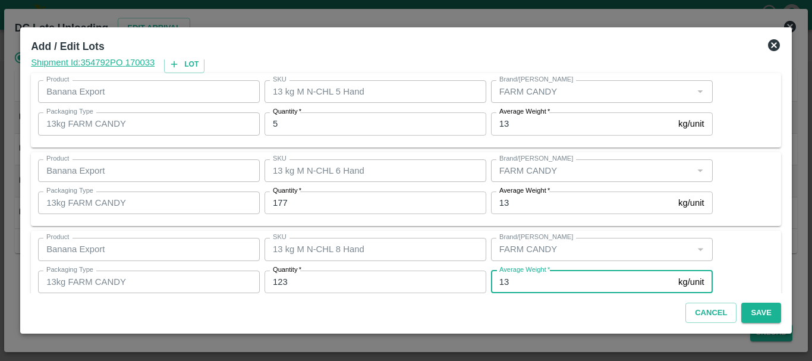
scroll to position [122, 0]
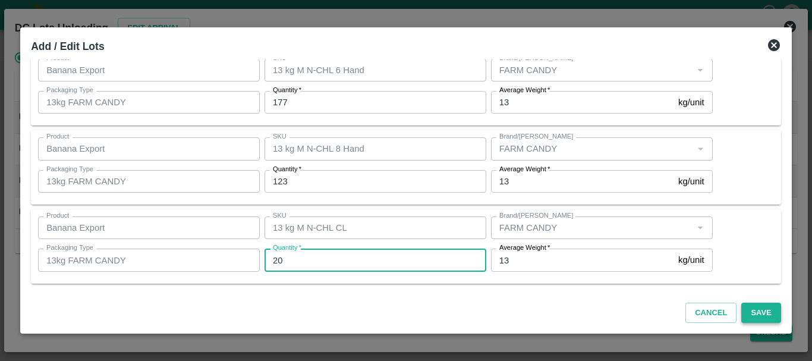
type input "20"
click at [766, 316] on button "Save" at bounding box center [760, 313] width 39 height 21
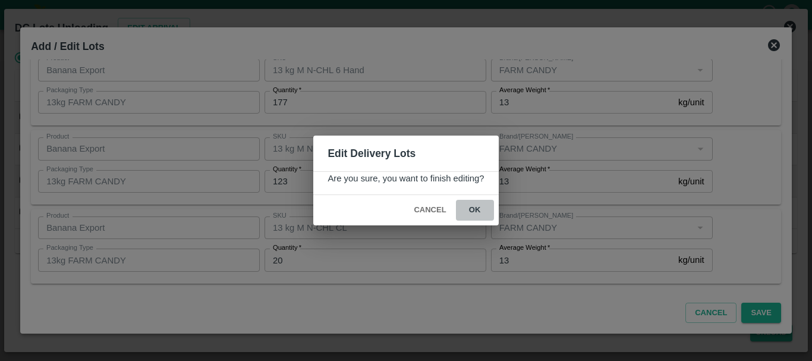
click at [484, 205] on button "ok" at bounding box center [475, 210] width 38 height 21
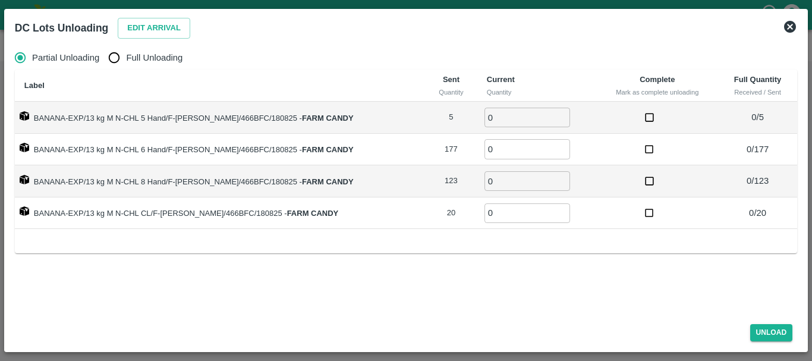
click at [103, 58] on input "Full Unloading" at bounding box center [114, 58] width 24 height 24
radio input "true"
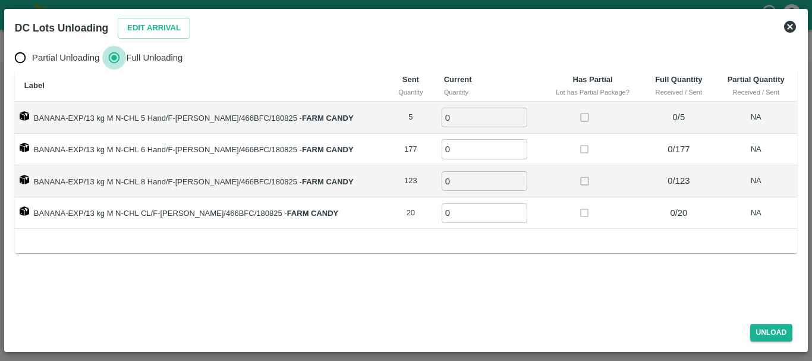
click at [105, 58] on input "Full Unloading" at bounding box center [114, 58] width 24 height 24
click at [449, 113] on input "0" at bounding box center [485, 118] width 86 height 20
type input "05"
type input "177"
type input "123"
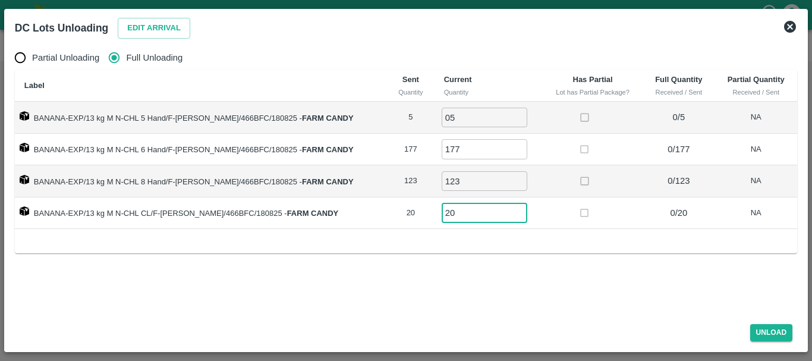
type input "20"
click at [541, 253] on div "Label Sent Quantity Current Quantity Has Partial Lot has Partial Package? Full …" at bounding box center [406, 161] width 782 height 183
click at [788, 325] on button "Unload" at bounding box center [771, 332] width 43 height 17
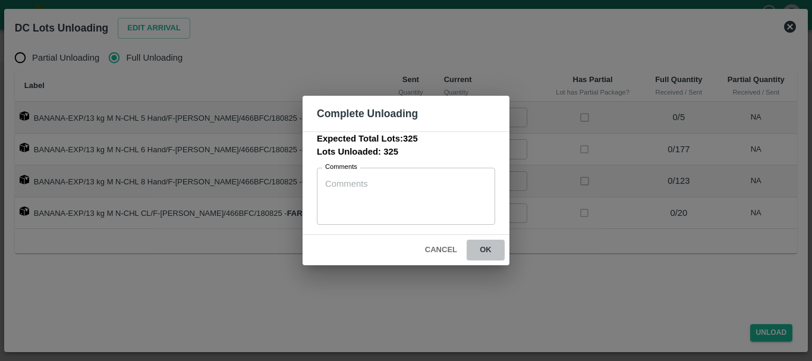
click at [480, 240] on button "ok" at bounding box center [486, 250] width 38 height 21
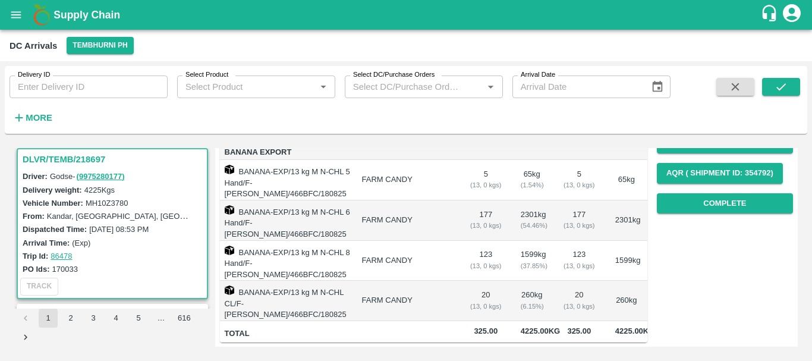
scroll to position [0, 0]
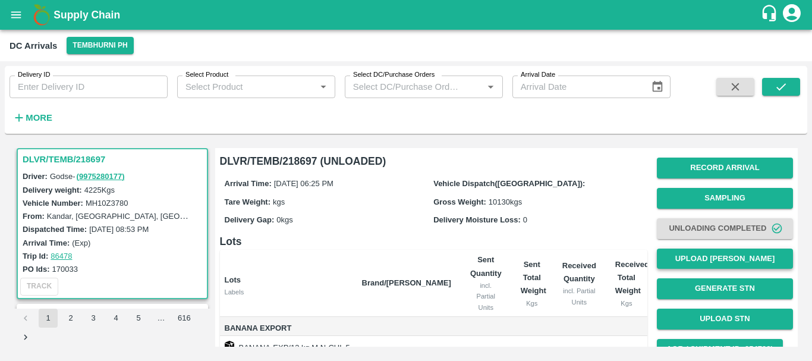
click at [673, 258] on button "Upload [PERSON_NAME]" at bounding box center [725, 259] width 136 height 21
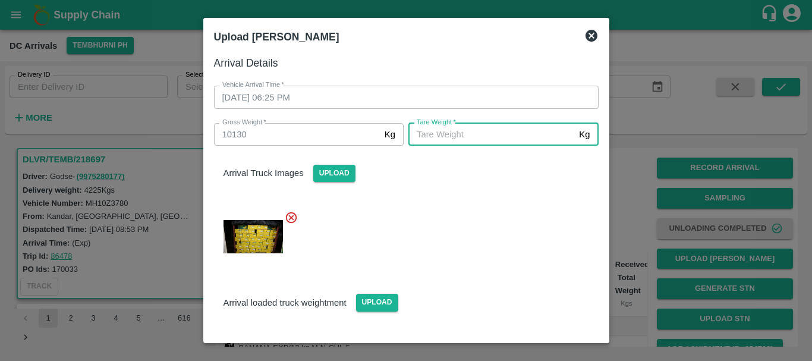
click at [449, 142] on input "[PERSON_NAME]   *" at bounding box center [491, 134] width 166 height 23
type input "5420"
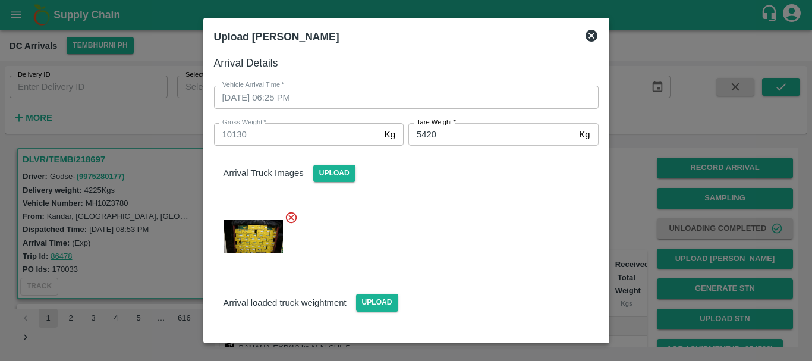
click at [482, 206] on div at bounding box center [402, 233] width 394 height 64
click at [480, 216] on div at bounding box center [402, 233] width 394 height 64
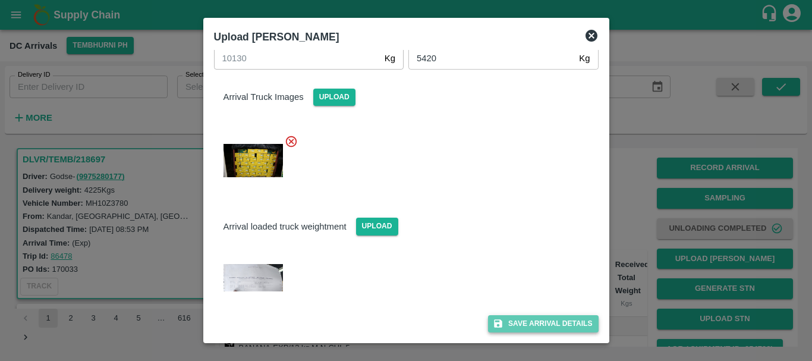
click at [536, 329] on button "Save Arrival Details" at bounding box center [543, 323] width 110 height 17
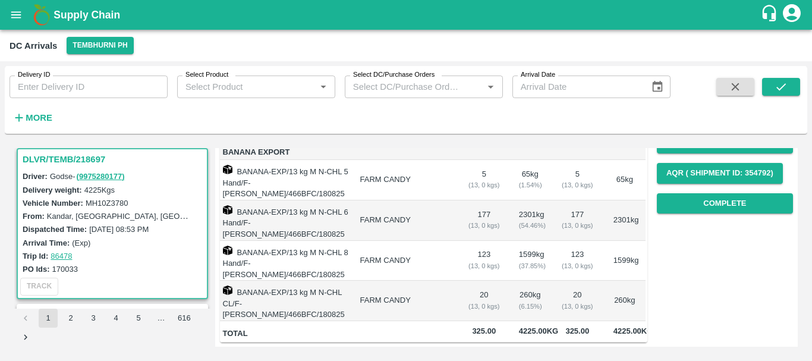
scroll to position [0, 0]
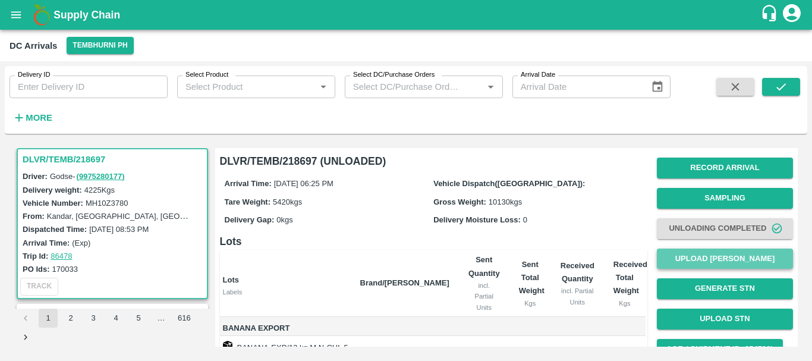
click at [687, 265] on button "Upload [PERSON_NAME]" at bounding box center [725, 259] width 136 height 21
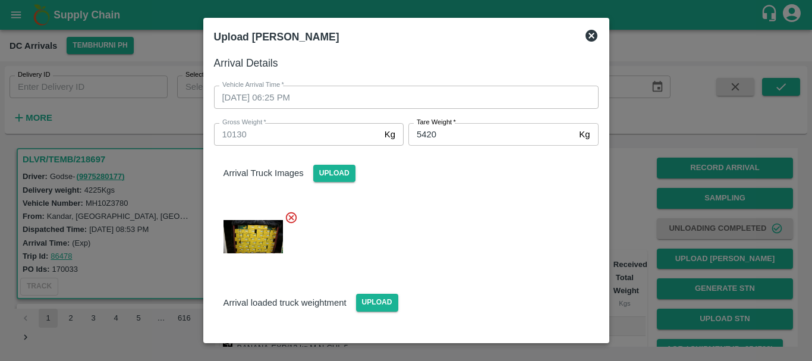
click at [630, 225] on div at bounding box center [406, 180] width 812 height 361
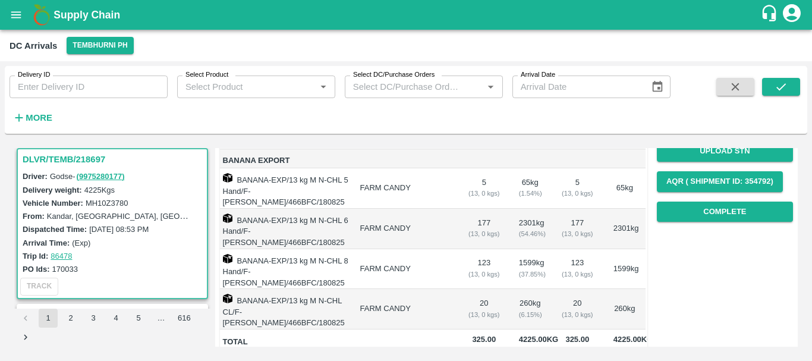
scroll to position [177, 0]
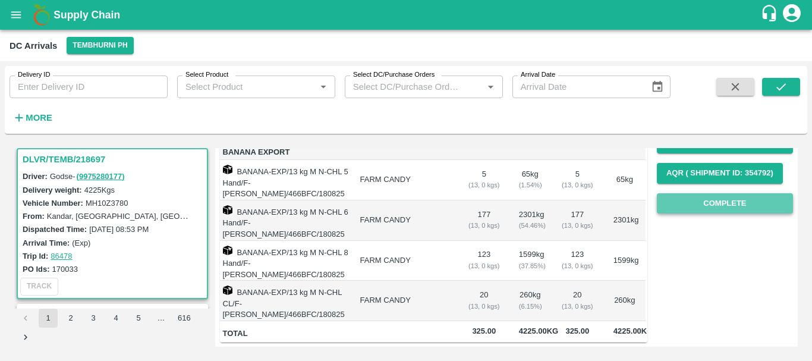
click at [714, 202] on button "Complete" at bounding box center [725, 203] width 136 height 21
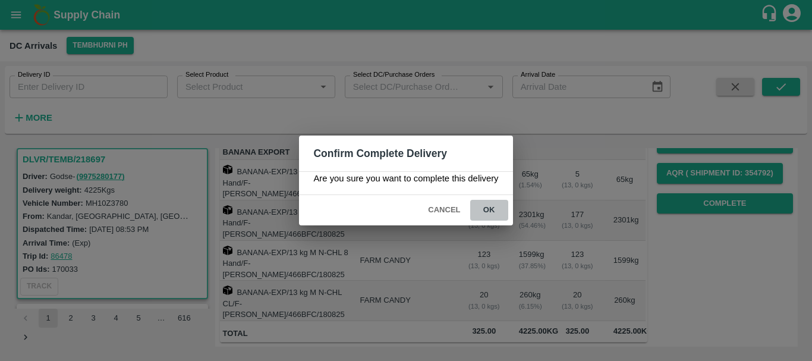
click at [500, 207] on button "ok" at bounding box center [489, 210] width 38 height 21
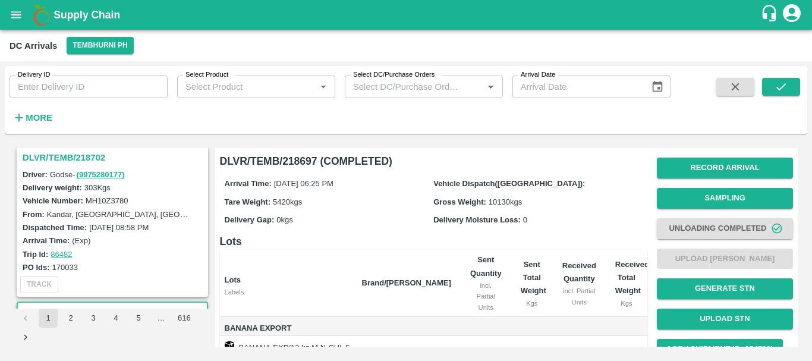
scroll to position [111, 0]
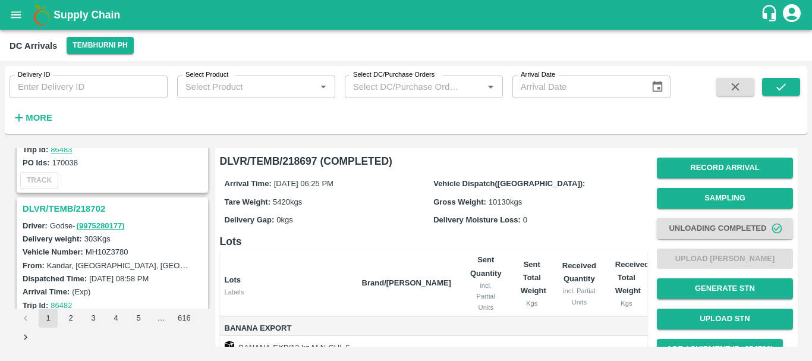
click at [76, 205] on h3 "DLVR/TEMB/218702" at bounding box center [114, 208] width 183 height 15
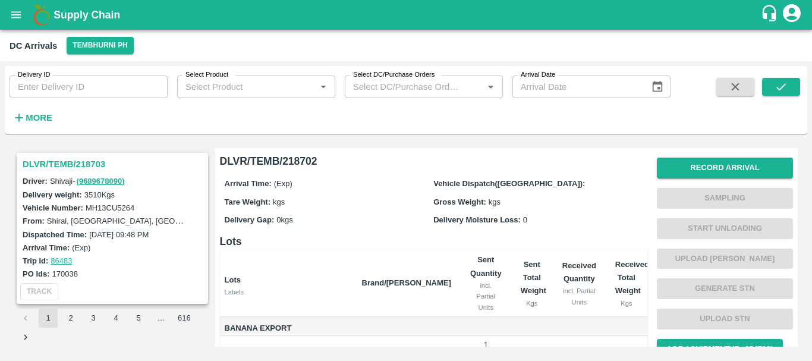
click at [73, 161] on h3 "DLVR/TEMB/218703" at bounding box center [114, 163] width 183 height 15
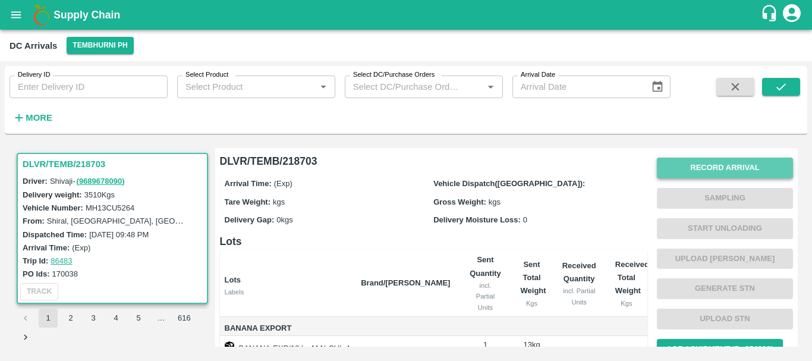
click at [696, 169] on button "Record Arrival" at bounding box center [725, 168] width 136 height 21
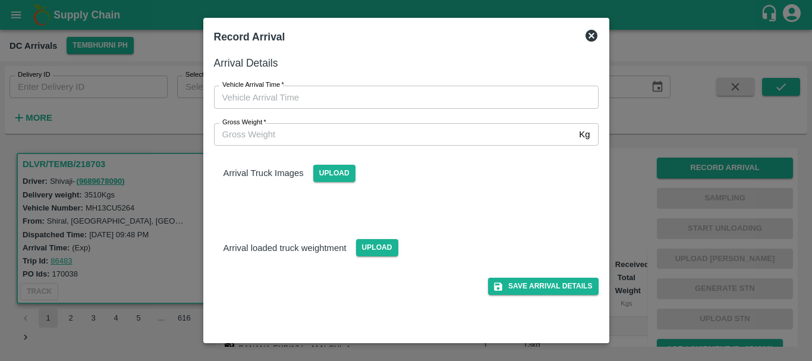
type input "DD/MM/YYYY hh:mm aa"
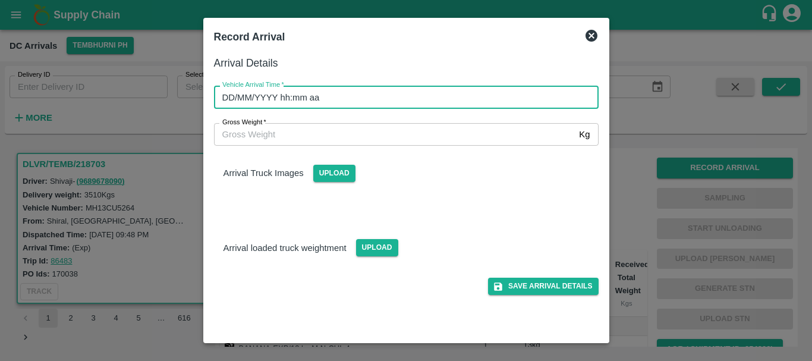
click at [337, 96] on input "DD/MM/YYYY hh:mm aa" at bounding box center [402, 97] width 376 height 23
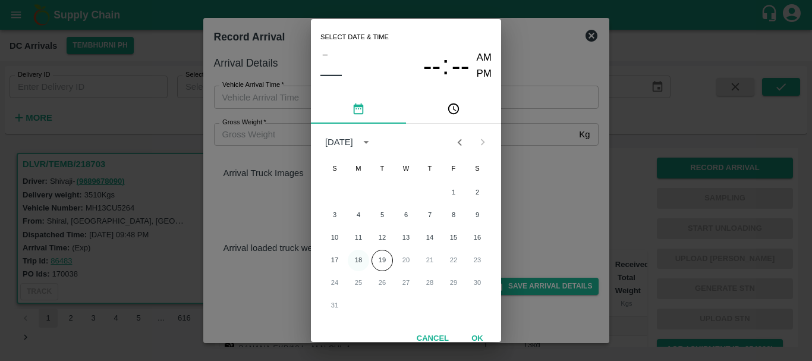
click at [354, 257] on button "18" at bounding box center [358, 260] width 21 height 21
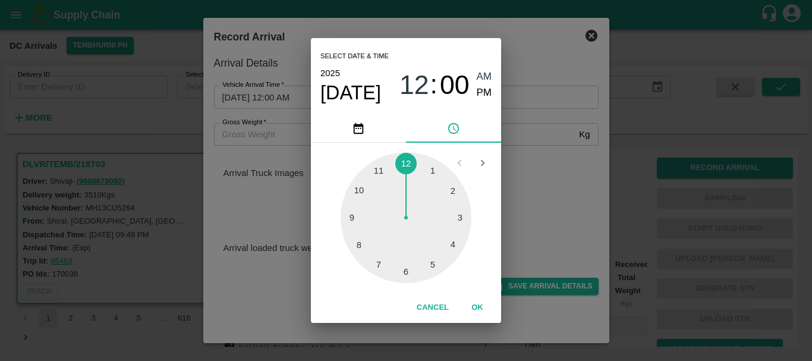
click at [457, 218] on div at bounding box center [406, 217] width 131 height 131
click at [377, 263] on div at bounding box center [406, 217] width 131 height 131
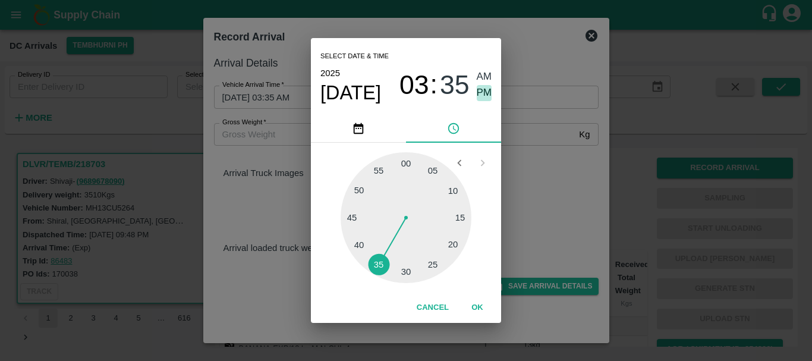
click at [485, 87] on span "PM" at bounding box center [484, 93] width 15 height 16
type input "[DATE] 03:35 PM"
click at [548, 158] on div "Select date & time [DATE] 03 : 35 AM PM 05 10 15 20 25 30 35 40 45 50 55 00 Can…" at bounding box center [406, 180] width 812 height 361
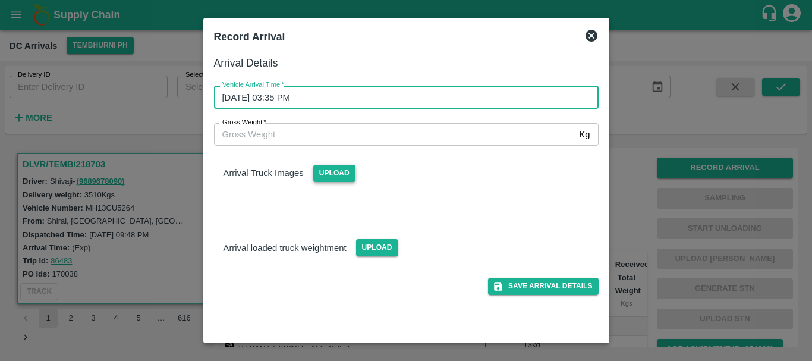
click at [347, 181] on span "Upload" at bounding box center [334, 173] width 42 height 17
click at [0, 0] on input "Upload" at bounding box center [0, 0] width 0 height 0
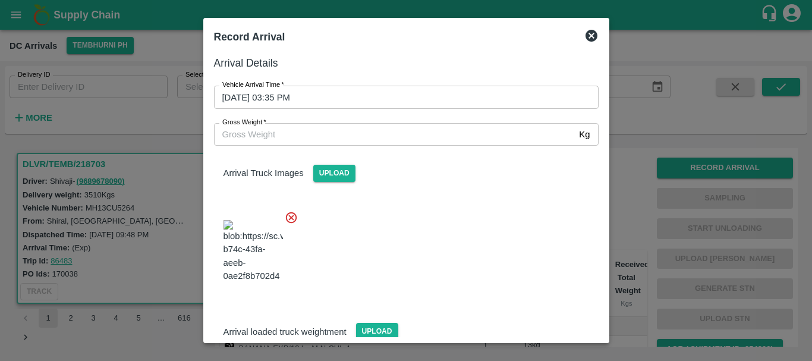
scroll to position [64, 0]
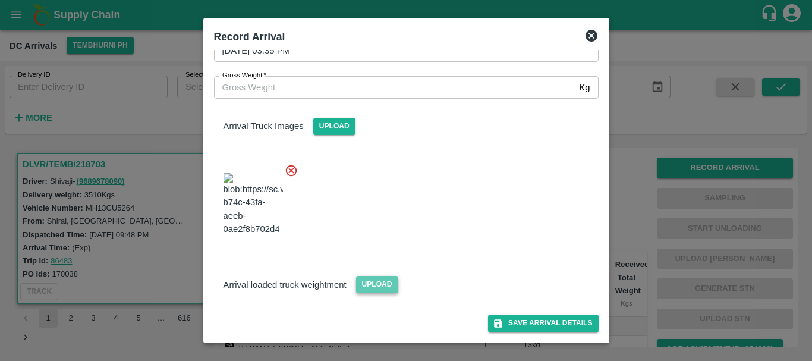
click at [362, 278] on span "Upload" at bounding box center [377, 284] width 42 height 17
click at [0, 0] on input "Upload" at bounding box center [0, 0] width 0 height 0
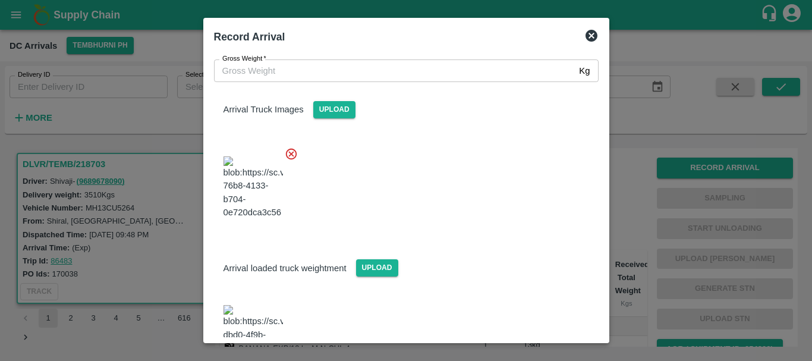
scroll to position [121, 0]
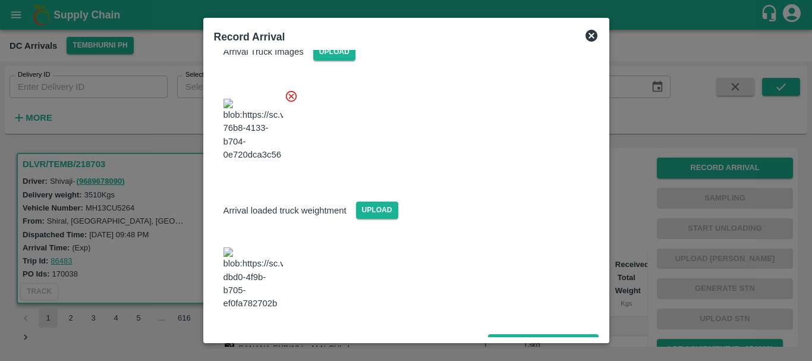
click at [256, 266] on img at bounding box center [253, 278] width 59 height 62
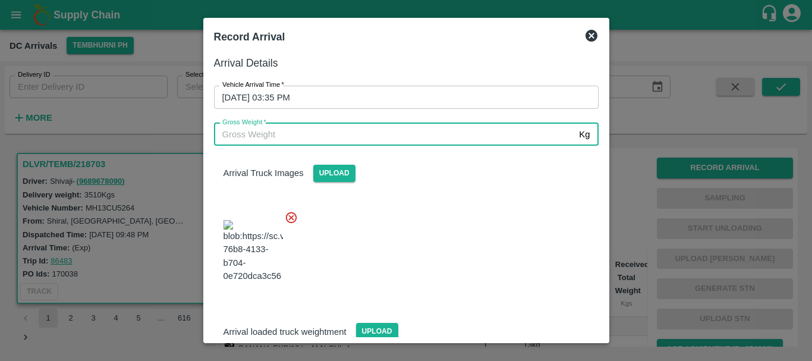
click at [342, 144] on input "Gross Weight   *" at bounding box center [394, 134] width 361 height 23
type input "9000"
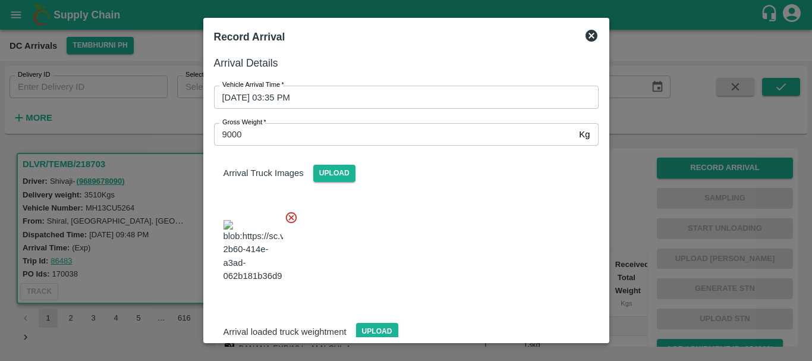
click at [425, 227] on div at bounding box center [402, 247] width 394 height 93
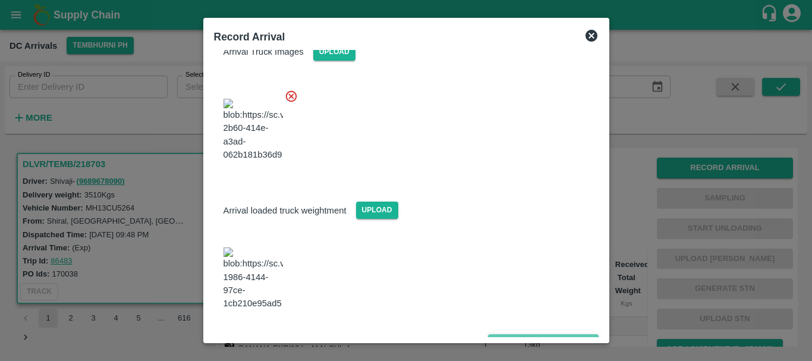
click at [507, 334] on button "Save Arrival Details" at bounding box center [543, 342] width 110 height 17
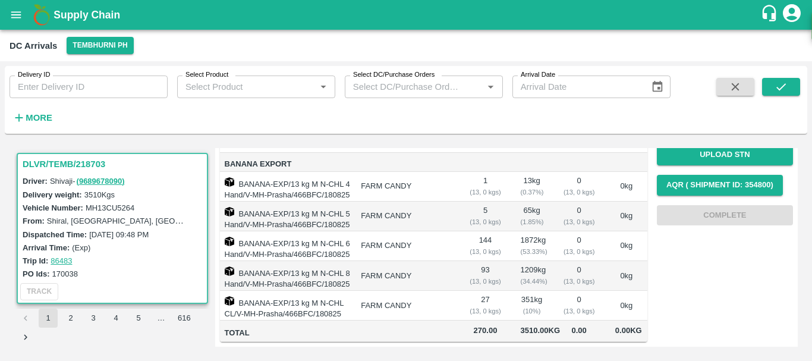
scroll to position [0, 0]
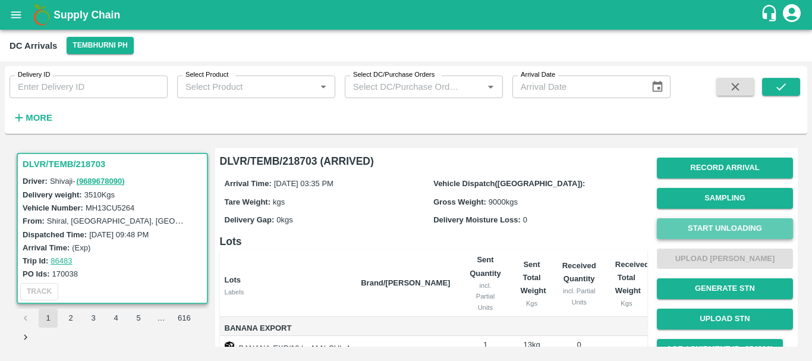
click at [726, 222] on button "Start Unloading" at bounding box center [725, 228] width 136 height 21
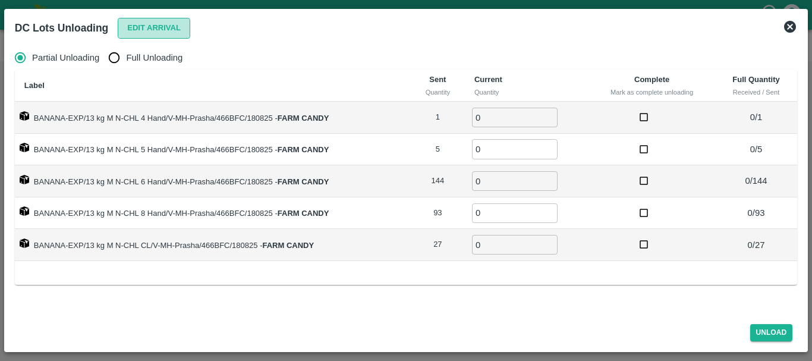
click at [151, 30] on button "Edit Arrival" at bounding box center [154, 28] width 73 height 21
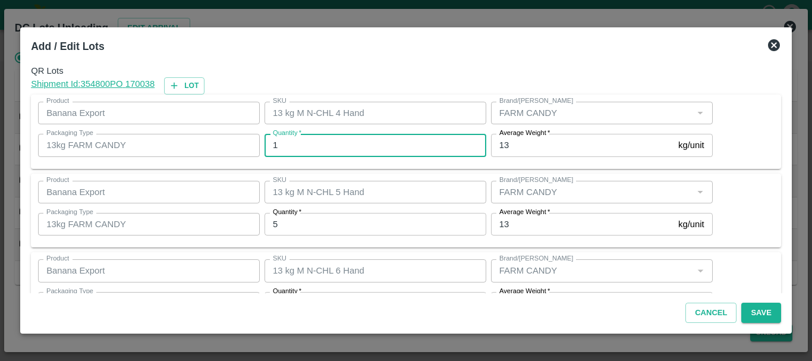
click at [369, 141] on input "1" at bounding box center [376, 145] width 222 height 23
type input "0"
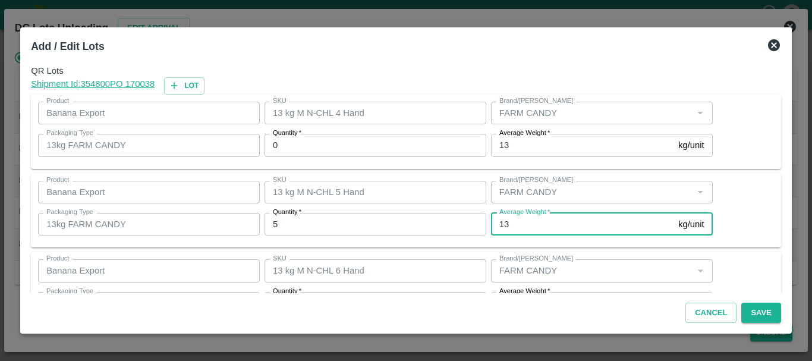
scroll to position [21, 0]
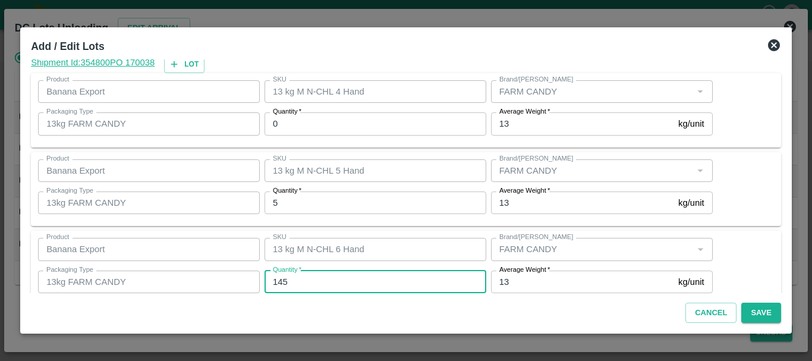
type input "145"
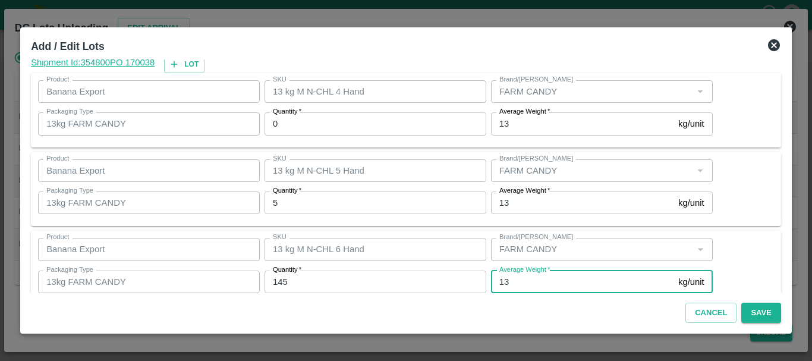
scroll to position [201, 0]
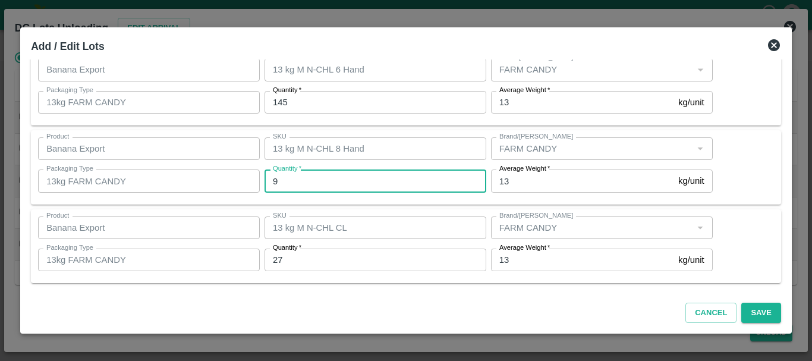
type input "93"
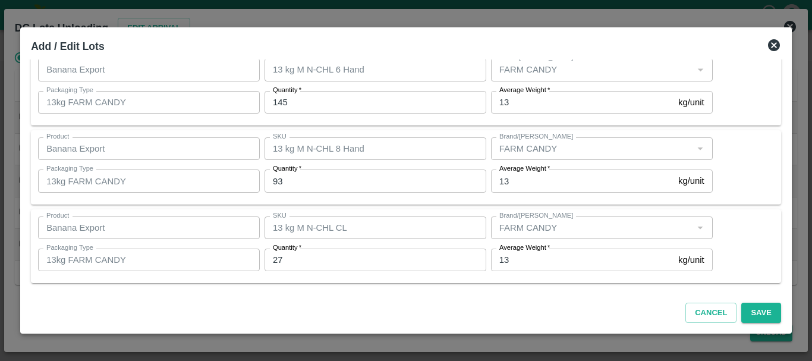
click at [322, 263] on input "27" at bounding box center [376, 260] width 222 height 23
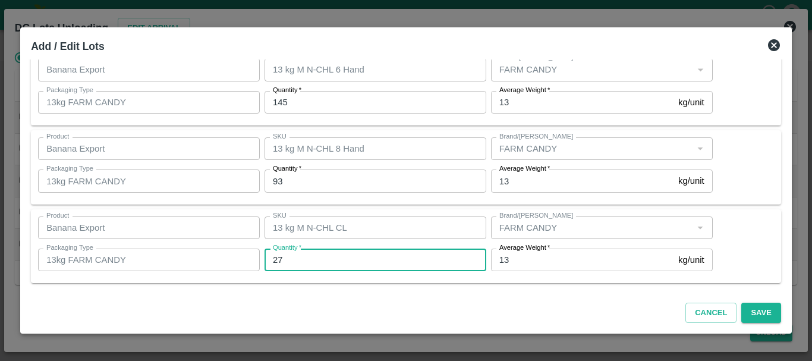
type input "2"
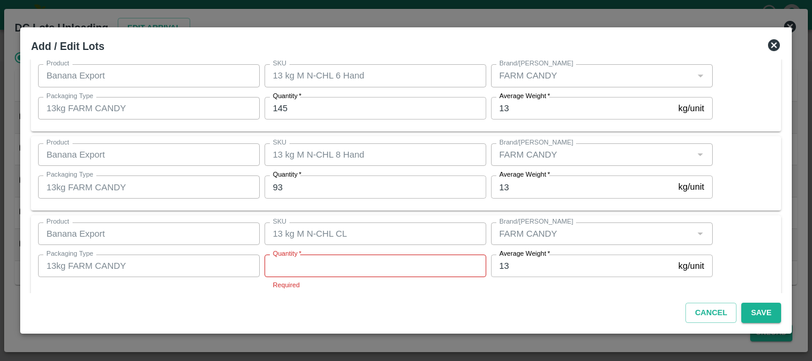
scroll to position [196, 0]
click at [316, 264] on input "Quantity   *" at bounding box center [376, 265] width 222 height 23
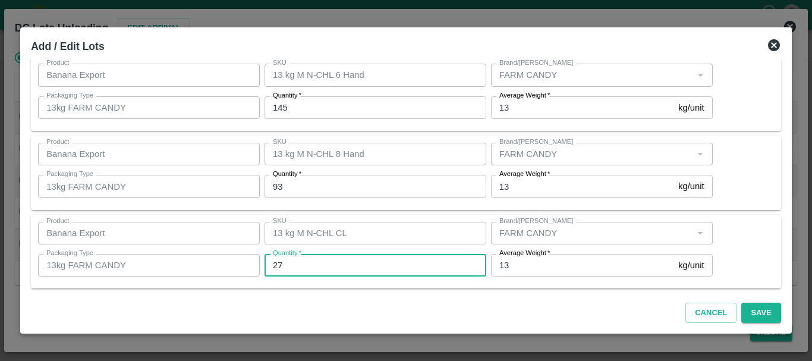
type input "27"
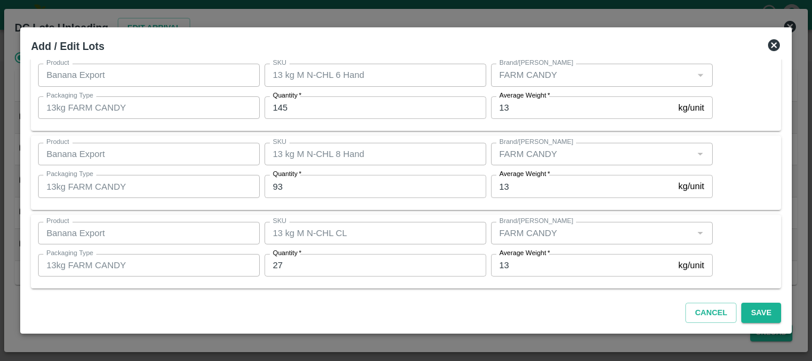
click at [441, 295] on div "Cancel Save" at bounding box center [406, 310] width 760 height 35
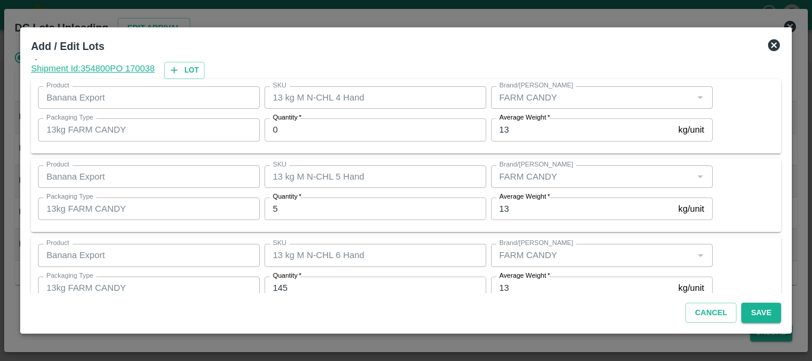
scroll to position [200, 0]
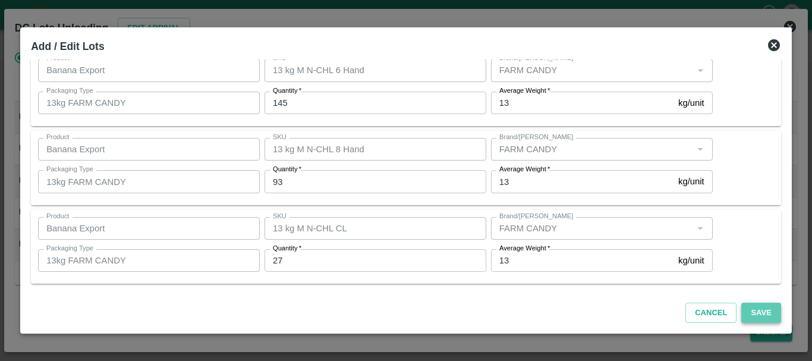
click at [749, 319] on button "Save" at bounding box center [760, 313] width 39 height 21
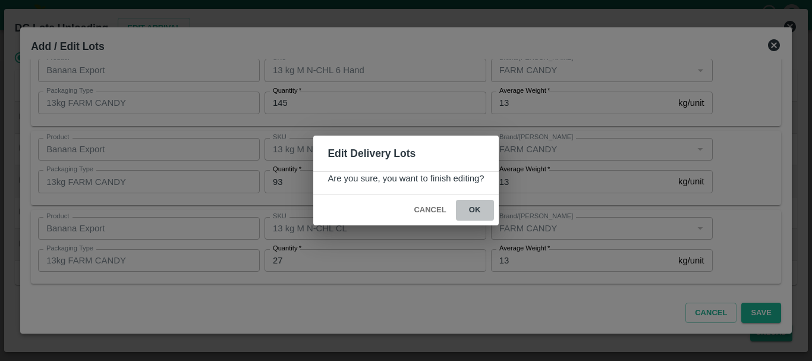
click at [483, 214] on button "ok" at bounding box center [475, 210] width 38 height 21
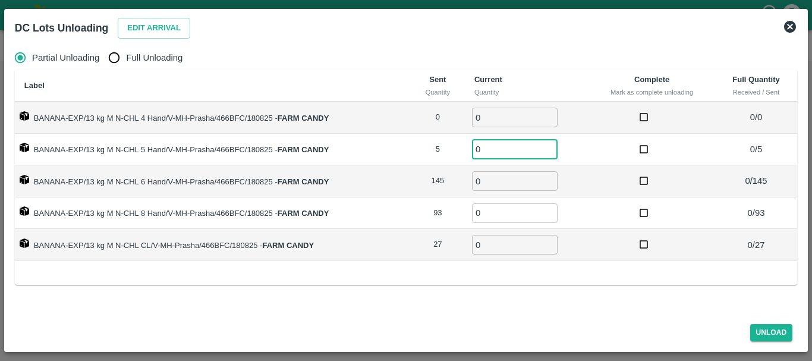
click at [502, 157] on input "0" at bounding box center [515, 149] width 86 height 20
type input "05"
type input "145"
click at [108, 54] on input "Full Unloading" at bounding box center [114, 58] width 24 height 24
radio input "true"
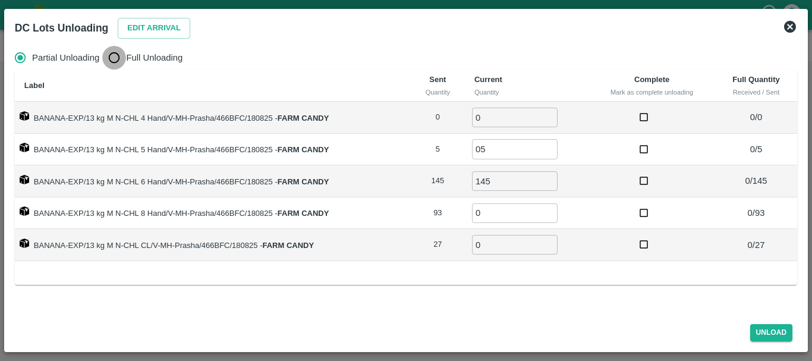
type input "0"
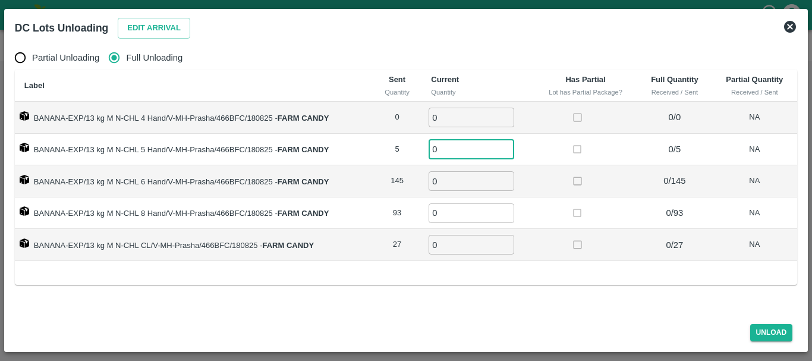
click at [447, 149] on input "0" at bounding box center [472, 149] width 86 height 20
type input "05"
type input "145"
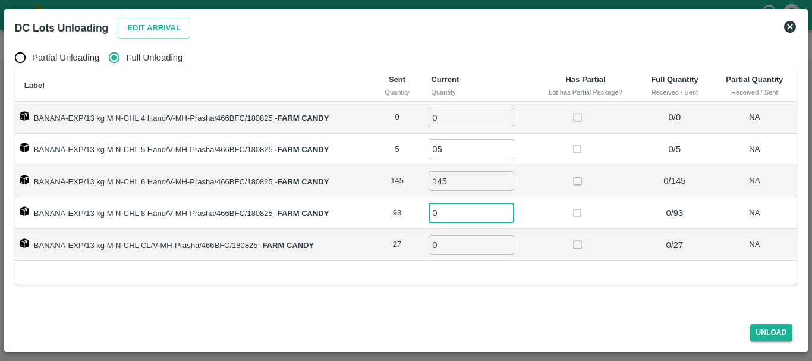
type input "8"
type input "93"
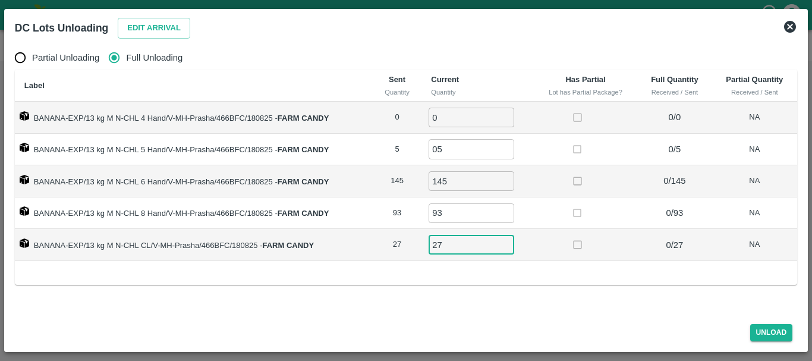
type input "27"
click at [546, 222] on td at bounding box center [586, 213] width 104 height 32
click at [772, 337] on button "Unload" at bounding box center [771, 332] width 43 height 17
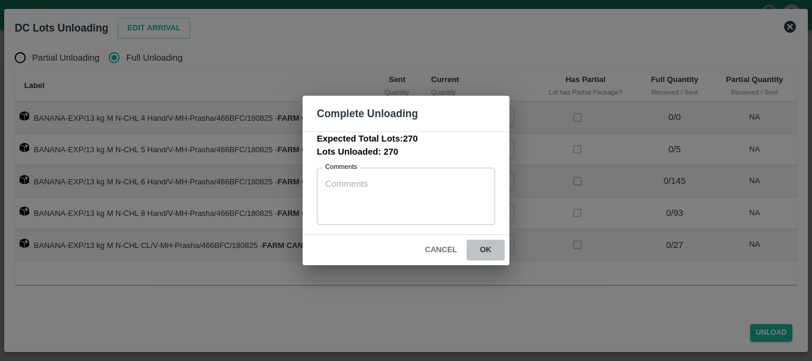
click at [487, 248] on button "ok" at bounding box center [486, 250] width 38 height 21
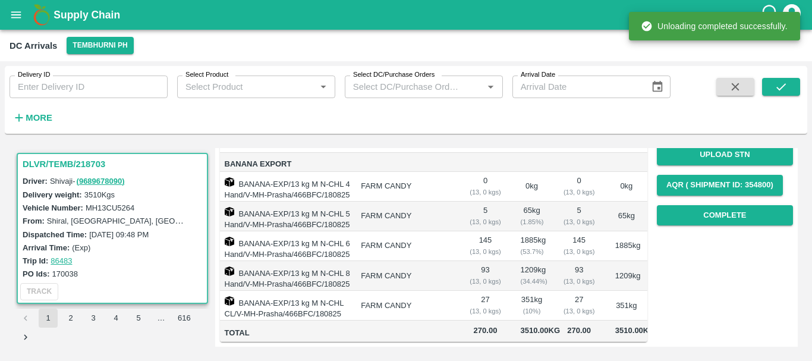
scroll to position [0, 0]
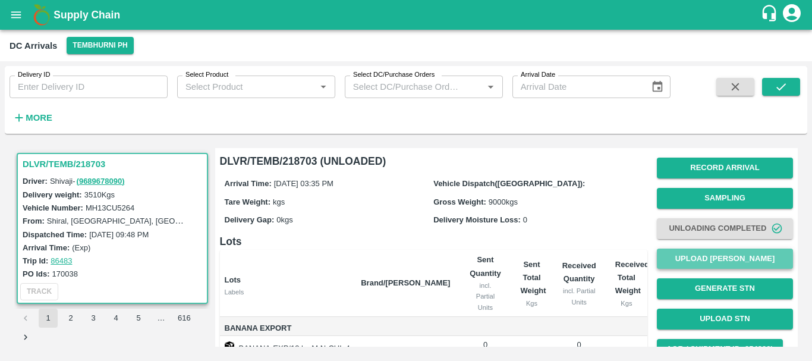
click at [735, 256] on button "Upload [PERSON_NAME]" at bounding box center [725, 259] width 136 height 21
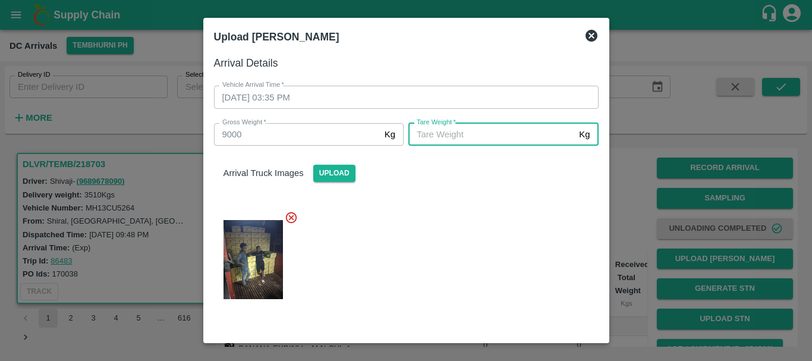
click at [486, 133] on input "[PERSON_NAME]   *" at bounding box center [491, 134] width 166 height 23
type input "5130"
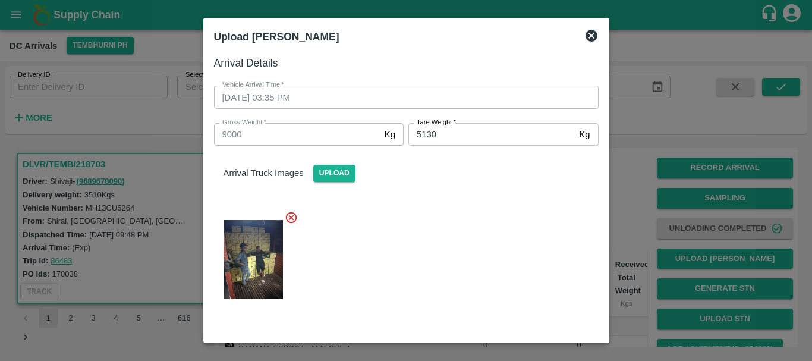
click at [482, 248] on div at bounding box center [402, 256] width 394 height 110
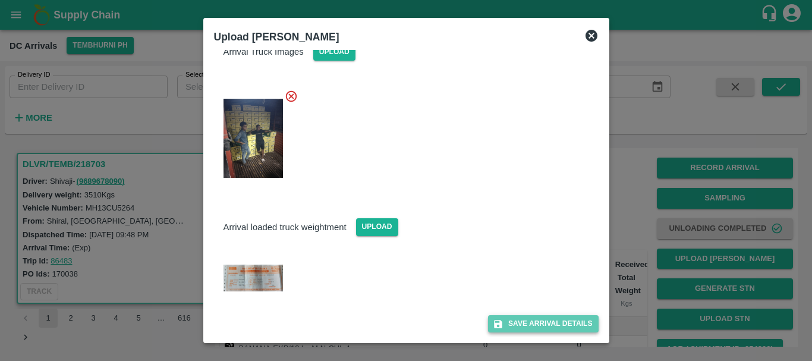
click at [523, 316] on button "Save Arrival Details" at bounding box center [543, 323] width 110 height 17
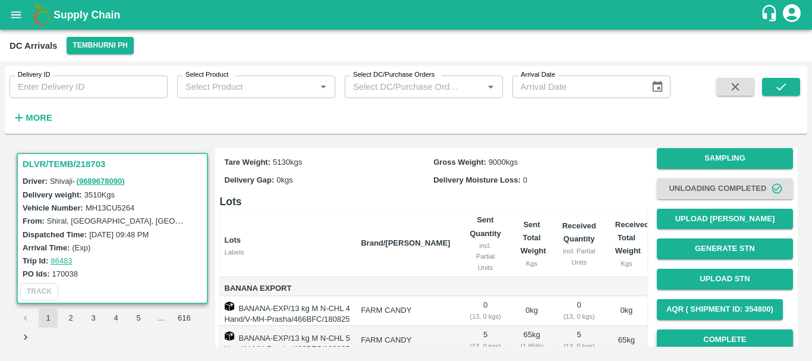
scroll to position [207, 0]
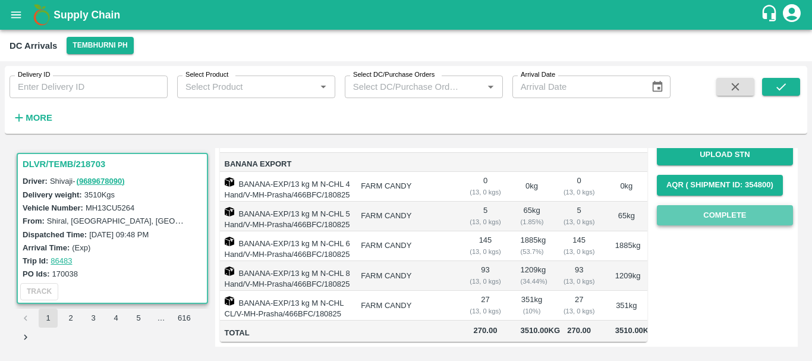
click at [725, 205] on button "Complete" at bounding box center [725, 215] width 136 height 21
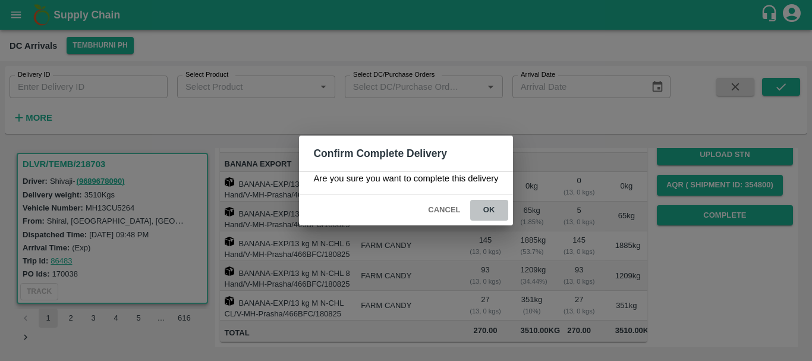
click at [486, 208] on button "ok" at bounding box center [489, 210] width 38 height 21
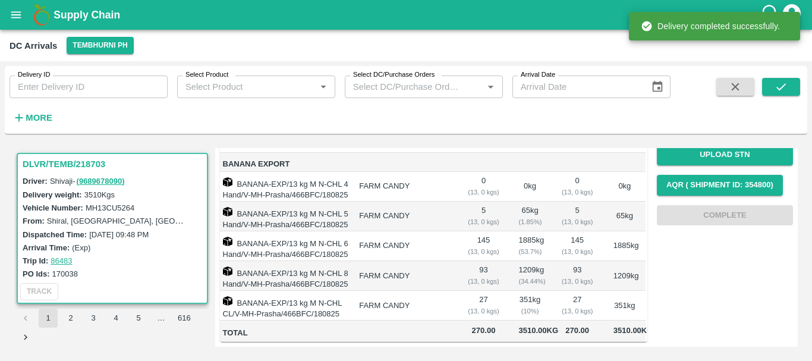
scroll to position [0, 0]
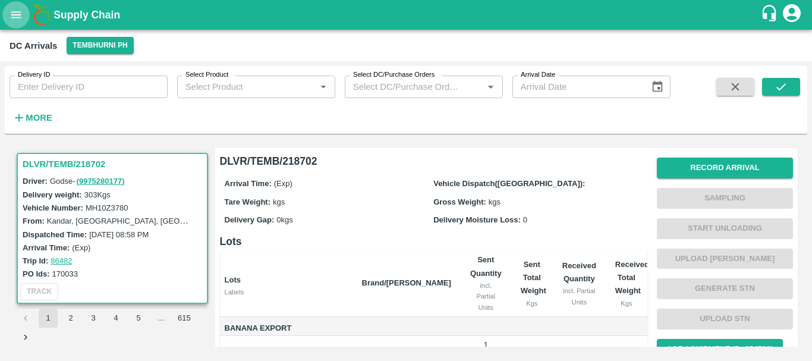
click at [17, 15] on icon "open drawer" at bounding box center [16, 14] width 13 height 13
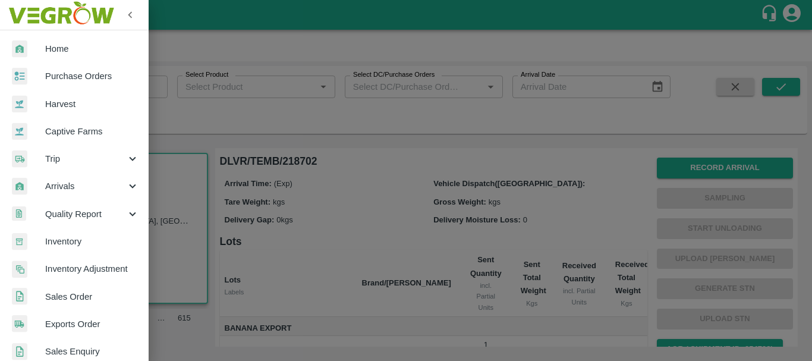
scroll to position [48, 0]
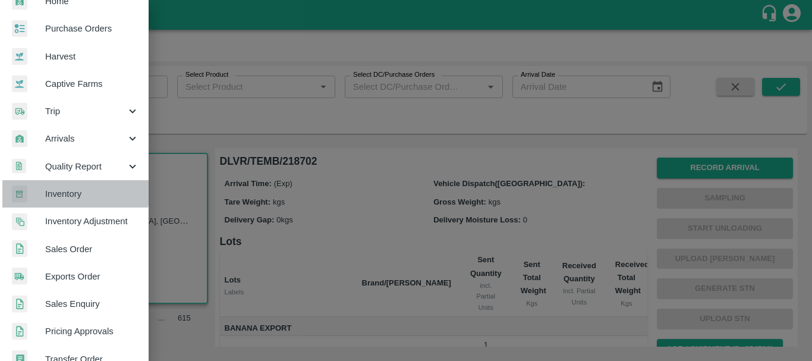
click at [75, 191] on span "Inventory" at bounding box center [92, 193] width 94 height 13
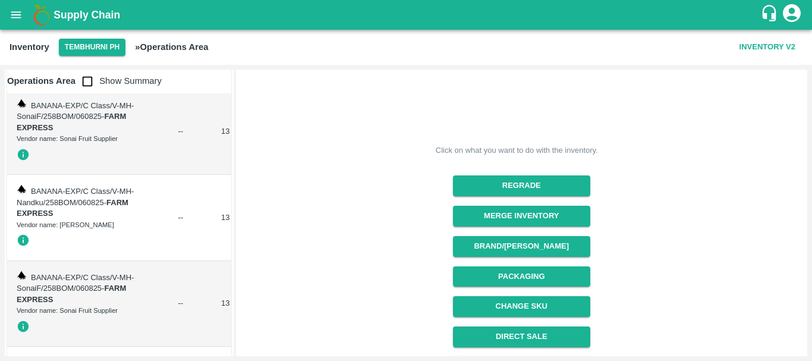
scroll to position [1232, 0]
click at [95, 89] on input "checkbox" at bounding box center [88, 82] width 24 height 24
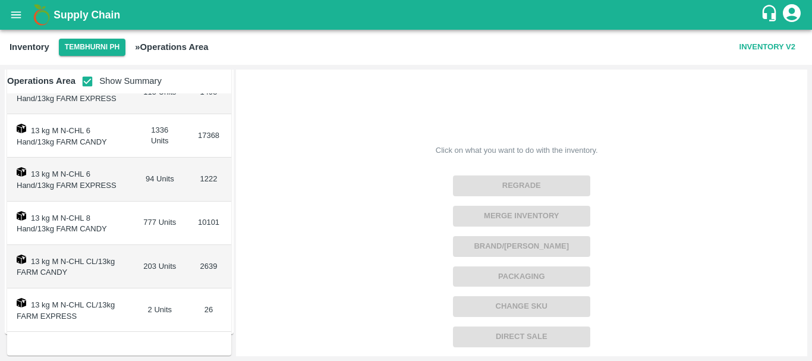
scroll to position [0, 0]
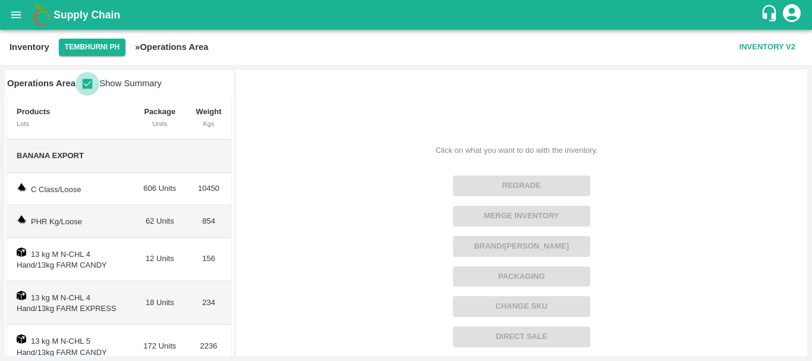
click at [87, 84] on input "checkbox" at bounding box center [88, 84] width 24 height 24
checkbox input "false"
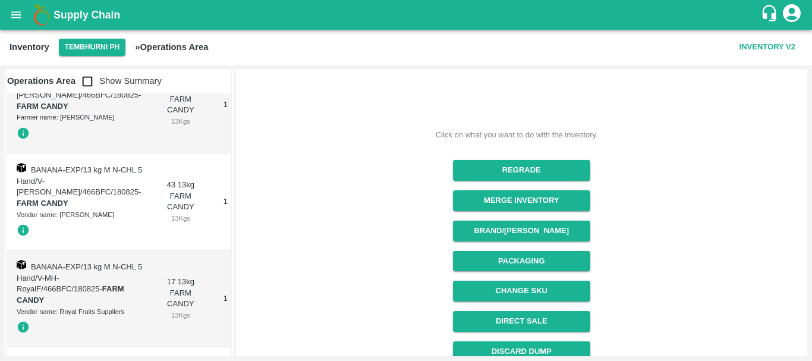
scroll to position [49, 0]
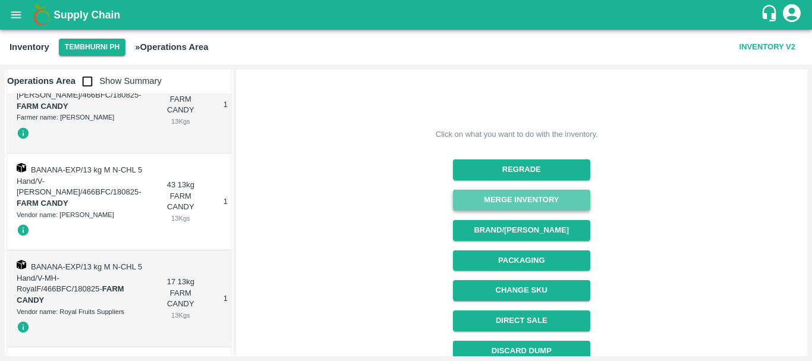
click at [468, 203] on button "Merge Inventory" at bounding box center [521, 200] width 137 height 21
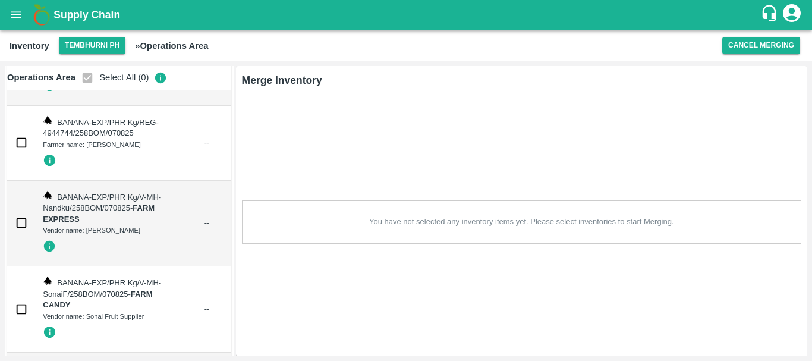
scroll to position [3203, 0]
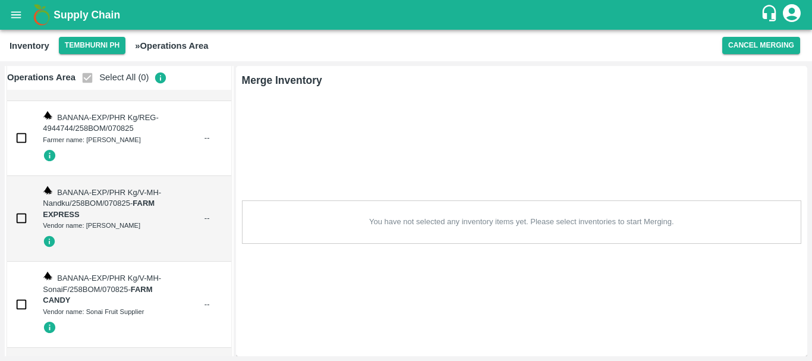
checkbox input "true"
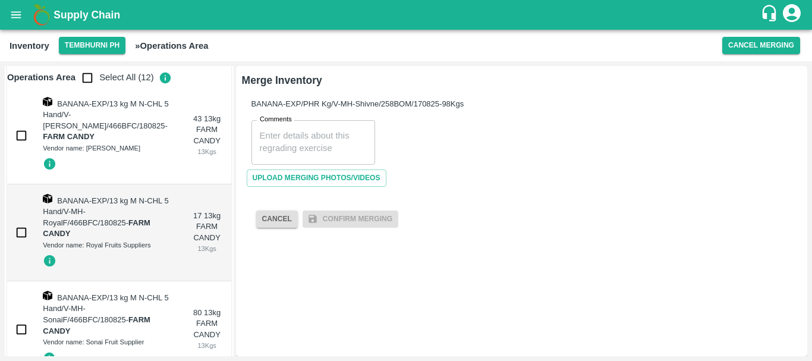
scroll to position [4289, 0]
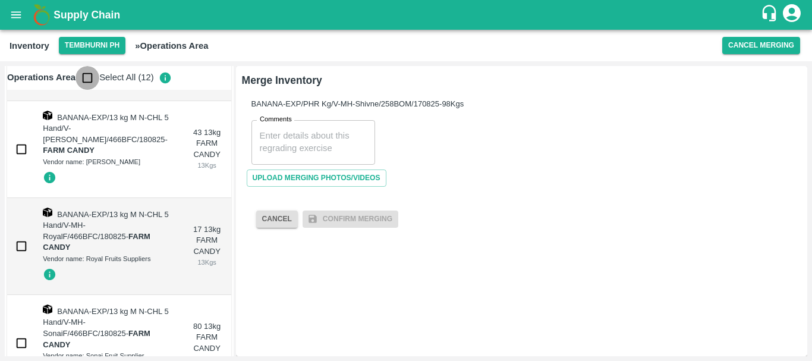
click at [91, 75] on input "checkbox" at bounding box center [88, 78] width 24 height 24
checkbox input "true"
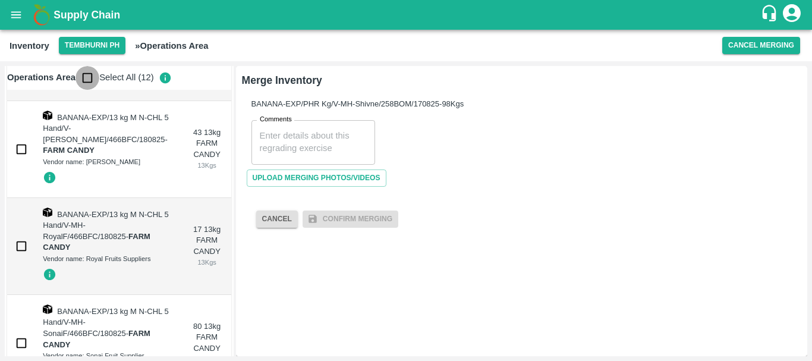
checkbox input "true"
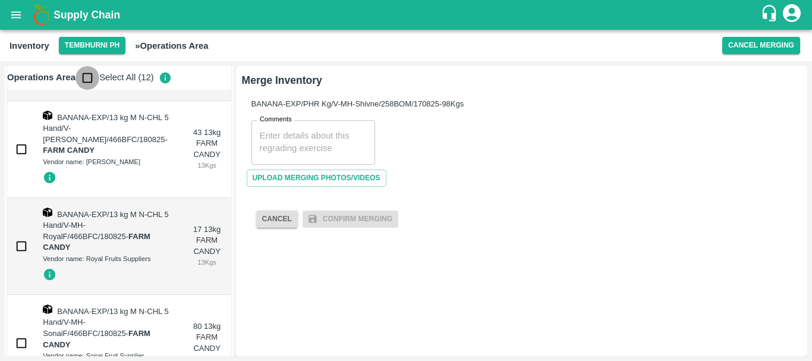
checkbox input "true"
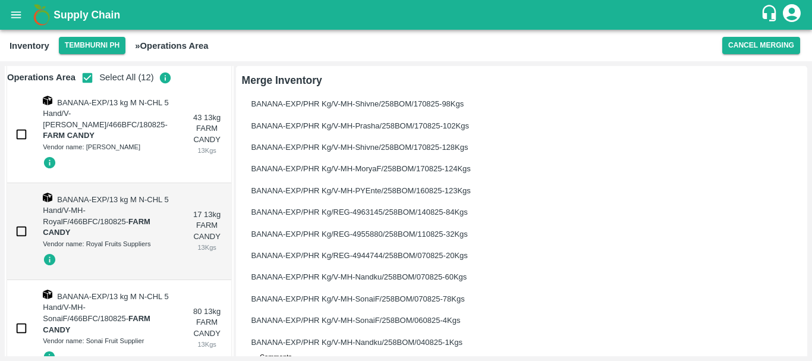
scroll to position [125, 0]
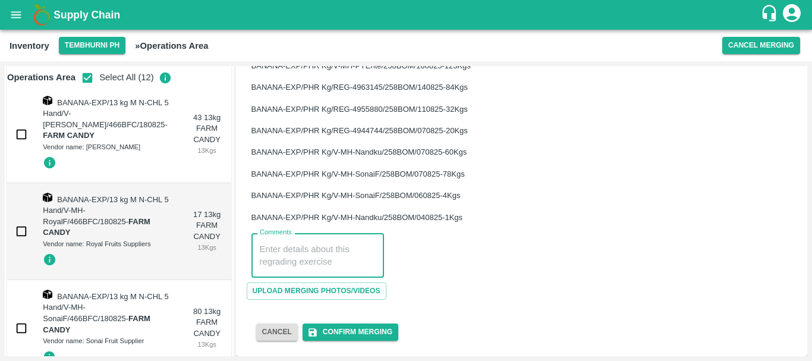
click at [287, 253] on textarea "Comments" at bounding box center [318, 255] width 116 height 25
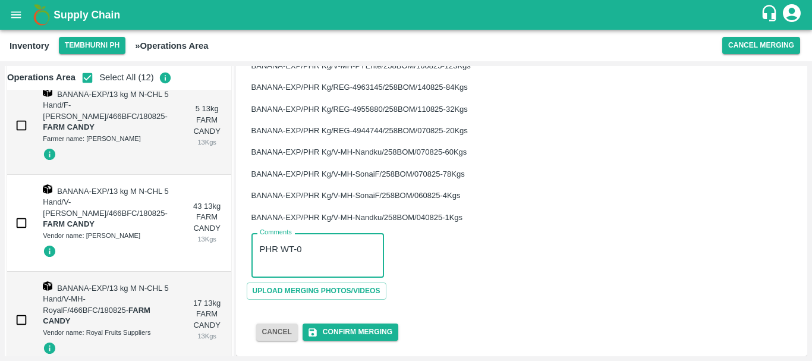
scroll to position [4190, 0]
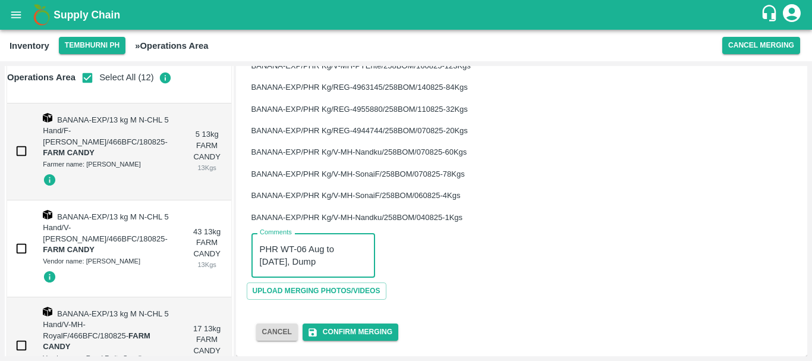
click at [272, 251] on textarea "PHR WT-06 Aug to 17 Aug 2025, Dump" at bounding box center [313, 255] width 107 height 25
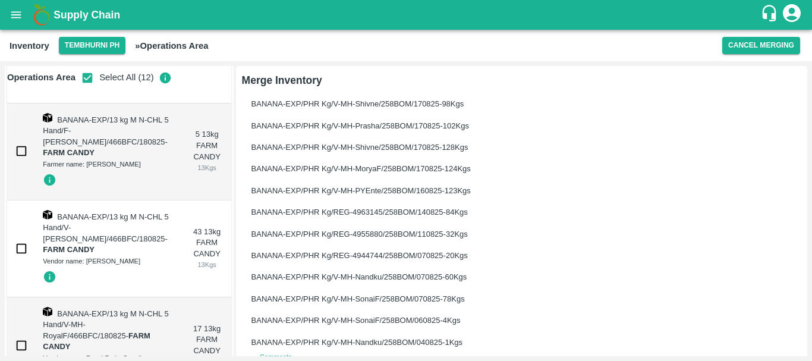
scroll to position [125, 0]
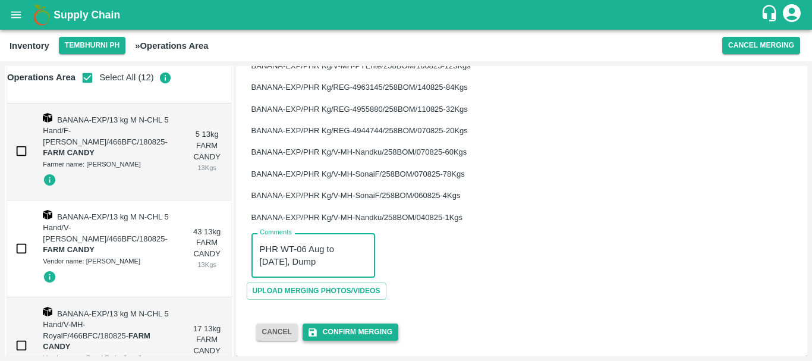
type textarea "PHR WT-06 Aug to 17 Aug 2025, Dump"
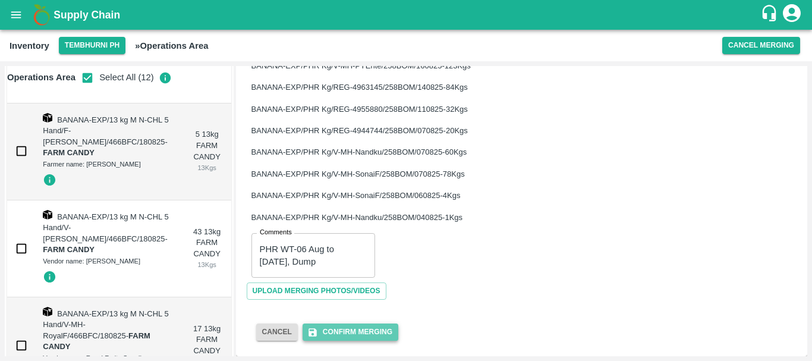
click at [342, 331] on button "Confirm Merging" at bounding box center [351, 331] width 96 height 17
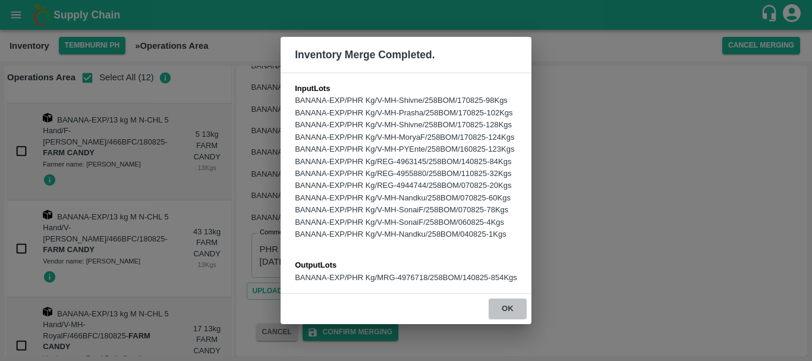
click at [512, 307] on button "ok" at bounding box center [508, 308] width 38 height 21
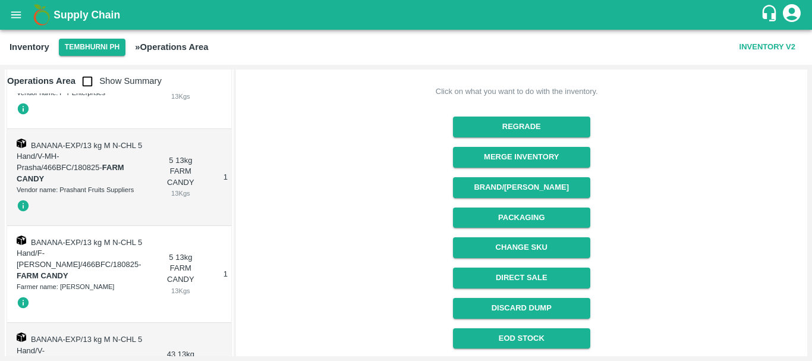
scroll to position [94, 0]
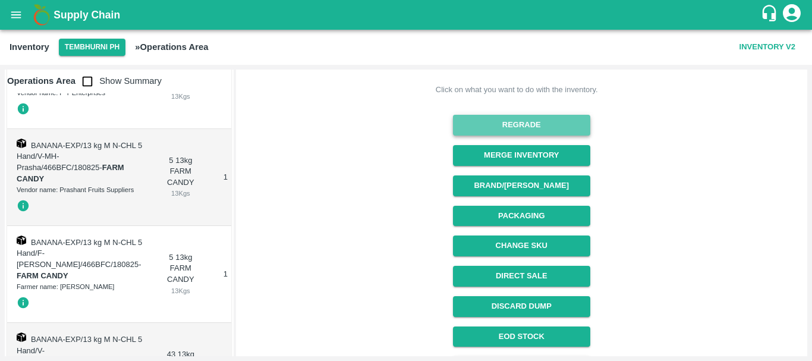
click at [498, 130] on button "Regrade" at bounding box center [521, 125] width 137 height 21
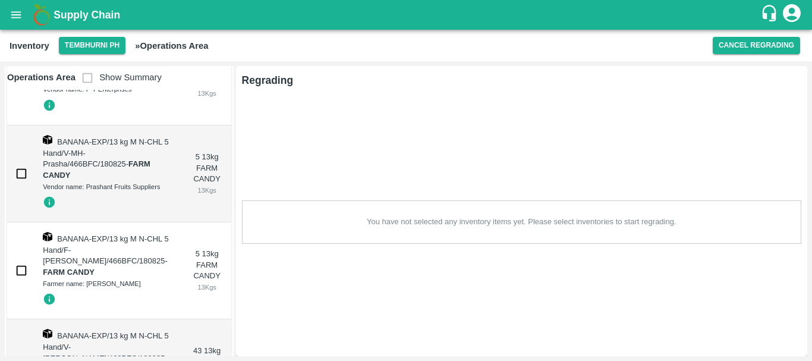
scroll to position [0, 0]
checkbox input "true"
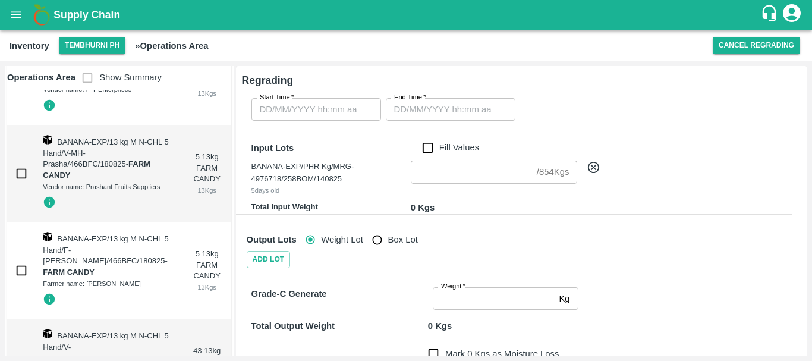
type input "DD/MM/YYYY hh:mm aa"
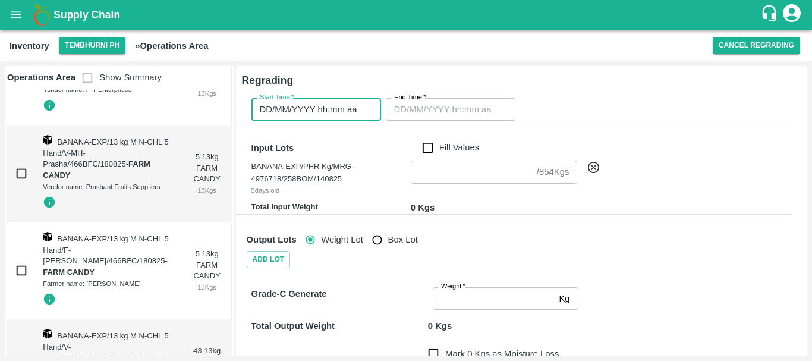
click at [307, 105] on input "DD/MM/YYYY hh:mm aa" at bounding box center [311, 109] width 121 height 23
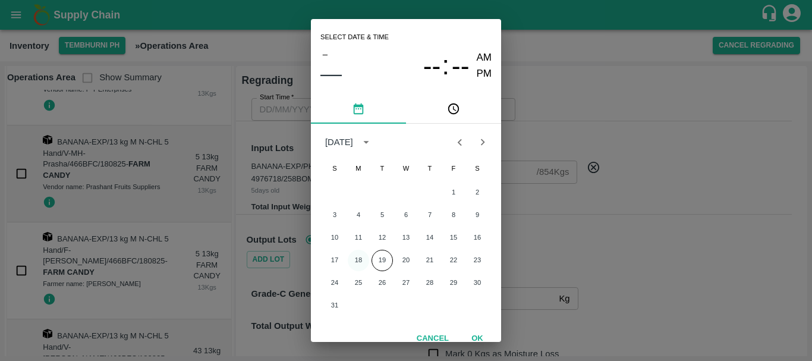
click at [358, 259] on button "18" at bounding box center [358, 260] width 21 height 21
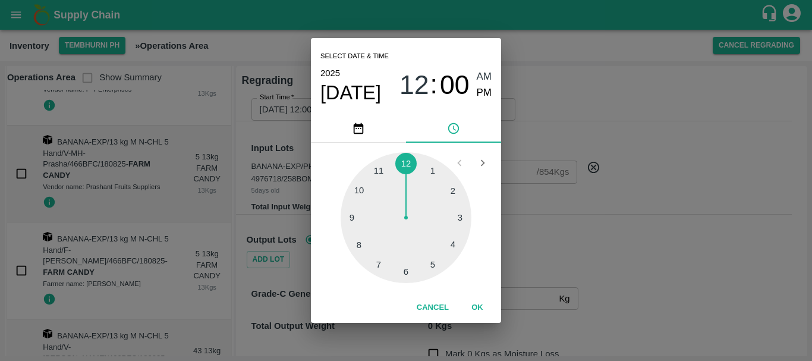
click at [360, 243] on div at bounding box center [406, 217] width 131 height 131
click at [480, 80] on span "AM" at bounding box center [484, 77] width 15 height 16
click at [439, 163] on div at bounding box center [406, 217] width 131 height 131
type input "18/08/2025 08:05 AM"
click at [567, 223] on div "Select date & time 2025 Aug 18 08 : 05 AM PM 05 10 15 20 25 30 35 40 45 50 55 0…" at bounding box center [406, 180] width 812 height 361
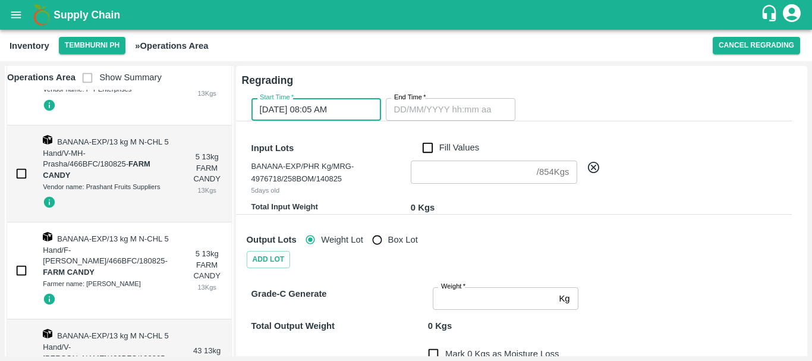
type input "DD/MM/YYYY hh:mm aa"
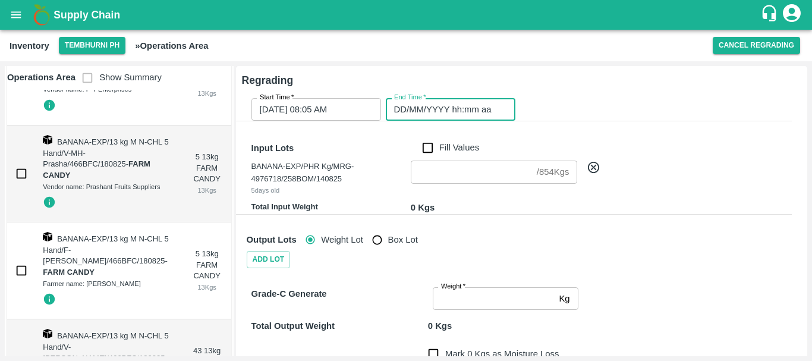
click at [451, 111] on input "DD/MM/YYYY hh:mm aa" at bounding box center [446, 109] width 121 height 23
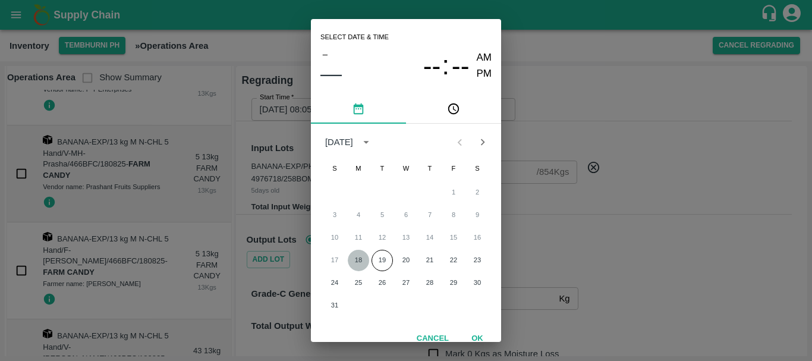
click at [354, 260] on button "18" at bounding box center [358, 260] width 21 height 21
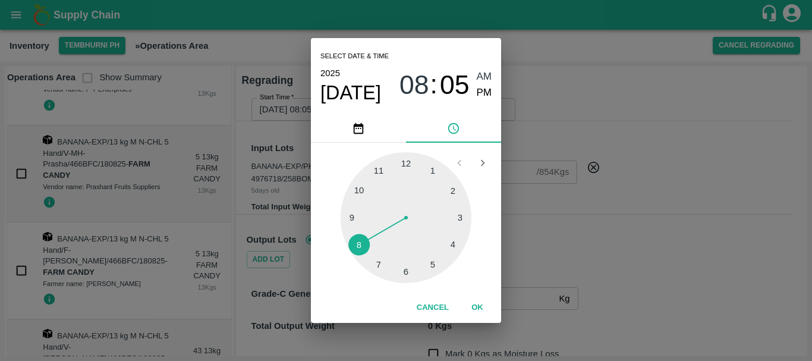
click at [379, 168] on div at bounding box center [406, 217] width 131 height 131
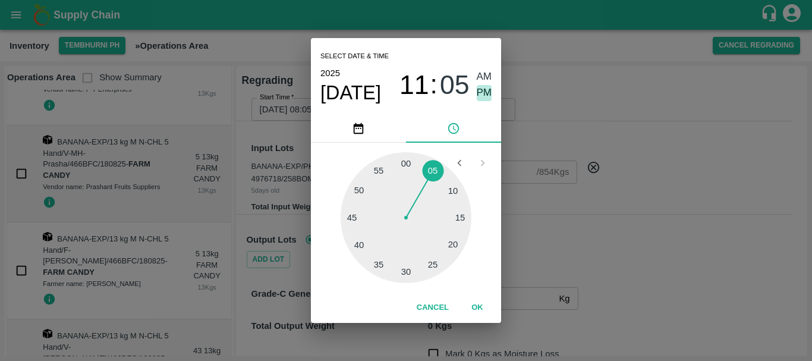
click at [480, 90] on span "PM" at bounding box center [484, 93] width 15 height 16
type input "18/08/2025 11:05 PM"
click at [549, 216] on div "Select date & time 2025 Aug 18 11 : 05 AM PM 05 10 15 20 25 30 35 40 45 50 55 0…" at bounding box center [406, 180] width 812 height 361
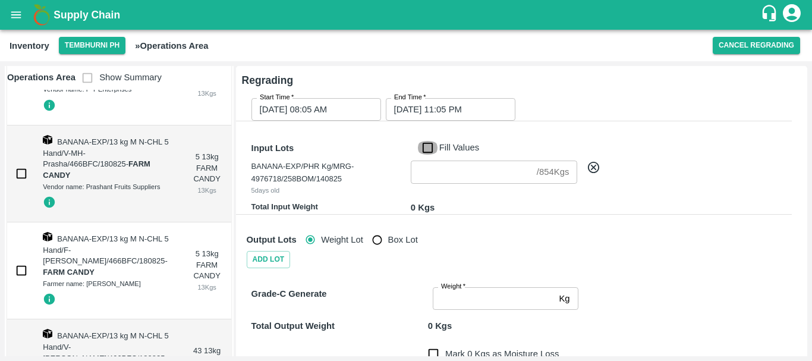
click at [429, 146] on input "Fill Values" at bounding box center [427, 147] width 23 height 13
checkbox input "true"
type input "854"
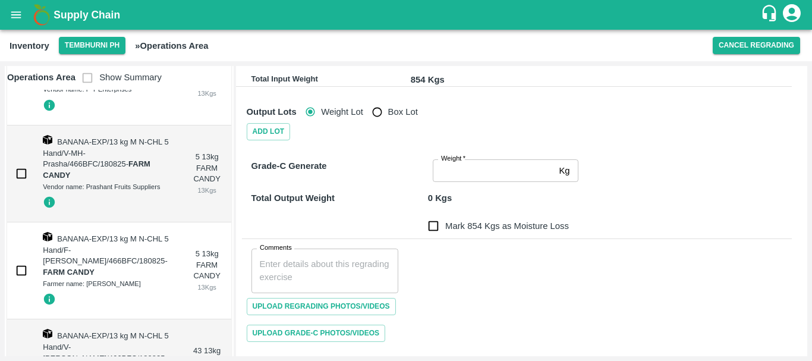
scroll to position [135, 0]
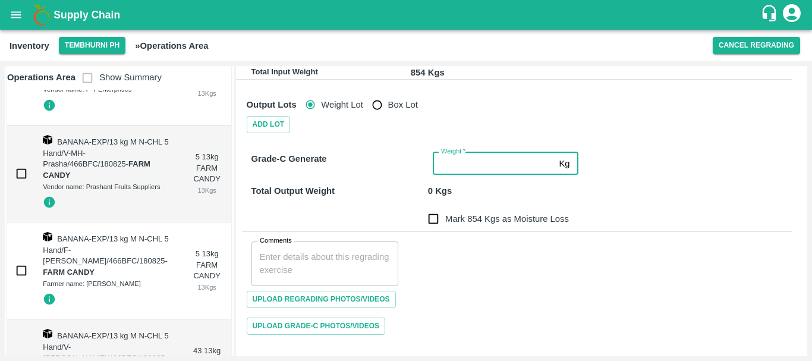
click at [446, 159] on input "Weight   *" at bounding box center [493, 163] width 121 height 23
type input "854"
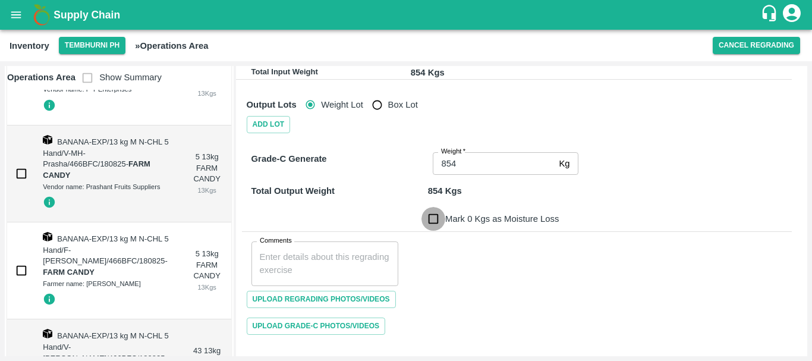
click at [431, 212] on input "Mark 0 Kgs as Moisture Loss" at bounding box center [434, 219] width 24 height 24
checkbox input "true"
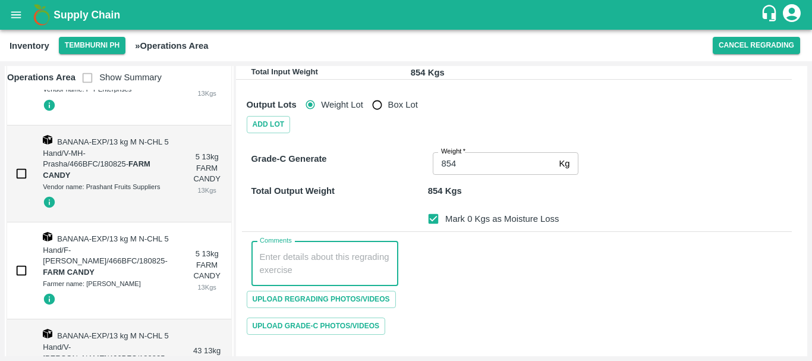
click at [315, 260] on textarea "Comments" at bounding box center [325, 263] width 131 height 25
paste textarea "PHR WT-06 Aug to 17 Aug 2025, Dump"
type textarea "PHR WT-06 Aug to 17 Aug 2025, Dump"
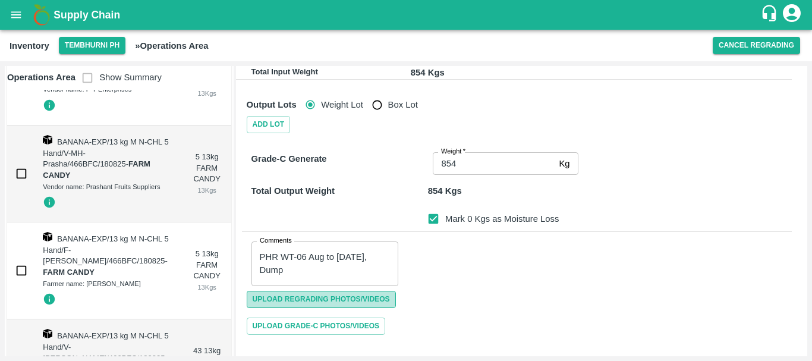
click at [303, 298] on span "Upload Regrading Photos/Videos" at bounding box center [321, 299] width 149 height 17
click at [0, 0] on input "Upload Regrading Photos/Videos" at bounding box center [0, 0] width 0 height 0
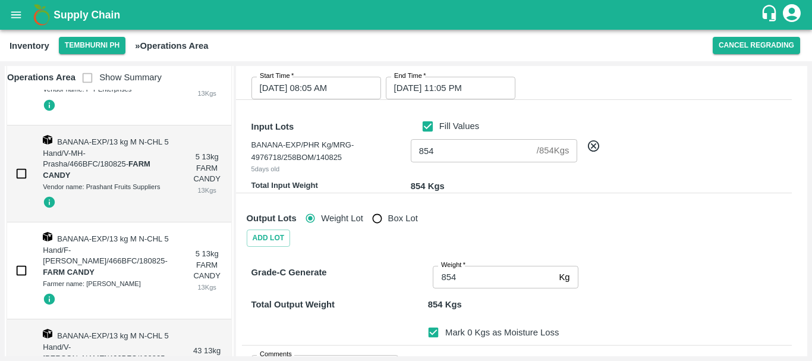
scroll to position [257, 0]
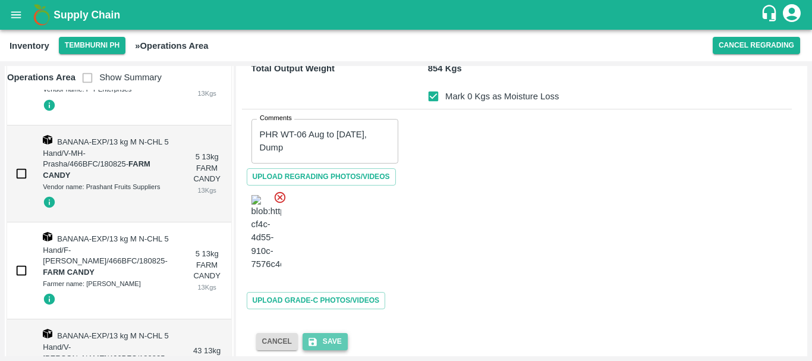
click at [339, 333] on button "Save" at bounding box center [325, 341] width 45 height 17
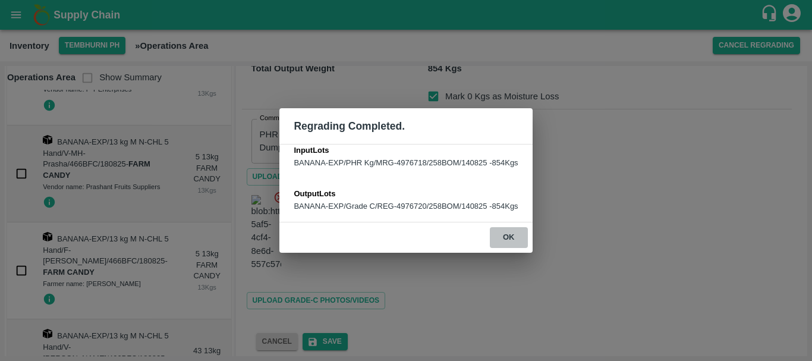
click at [510, 229] on button "ok" at bounding box center [509, 237] width 38 height 21
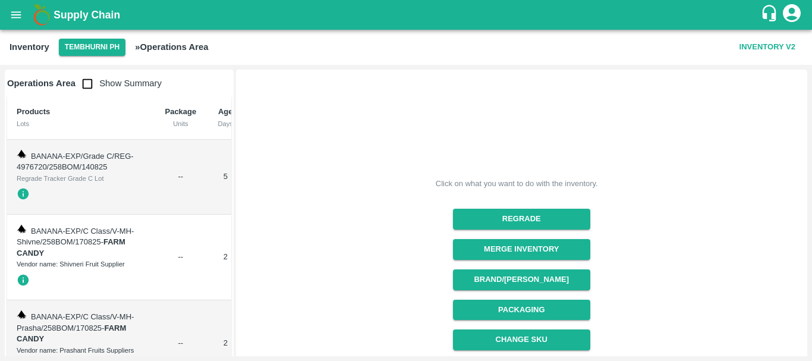
scroll to position [0, 0]
click at [96, 87] on input "checkbox" at bounding box center [88, 84] width 24 height 24
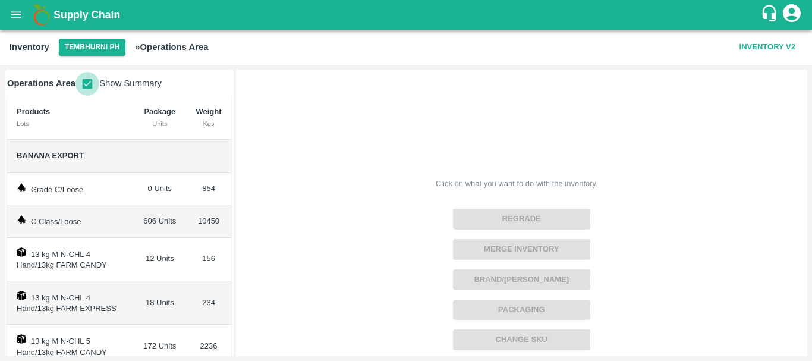
click at [92, 87] on input "checkbox" at bounding box center [88, 84] width 24 height 24
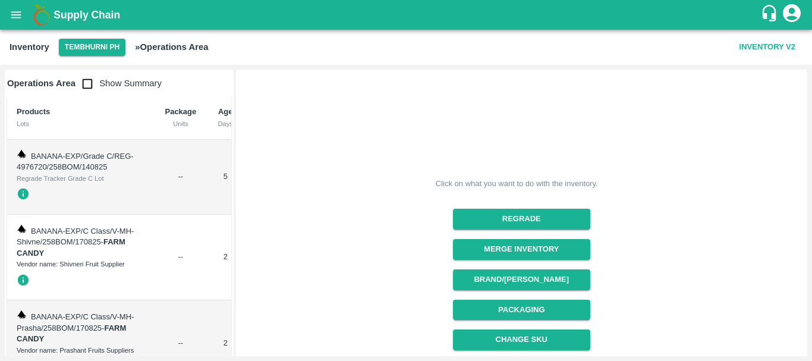
scroll to position [0, 84]
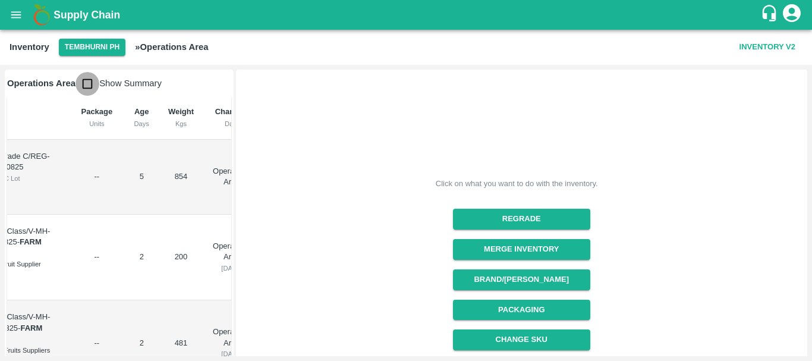
click at [83, 86] on input "checkbox" at bounding box center [88, 84] width 24 height 24
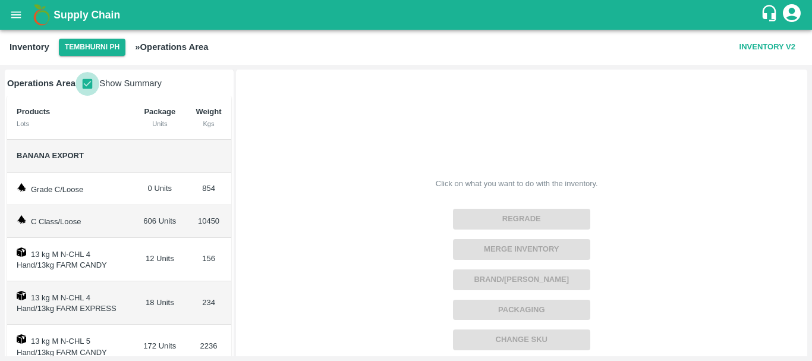
click at [90, 84] on input "checkbox" at bounding box center [88, 84] width 24 height 24
checkbox input "false"
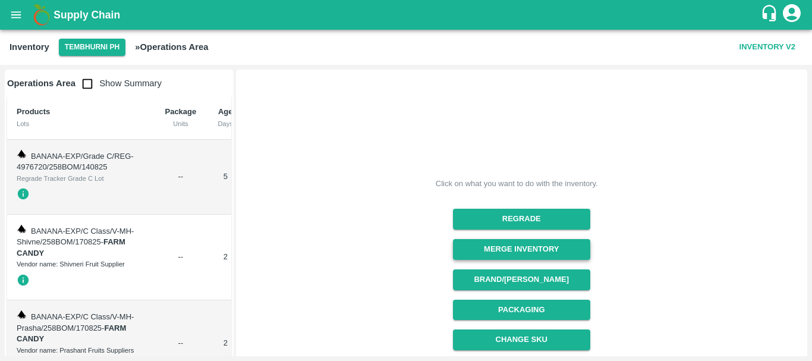
scroll to position [144, 0]
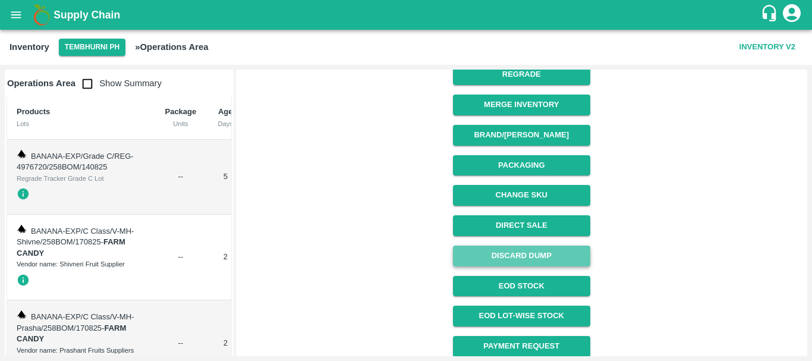
click at [501, 252] on button "Discard Dump" at bounding box center [521, 256] width 137 height 21
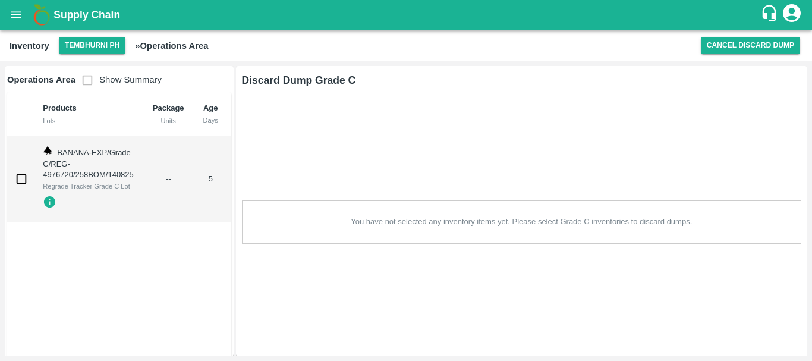
scroll to position [0, 0]
click at [21, 173] on input "checkbox" at bounding box center [22, 179] width 24 height 24
checkbox input "true"
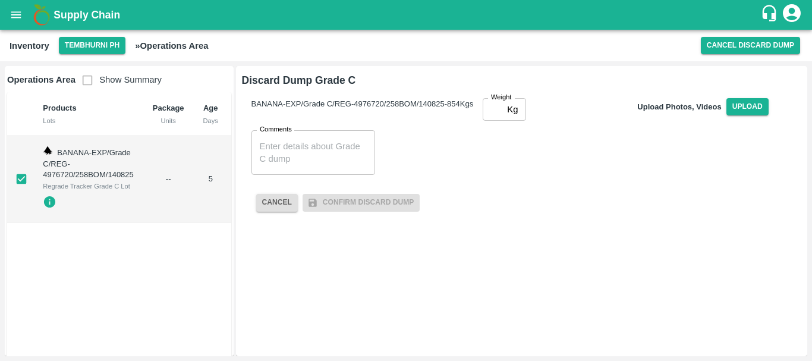
scroll to position [0, 100]
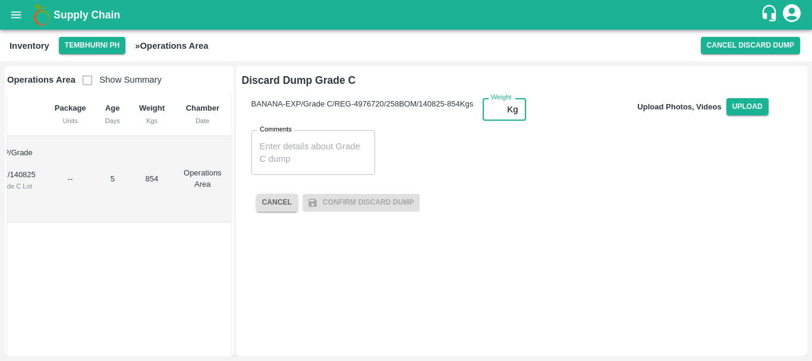
click at [483, 121] on input "Weight" at bounding box center [493, 109] width 20 height 23
type input "854"
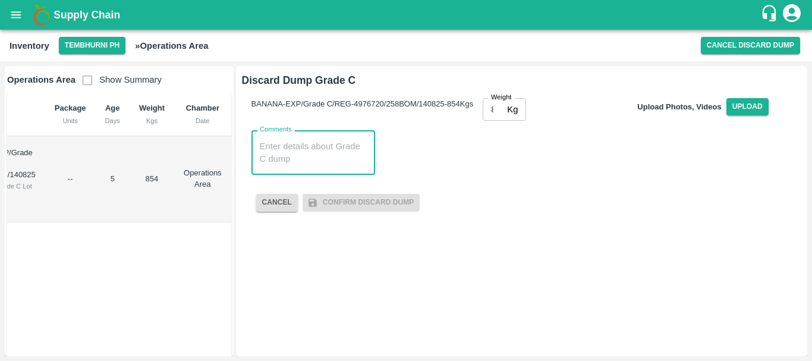
click at [330, 165] on textarea "Comments" at bounding box center [313, 152] width 107 height 25
paste textarea "PHR WT-06 Aug to 17 Aug 2025, Dump"
type textarea "PHR WT-06 Aug to 17 Aug 2025, Dump"
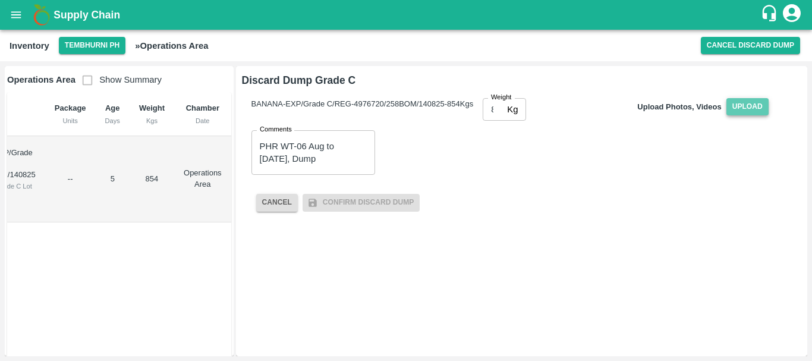
click at [727, 115] on span "Upload" at bounding box center [748, 106] width 42 height 17
click at [0, 0] on input "Upload" at bounding box center [0, 0] width 0 height 0
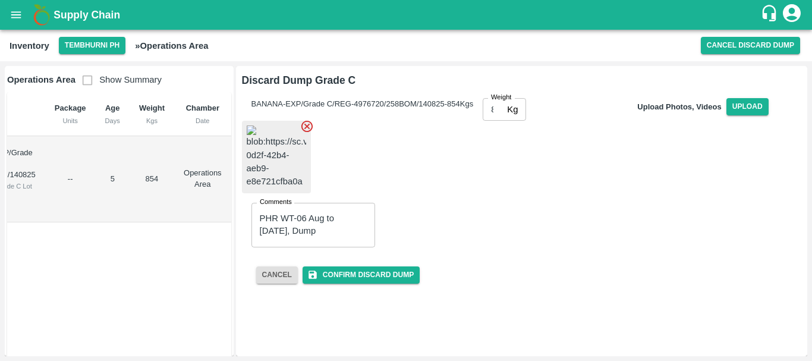
scroll to position [83, 0]
click at [383, 284] on button "Confirm Discard Dump" at bounding box center [361, 274] width 117 height 17
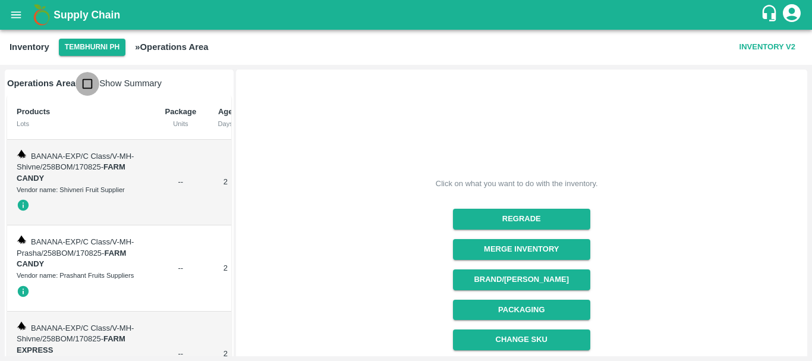
click at [84, 83] on input "checkbox" at bounding box center [88, 84] width 24 height 24
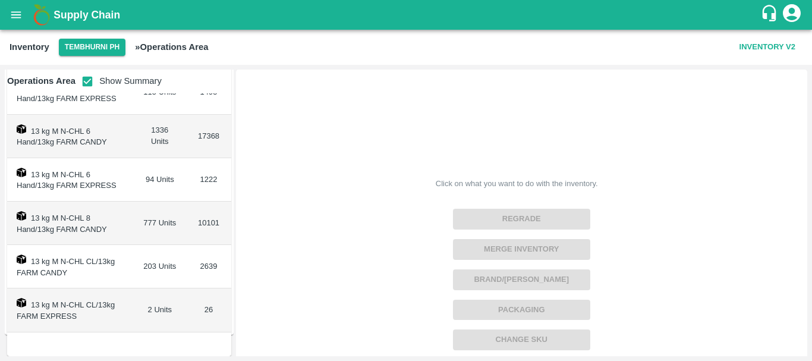
scroll to position [0, 0]
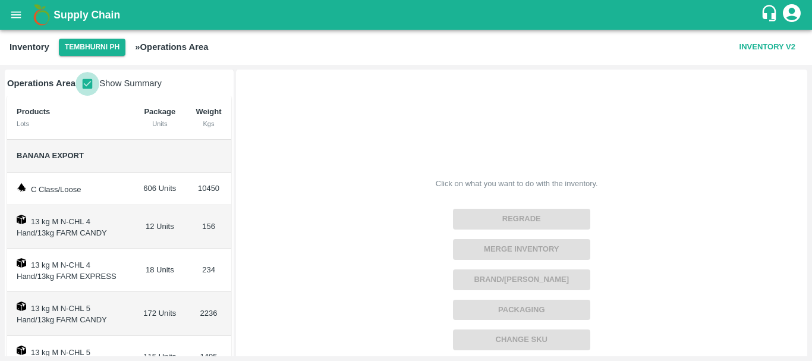
click at [88, 84] on input "checkbox" at bounding box center [88, 84] width 24 height 24
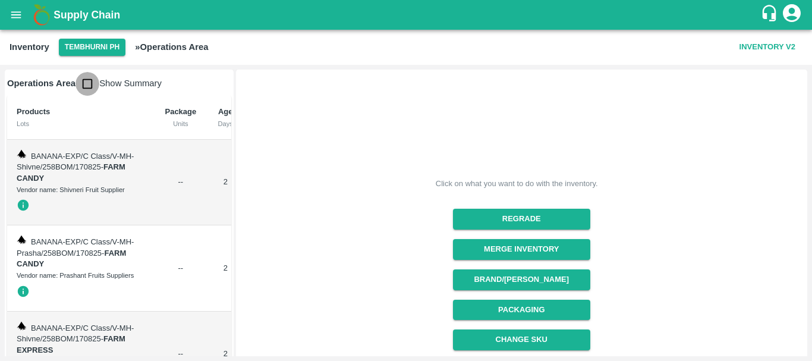
click at [89, 87] on input "checkbox" at bounding box center [88, 84] width 24 height 24
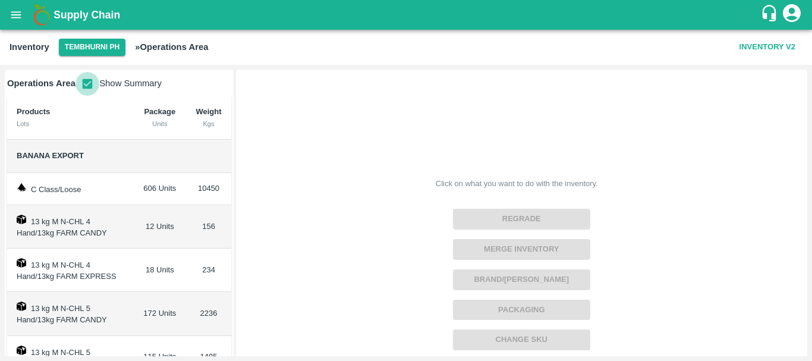
click at [87, 80] on input "checkbox" at bounding box center [88, 84] width 24 height 24
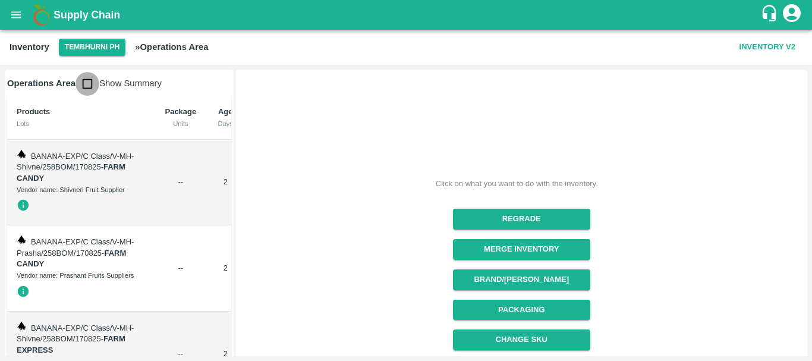
click at [87, 80] on input "checkbox" at bounding box center [88, 84] width 24 height 24
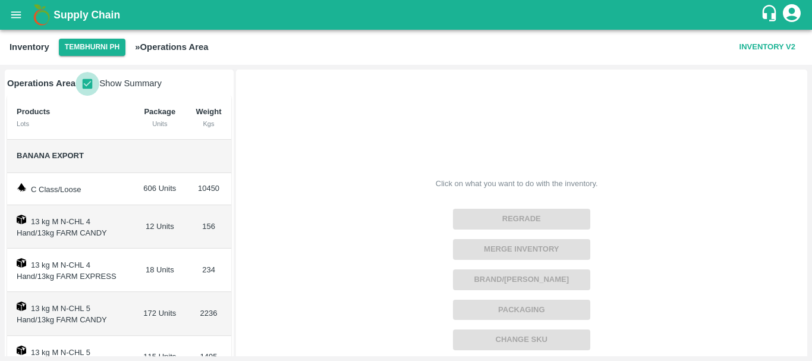
click at [90, 93] on input "checkbox" at bounding box center [88, 84] width 24 height 24
checkbox input "false"
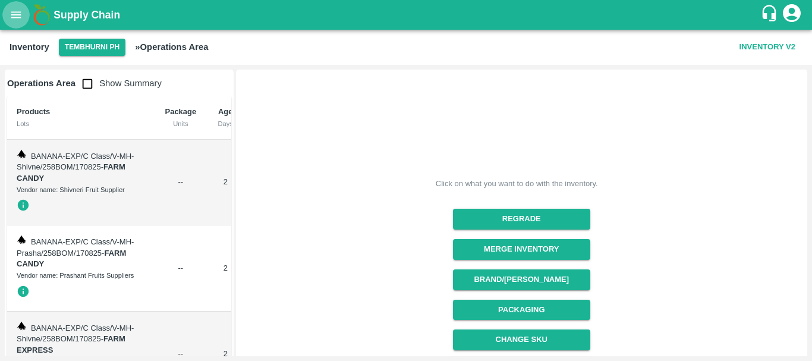
click at [18, 19] on icon "open drawer" at bounding box center [16, 14] width 13 height 13
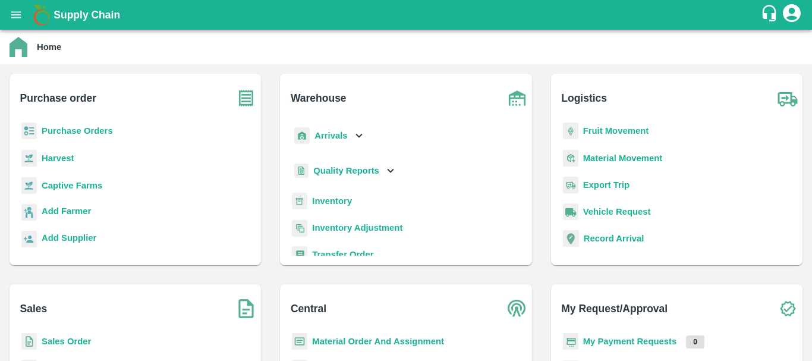
click at [323, 199] on b "Inventory" at bounding box center [332, 201] width 40 height 10
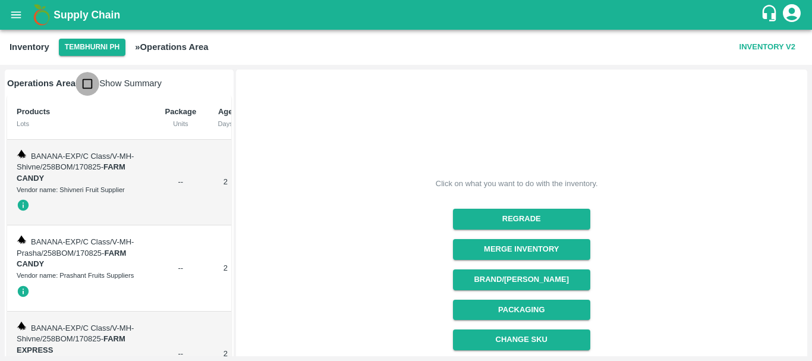
click at [85, 86] on input "checkbox" at bounding box center [88, 84] width 24 height 24
checkbox input "true"
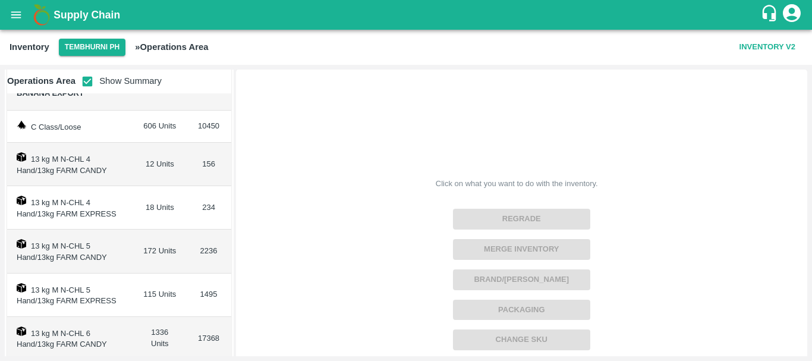
scroll to position [63, 0]
drag, startPoint x: 116, startPoint y: 248, endPoint x: 138, endPoint y: 230, distance: 28.3
click at [138, 230] on tr "13 kg M N-CHL 5 Hand/13kg FARM CANDY 172 Units 2236" at bounding box center [119, 250] width 224 height 43
click at [133, 219] on td "18 Units" at bounding box center [159, 206] width 53 height 43
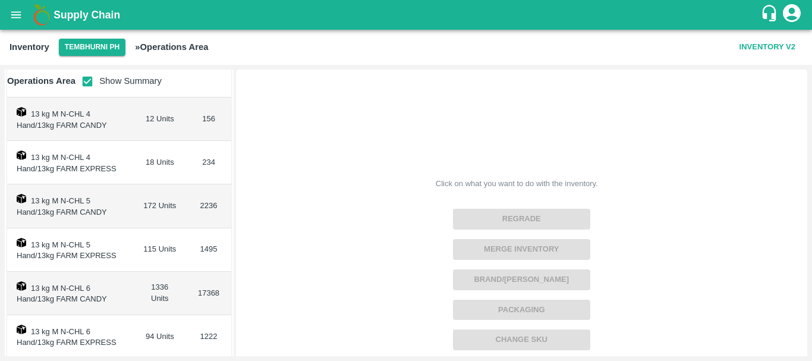
scroll to position [0, 0]
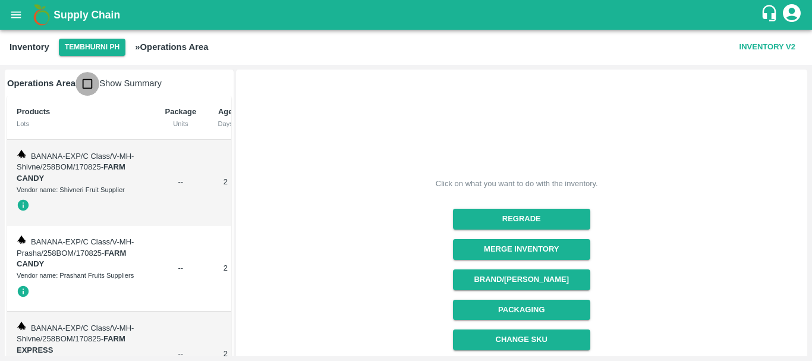
click at [82, 89] on input "checkbox" at bounding box center [88, 84] width 24 height 24
checkbox input "true"
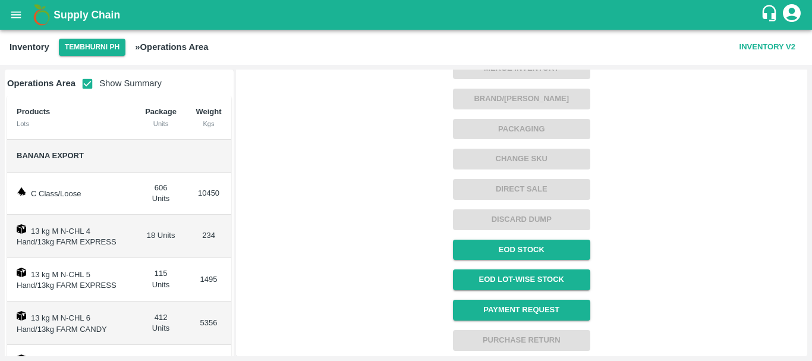
scroll to position [187, 0]
